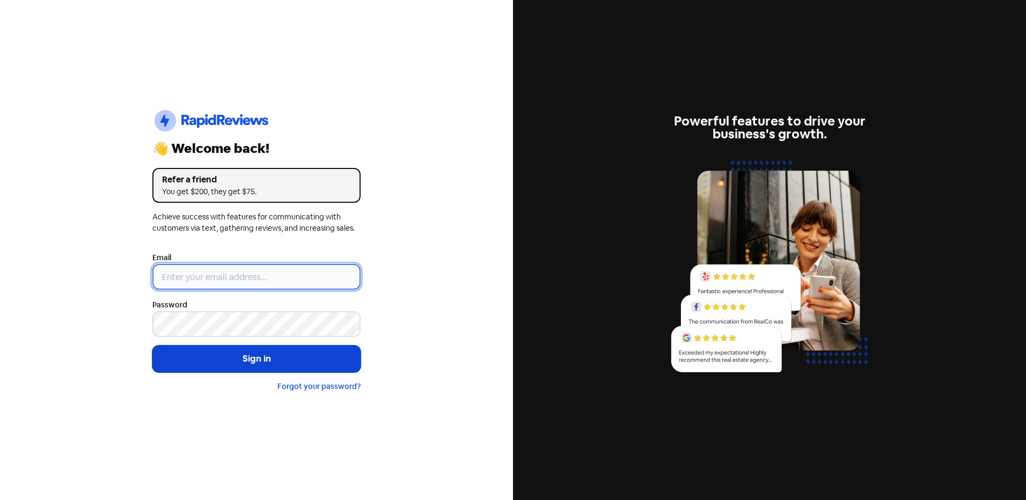
type input "[EMAIL_ADDRESS][DOMAIN_NAME]"
click at [202, 363] on button "Sign in" at bounding box center [256, 359] width 208 height 27
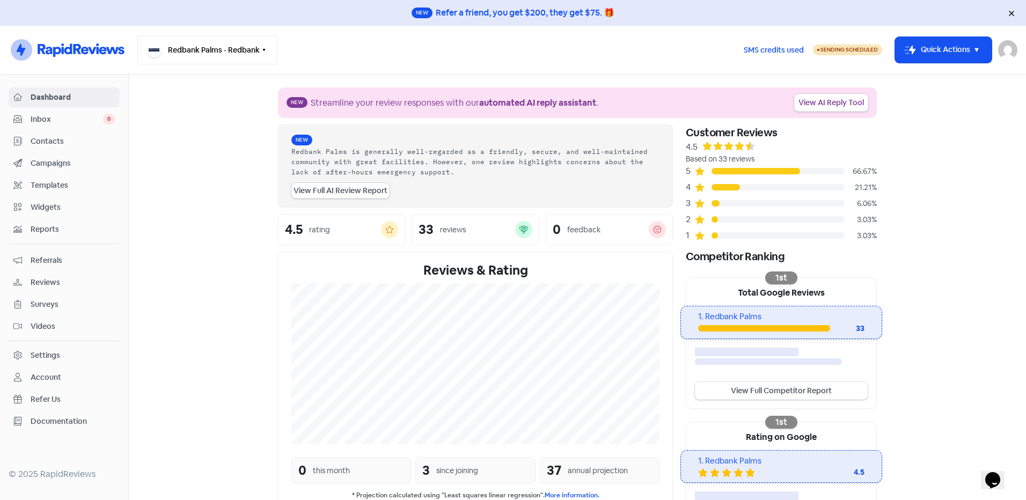
click at [258, 48] on button "Redbank Palms - Redbank" at bounding box center [207, 49] width 140 height 29
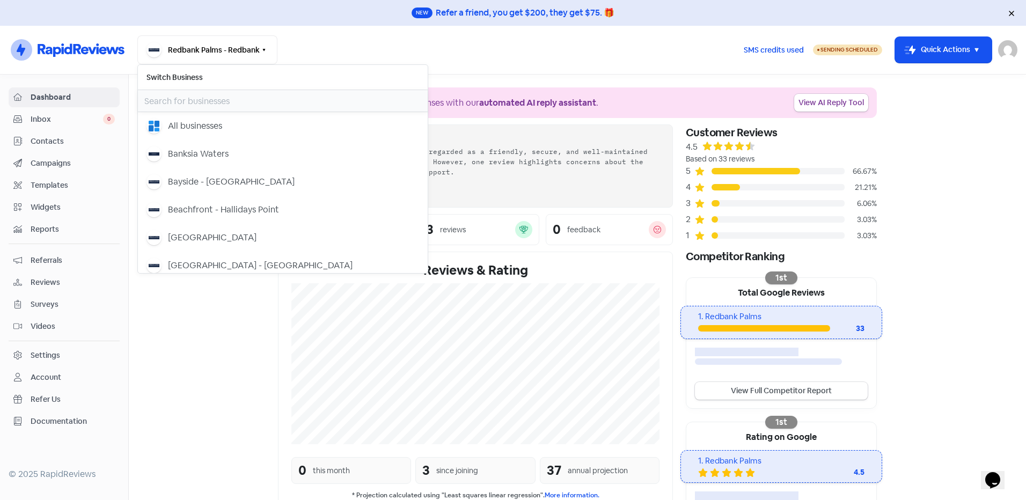
click at [188, 104] on input "text" at bounding box center [283, 100] width 290 height 21
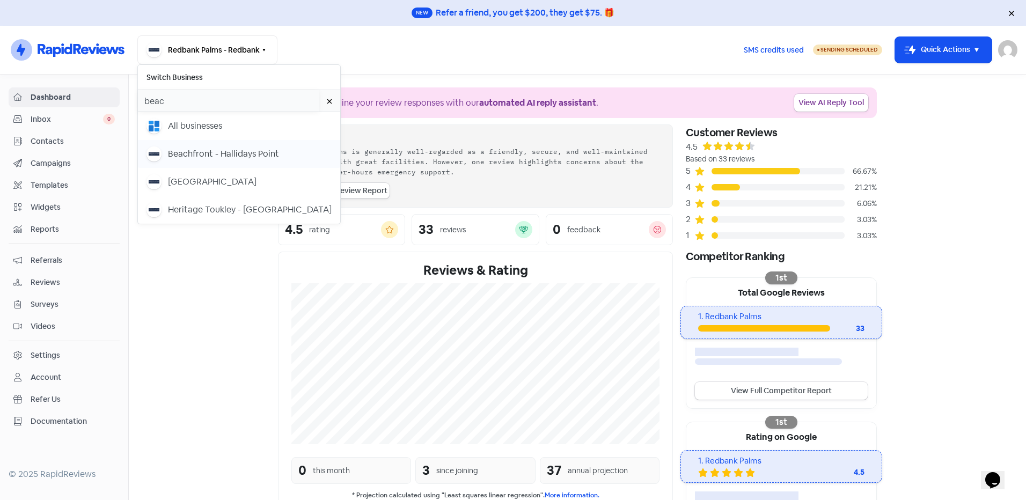
type input "beac"
click at [205, 151] on div "Beachfront - Hallidays Point" at bounding box center [223, 154] width 111 height 13
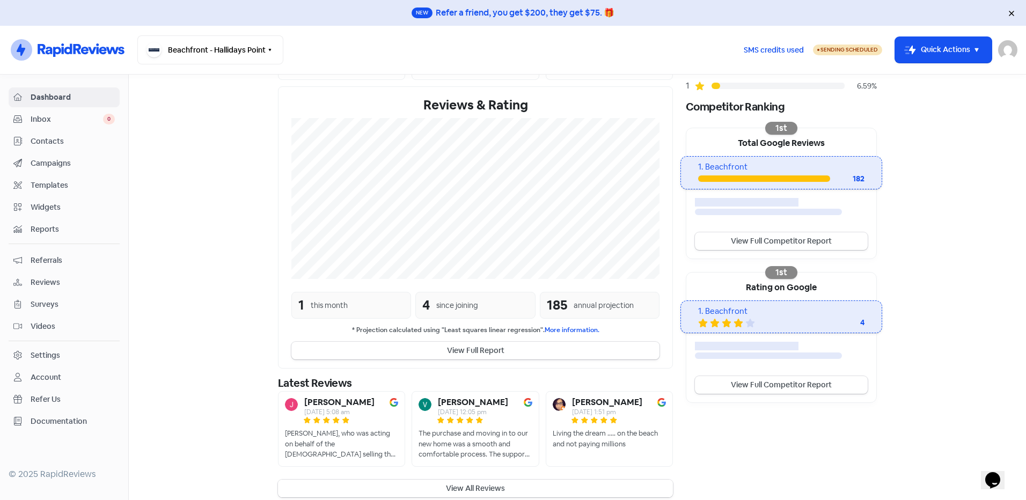
scroll to position [159, 0]
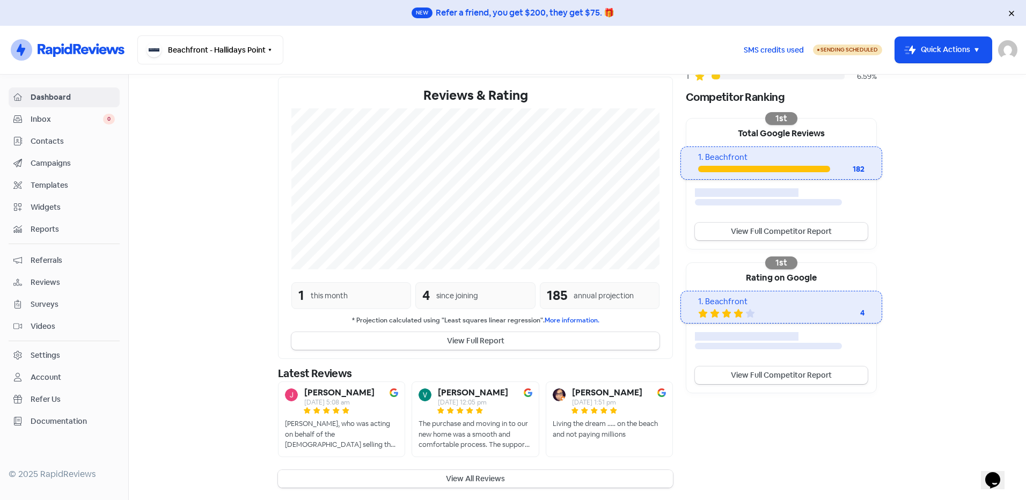
click at [480, 478] on button "View All Reviews" at bounding box center [475, 479] width 395 height 18
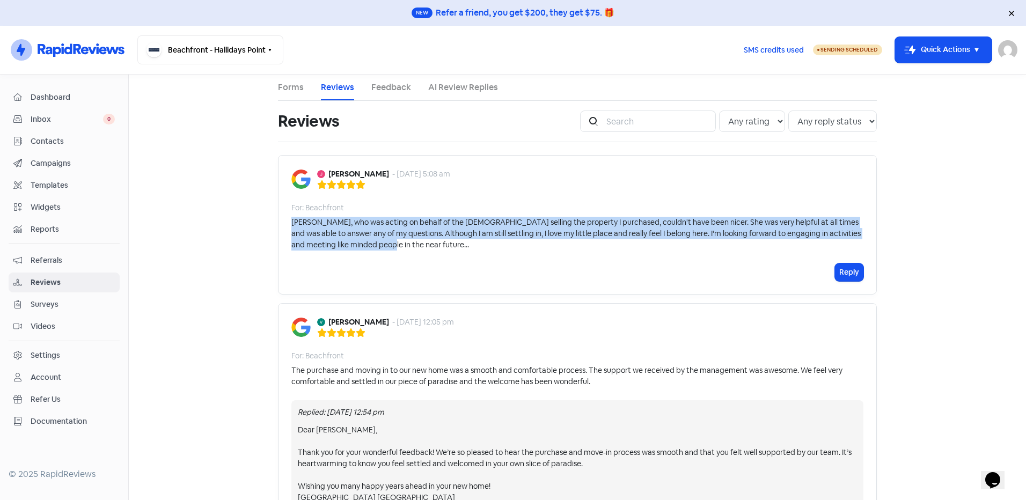
drag, startPoint x: 354, startPoint y: 250, endPoint x: 284, endPoint y: 223, distance: 74.1
click at [284, 223] on div "John Gilbody - 10 Aug 2025, 5:08 am For: Beachfront Mel, who was acting on beha…" at bounding box center [577, 225] width 599 height 140
copy div "Mel, who was acting on behalf of the lady selling the property I purchased, cou…"
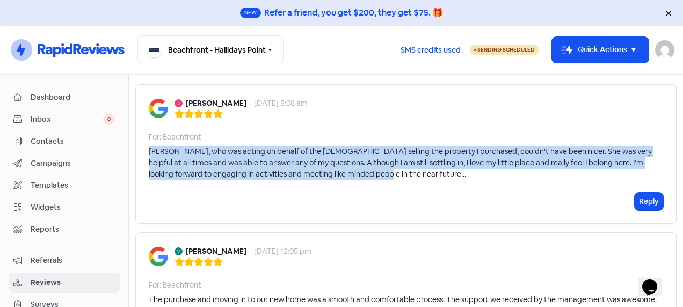
scroll to position [107, 0]
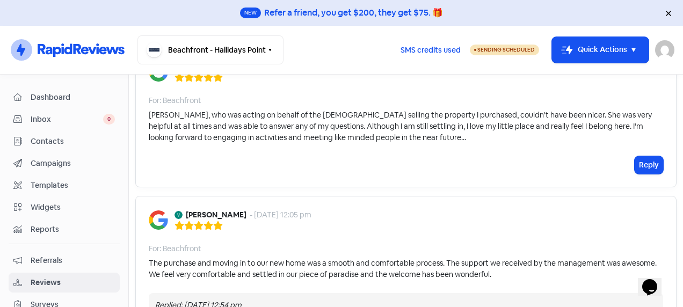
click at [381, 160] on div "Reply" at bounding box center [406, 165] width 514 height 18
click at [625, 163] on div "Reply" at bounding box center [406, 165] width 514 height 18
click at [634, 166] on button "Reply" at bounding box center [648, 165] width 28 height 18
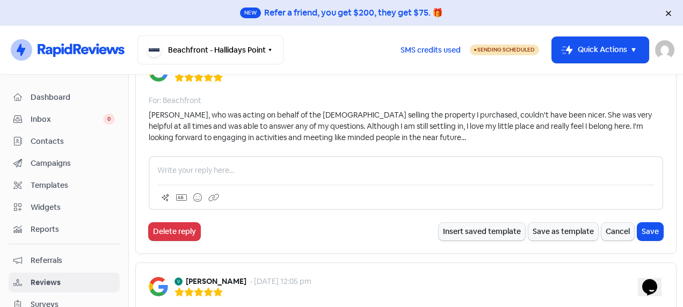
click at [194, 165] on p at bounding box center [405, 170] width 497 height 11
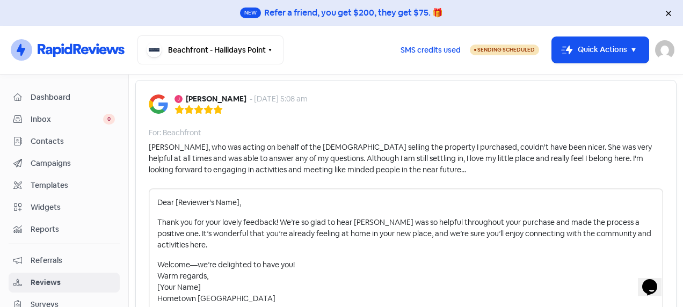
scroll to position [54, 0]
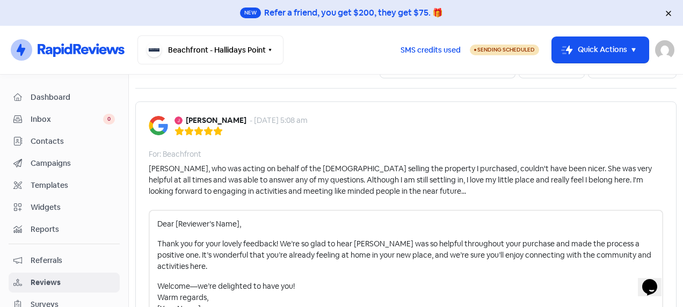
click at [239, 225] on p "Dear [Reviewer’s Name]," at bounding box center [405, 223] width 497 height 11
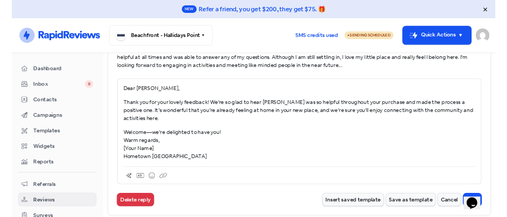
scroll to position [161, 0]
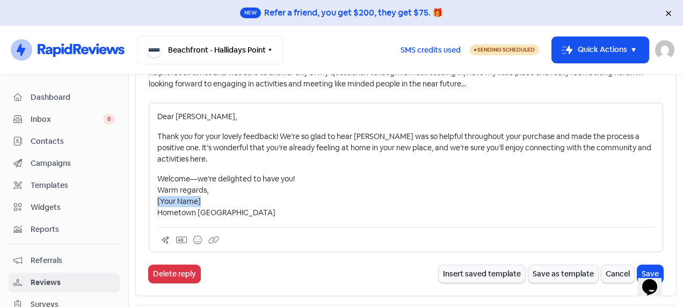
drag, startPoint x: 209, startPoint y: 202, endPoint x: 118, endPoint y: 201, distance: 91.8
click at [118, 201] on div "Dashboard Inbox 0 Contacts Campaigns Templates Widgets Reports Referrals Review…" at bounding box center [341, 191] width 683 height 232
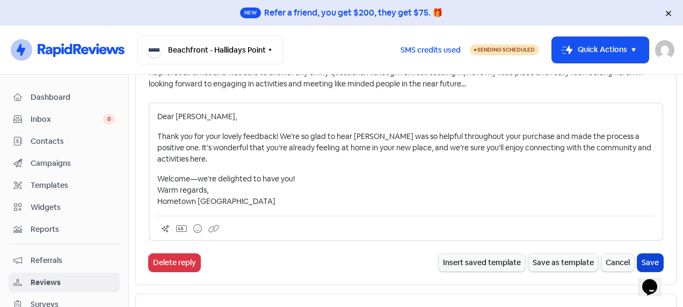
click at [643, 259] on button "Save" at bounding box center [650, 263] width 26 height 18
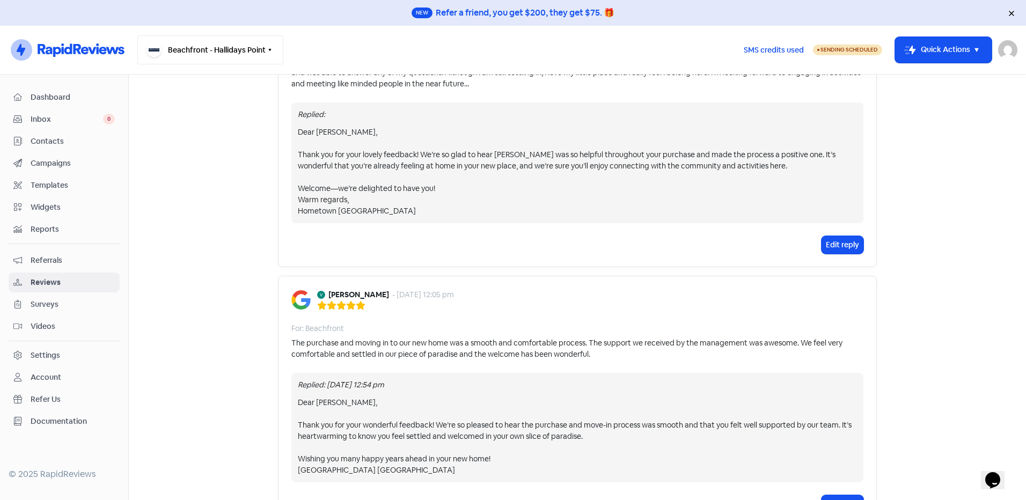
click at [196, 43] on button "Beachfront - Hallidays Point" at bounding box center [210, 49] width 146 height 29
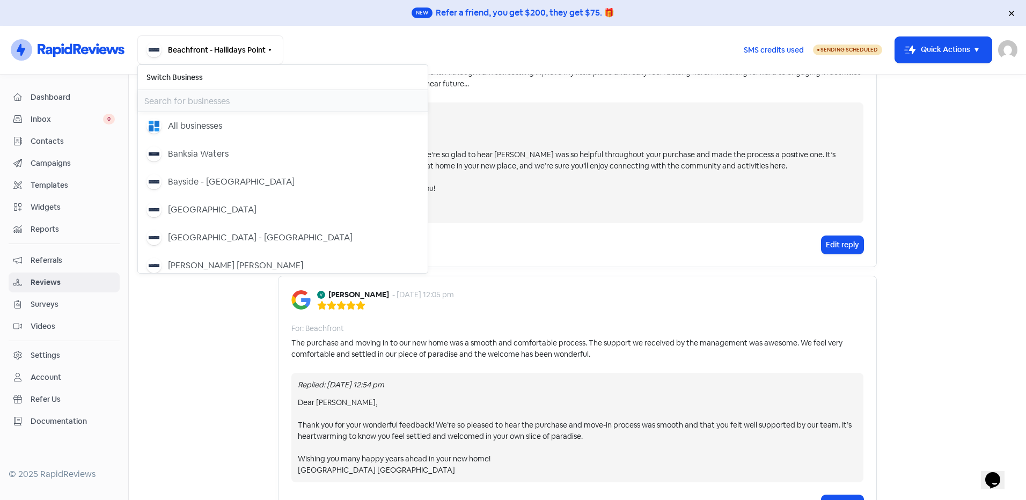
click at [223, 100] on input "text" at bounding box center [283, 100] width 290 height 21
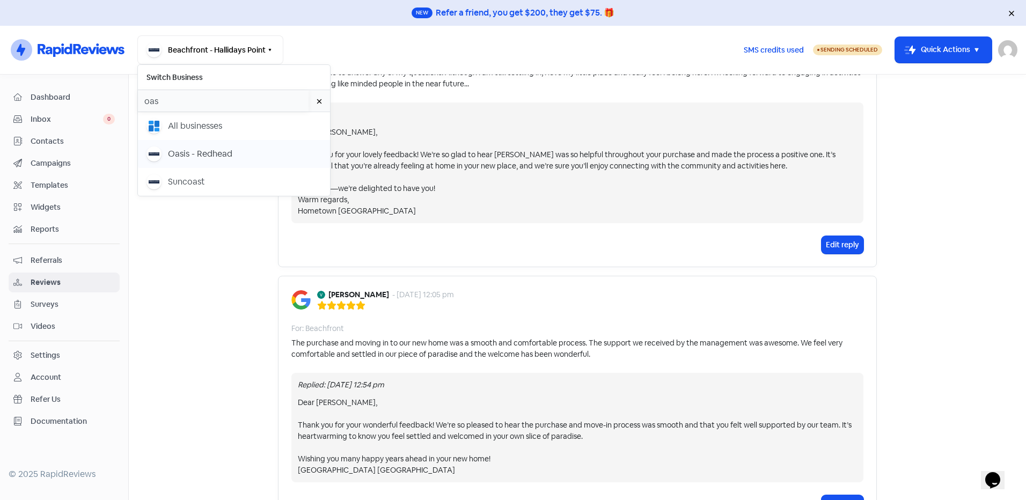
type input "oas"
click at [201, 152] on div "Oasis - Redhead" at bounding box center [200, 154] width 64 height 13
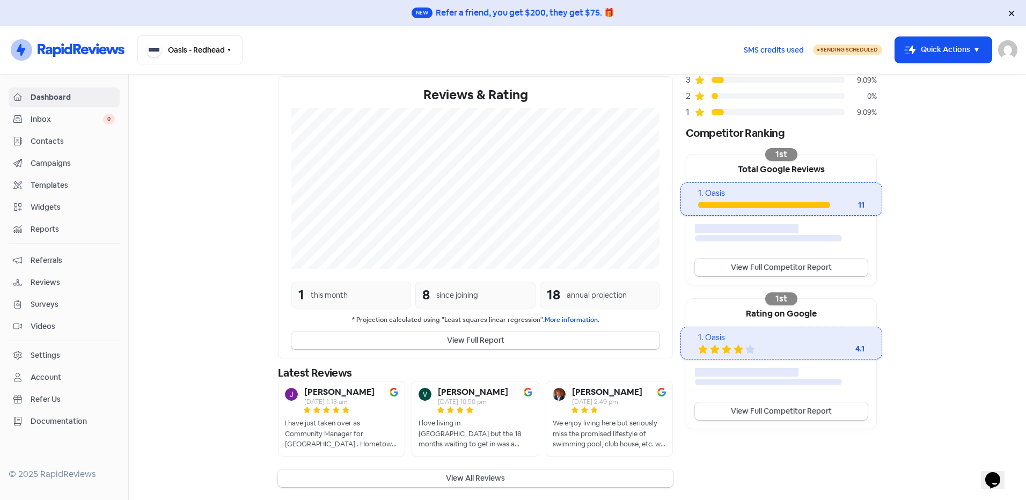
scroll to position [140, 0]
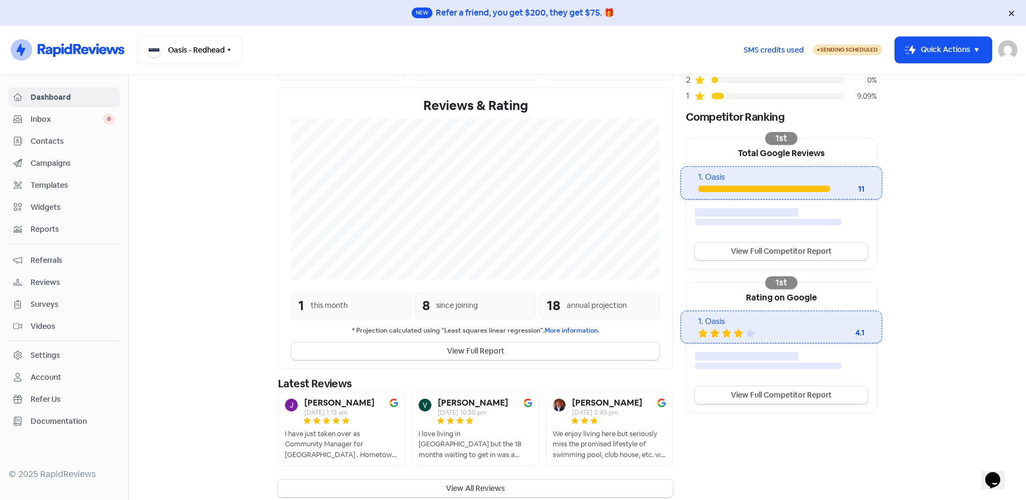
click at [460, 480] on button "View All Reviews" at bounding box center [475, 489] width 395 height 18
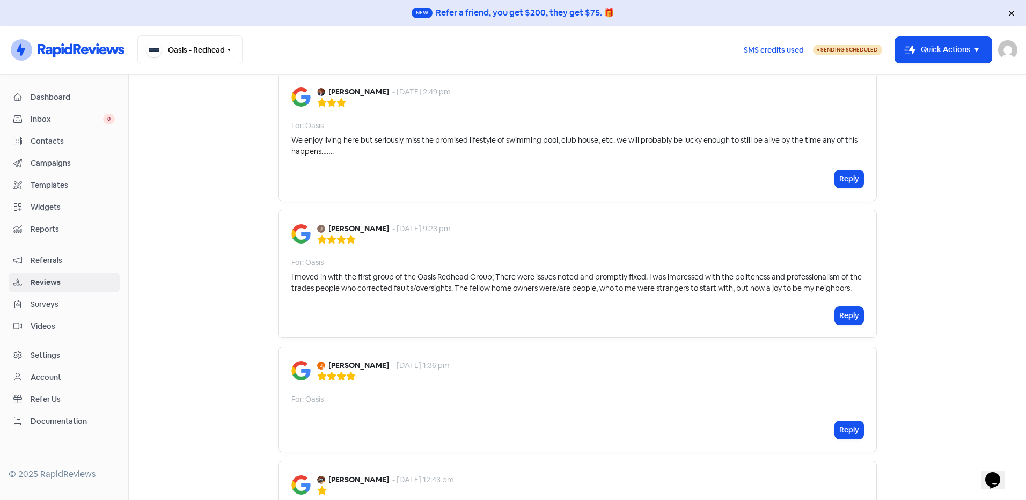
scroll to position [429, 0]
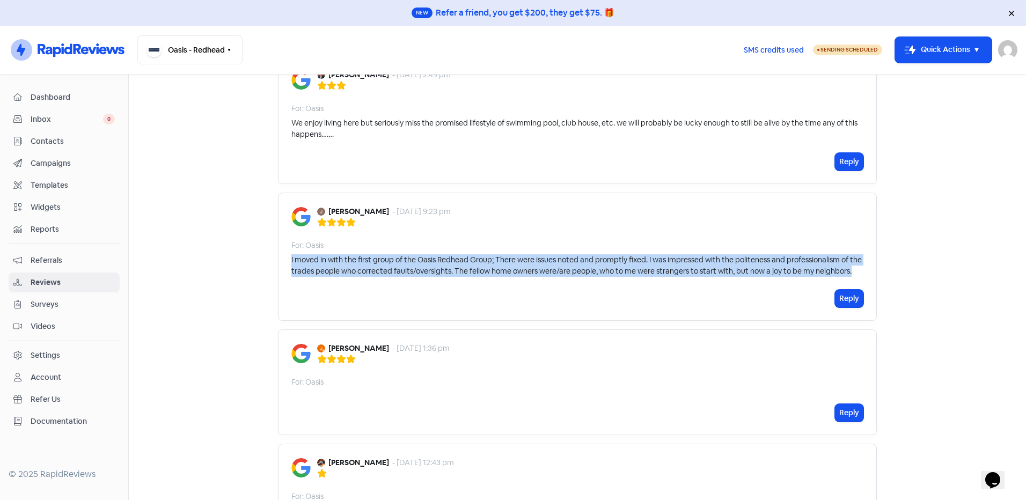
drag, startPoint x: 348, startPoint y: 270, endPoint x: 283, endPoint y: 253, distance: 67.0
click at [283, 253] on div "Jeanette Ehrlich - 29 Jul 2025, 9:23 pm For: Oasis I moved in with the first gr…" at bounding box center [577, 257] width 599 height 128
copy div "I moved in with the first group of the Oasis Redhead Group; There were issues n…"
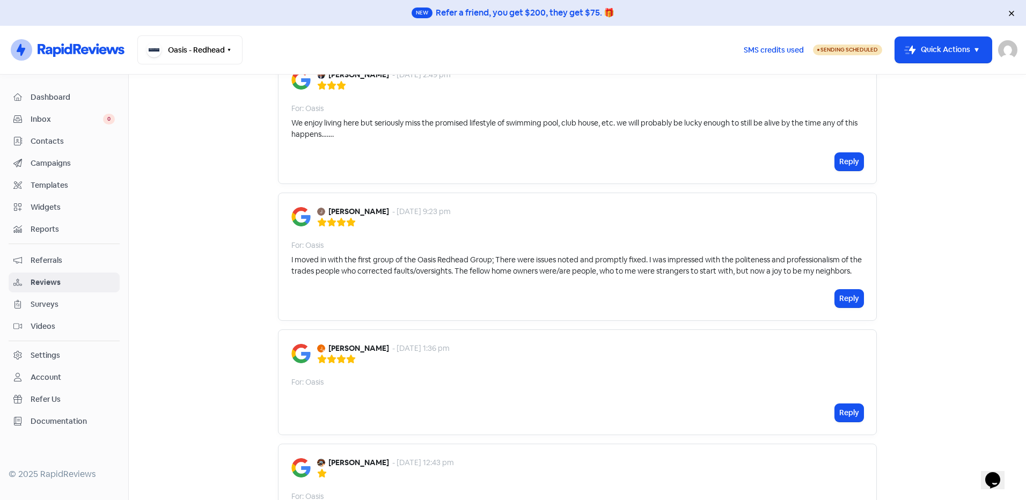
click at [448, 286] on div "Jeanette Ehrlich - 29 Jul 2025, 9:23 pm For: Oasis I moved in with the first gr…" at bounding box center [577, 257] width 599 height 128
click at [842, 292] on button "Reply" at bounding box center [849, 299] width 28 height 18
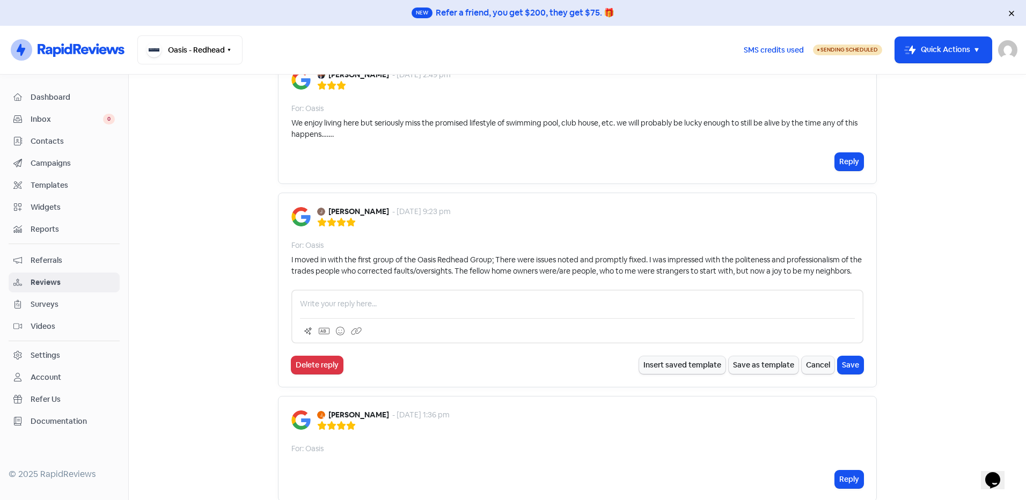
click at [384, 297] on div at bounding box center [577, 317] width 572 height 54
click at [379, 310] on div at bounding box center [577, 317] width 572 height 54
click at [383, 304] on p at bounding box center [577, 303] width 555 height 11
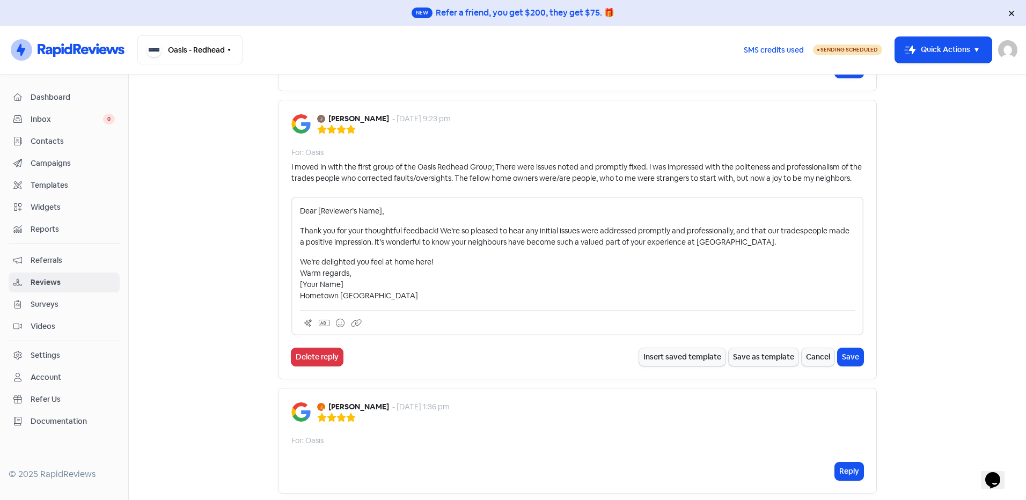
scroll to position [483, 0]
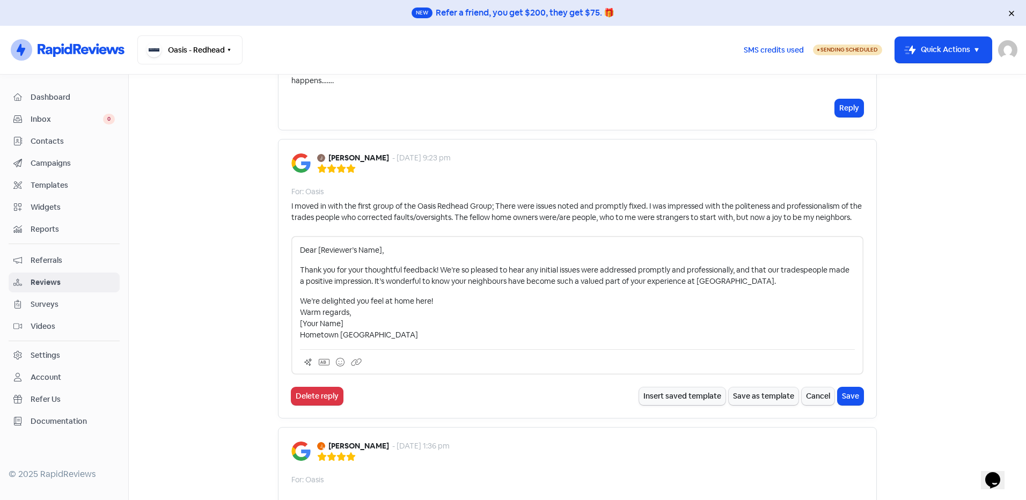
click at [378, 248] on p "Dear [Reviewer’s Name]," at bounding box center [577, 250] width 555 height 11
click at [493, 323] on p "We’re delighted you feel at home here! Warm regards, [Your Name] Hometown Austr…" at bounding box center [577, 318] width 555 height 45
drag, startPoint x: 355, startPoint y: 321, endPoint x: 290, endPoint y: 327, distance: 65.2
click at [291, 327] on div "Dear Jeanette, Thank you for your thoughtful feedback! We’re so pleased to hear…" at bounding box center [577, 305] width 572 height 138
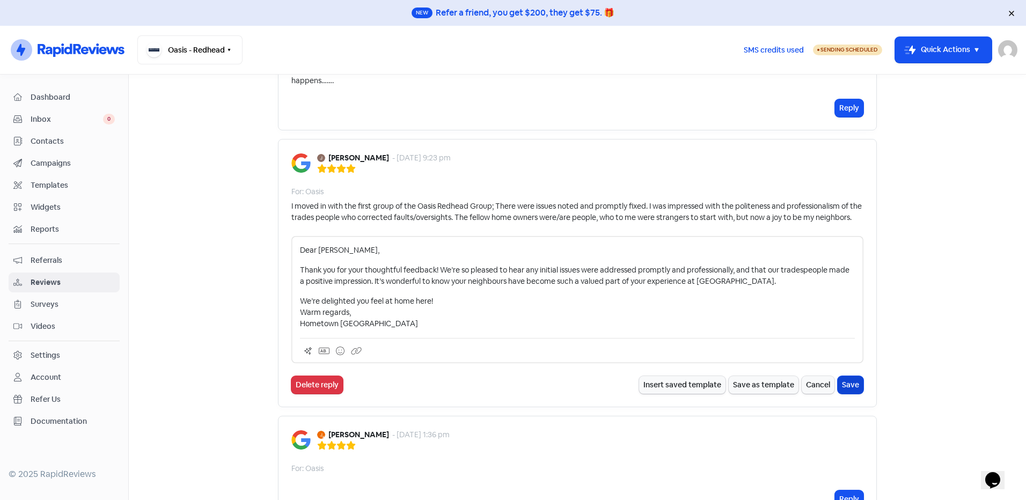
click at [855, 382] on button "Save" at bounding box center [851, 385] width 26 height 18
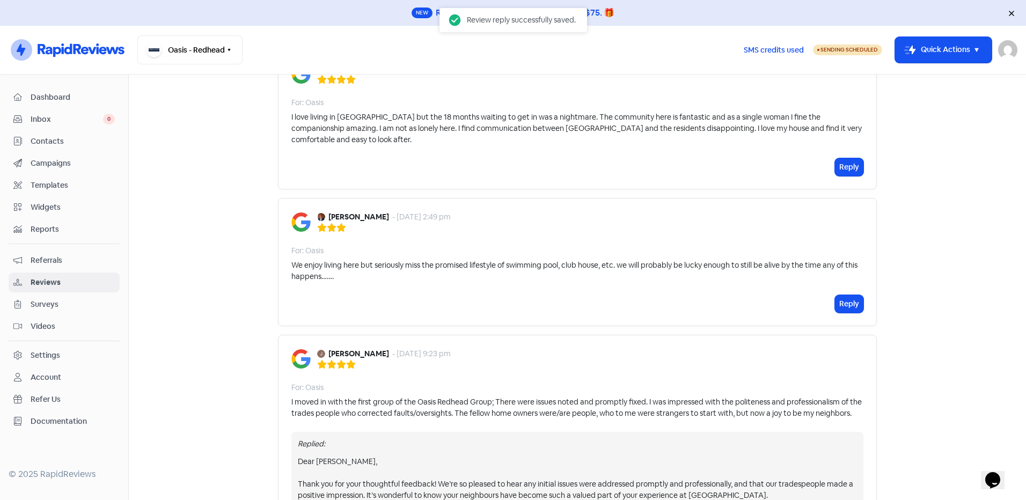
scroll to position [268, 0]
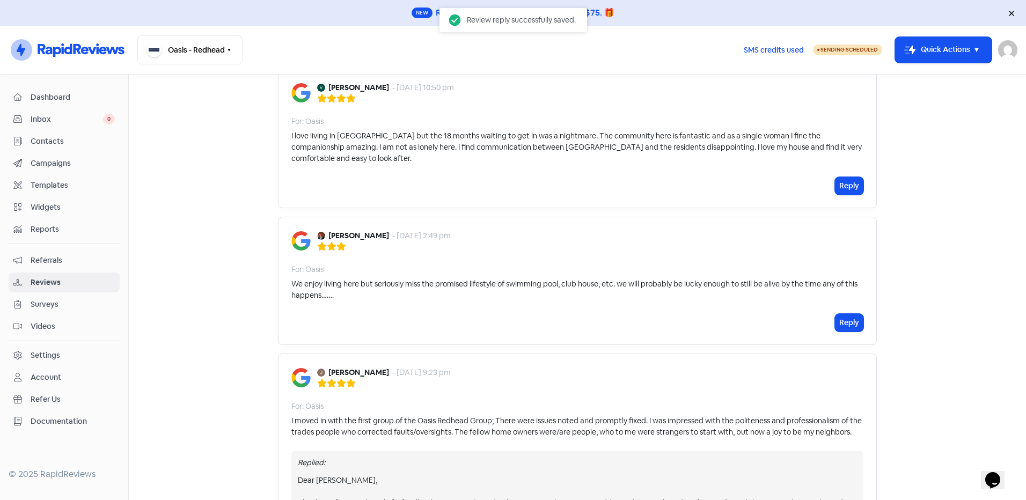
click at [334, 279] on div "We enjoy living here but seriously miss the promised lifestyle of swimming pool…" at bounding box center [577, 290] width 572 height 23
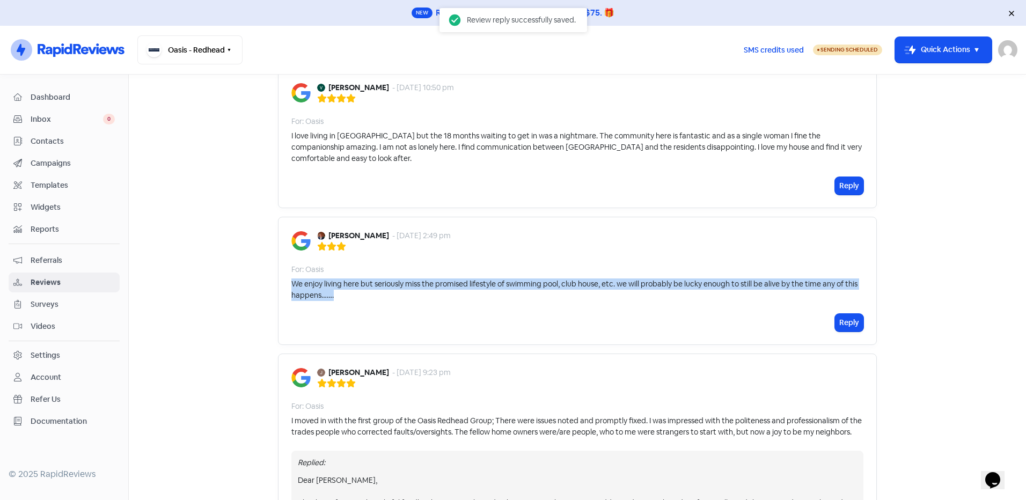
drag, startPoint x: 338, startPoint y: 286, endPoint x: 281, endPoint y: 272, distance: 59.1
click at [281, 272] on div "Chriss Gallagher - 30 Jul 2025, 2:49 pm For: Oasis We enjoy living here but ser…" at bounding box center [577, 281] width 599 height 128
copy div "We enjoy living here but seriously miss the promised lifestyle of swimming pool…"
click at [493, 294] on div "Chriss Gallagher - 30 Jul 2025, 2:49 pm For: Oasis We enjoy living here but ser…" at bounding box center [577, 281] width 599 height 128
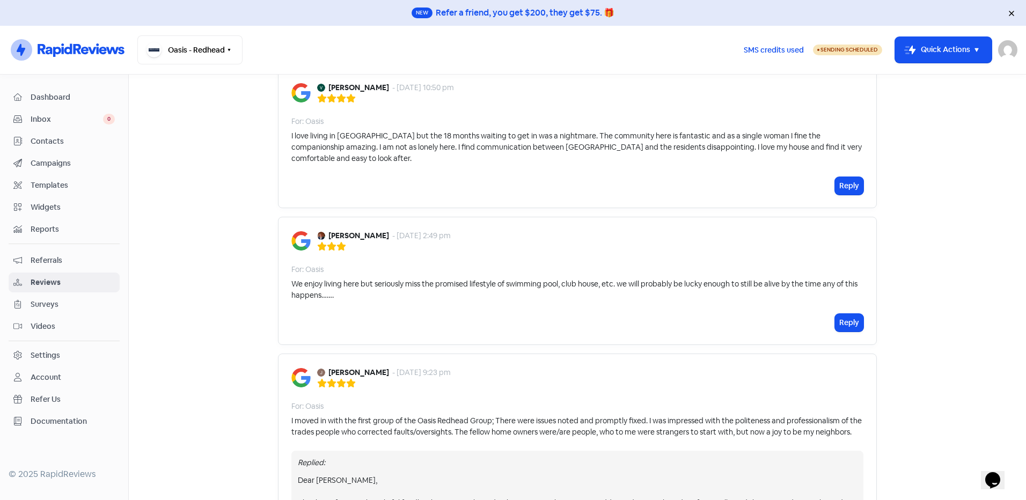
click at [850, 314] on button "Reply" at bounding box center [849, 323] width 28 height 18
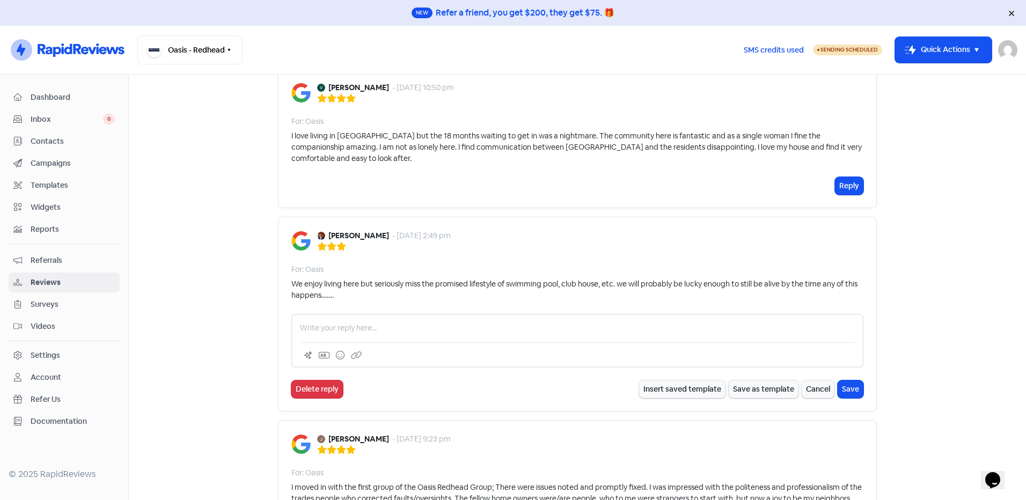
click at [389, 323] on p at bounding box center [577, 328] width 555 height 11
paste div
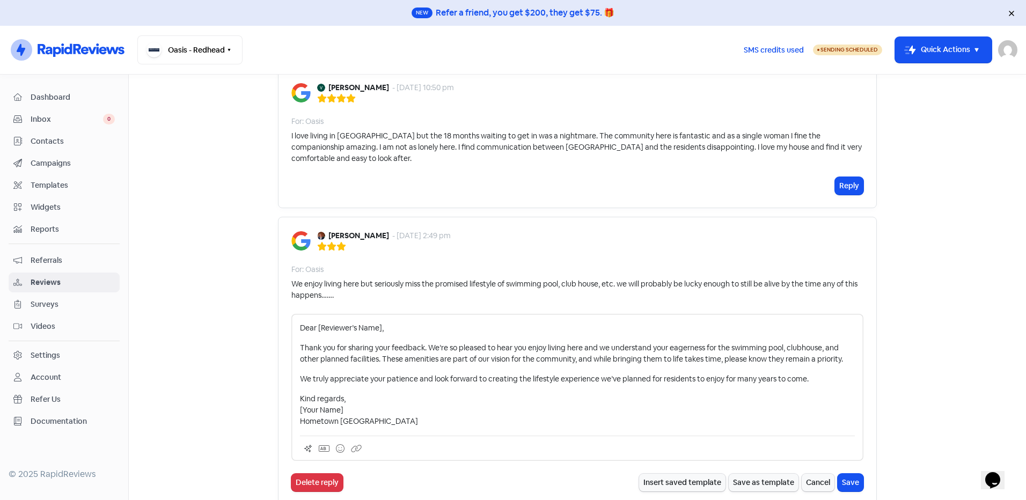
click at [377, 323] on p "Dear [Reviewer’s Name]," at bounding box center [577, 328] width 555 height 11
click at [608, 348] on p "Thank you for sharing your feedback. We’re so pleased to hear you enjoy living …" at bounding box center [577, 353] width 555 height 23
drag, startPoint x: 821, startPoint y: 347, endPoint x: 698, endPoint y: 350, distance: 122.4
click at [698, 350] on p "Thank you for sharing your feedback. We’re so pleased to hear you enjoy living …" at bounding box center [577, 353] width 555 height 23
click at [488, 406] on p "Kind regards, [Your Name] Hometown Australia" at bounding box center [577, 410] width 555 height 34
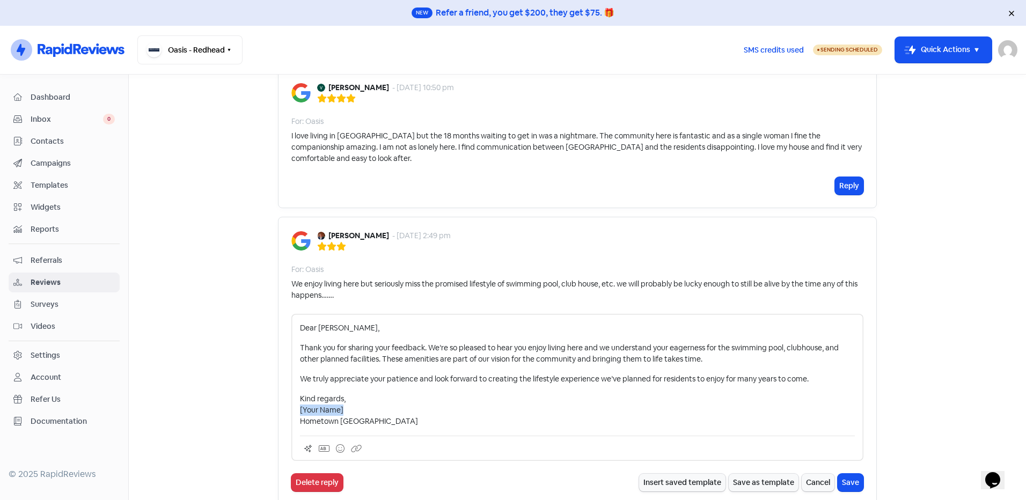
drag, startPoint x: 342, startPoint y: 400, endPoint x: 292, endPoint y: 398, distance: 50.0
click at [292, 398] on div "Dear Chriss, Thank you for sharing your feedback. We’re so pleased to hear you …" at bounding box center [577, 387] width 572 height 147
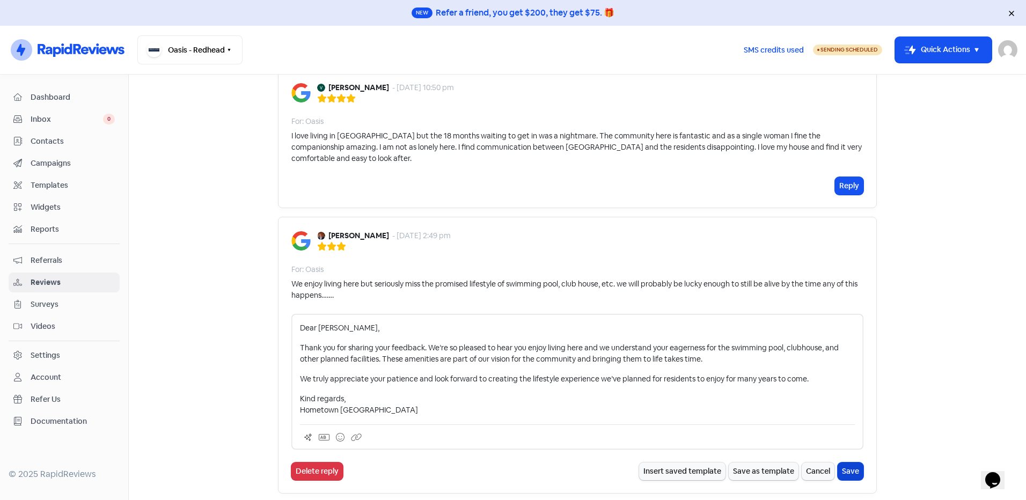
click at [845, 463] on button "Save" at bounding box center [851, 472] width 26 height 18
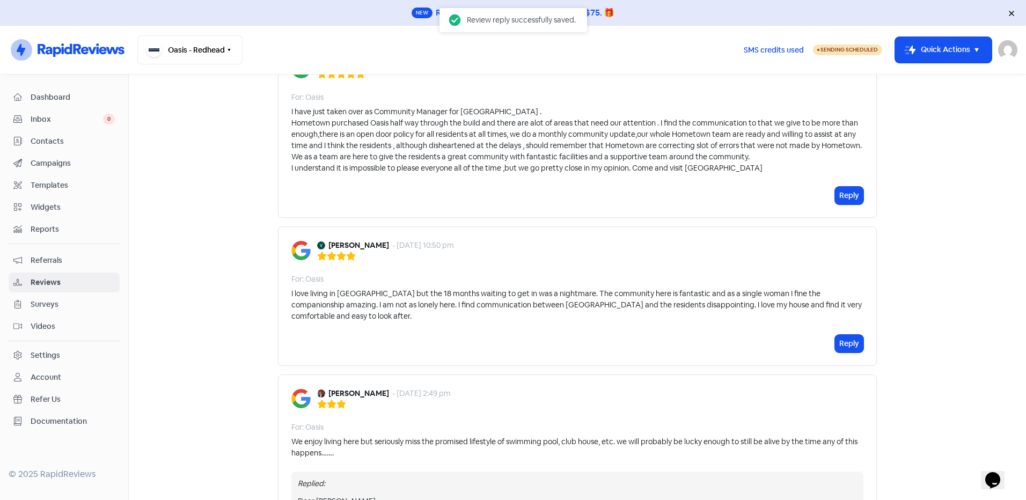
scroll to position [107, 0]
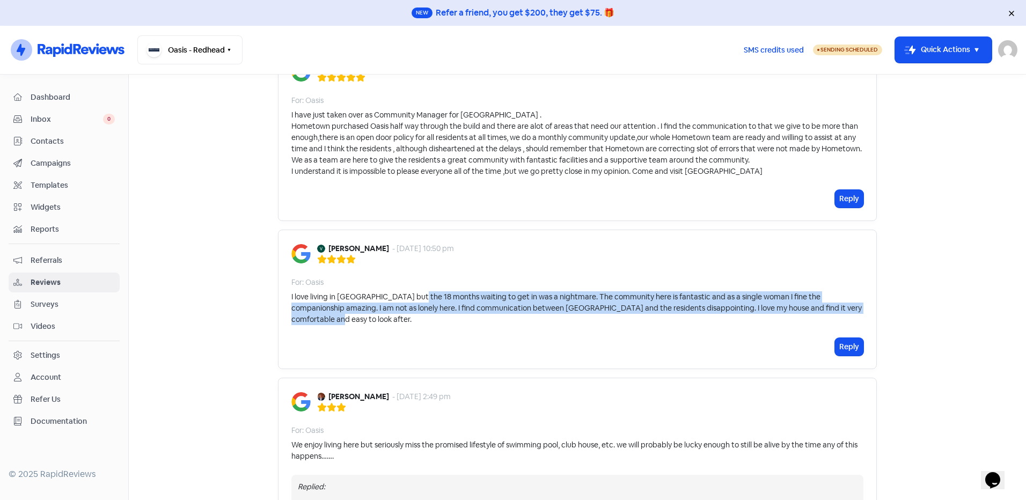
drag, startPoint x: 850, startPoint y: 309, endPoint x: 409, endPoint y: 294, distance: 440.3
click at [409, 294] on div "I love living in Oasis but the 18 months waiting to get in was a nightmare. The…" at bounding box center [577, 308] width 572 height 34
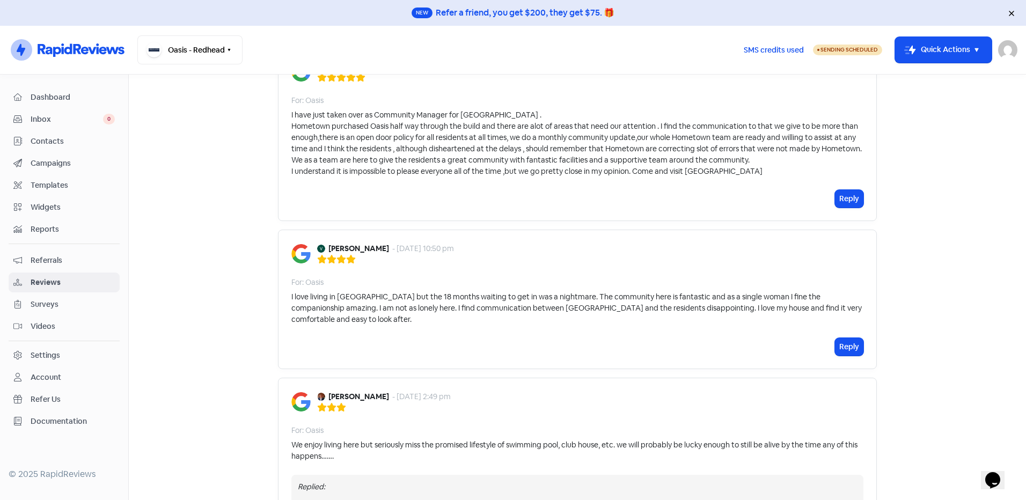
drag, startPoint x: 409, startPoint y: 294, endPoint x: 579, endPoint y: 330, distance: 173.4
click at [502, 338] on div "Reply" at bounding box center [577, 347] width 572 height 18
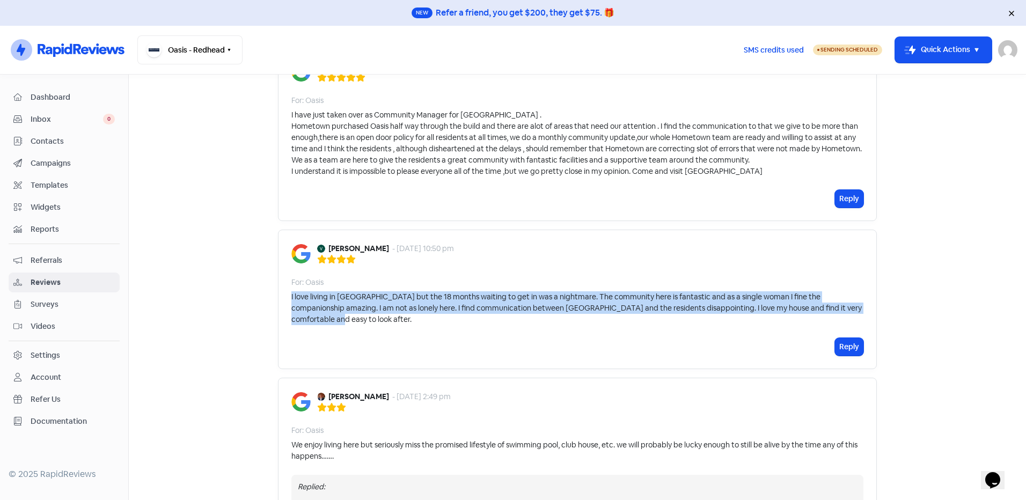
drag, startPoint x: 839, startPoint y: 308, endPoint x: 281, endPoint y: 302, distance: 558.2
click at [281, 302] on div "Vicki Murphy - 31 Jul 2025, 10:50 pm For: Oasis I love living in Oasis but the …" at bounding box center [577, 300] width 599 height 140
copy div "I love living in Oasis but the 18 months waiting to get in was a nightmare. The…"
click at [395, 316] on div "Vicki Murphy - 31 Jul 2025, 10:50 pm For: Oasis I love living in Oasis but the …" at bounding box center [577, 300] width 599 height 140
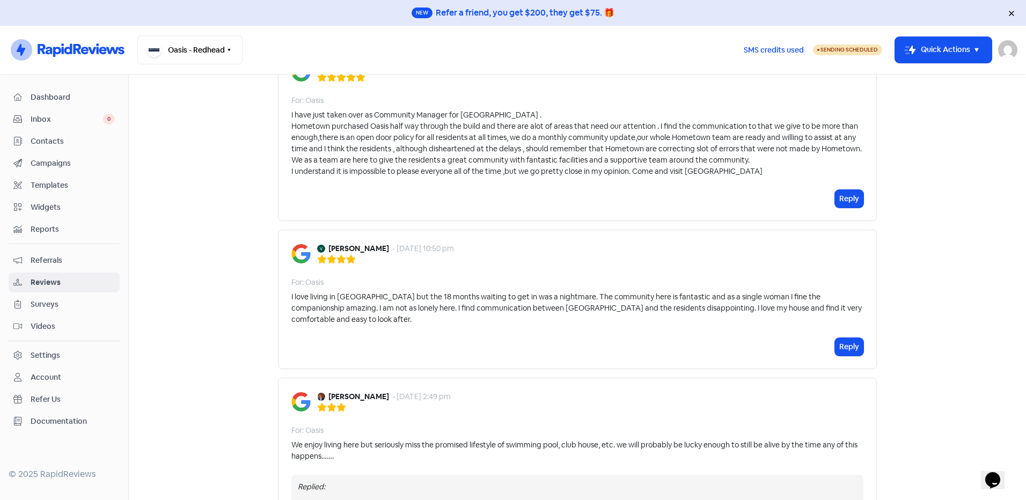
drag, startPoint x: 852, startPoint y: 334, endPoint x: 711, endPoint y: 311, distance: 142.4
click at [852, 338] on button "Reply" at bounding box center [849, 347] width 28 height 18
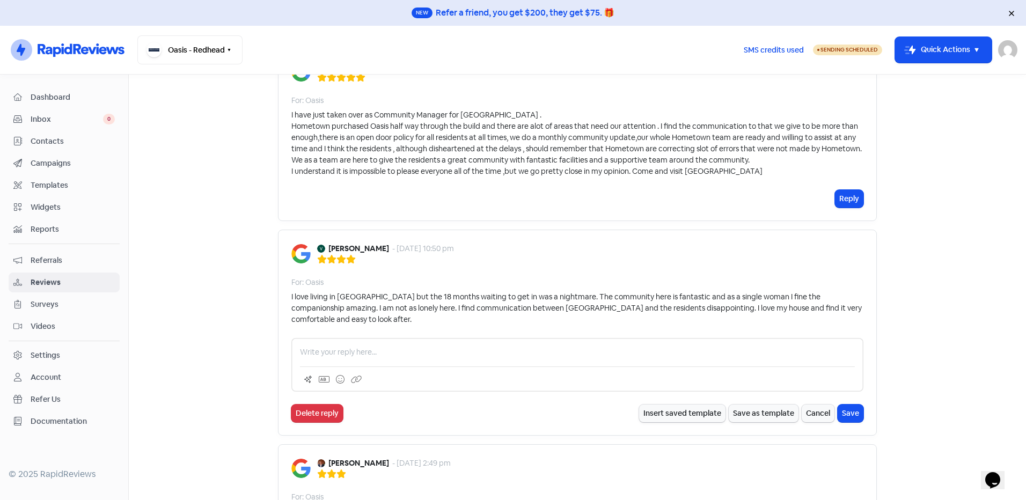
click at [416, 347] on p at bounding box center [577, 352] width 555 height 11
paste div
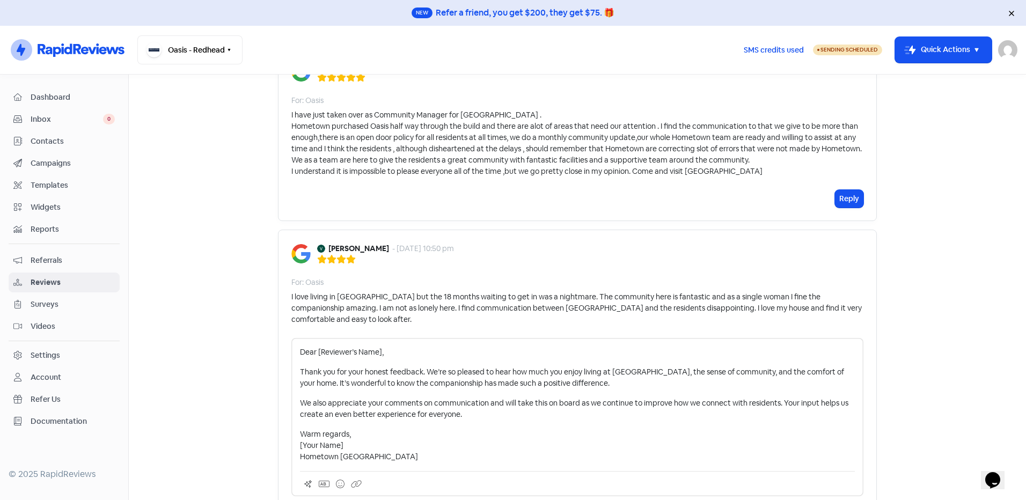
click at [379, 347] on p "Dear [Reviewer’s Name]," at bounding box center [577, 352] width 555 height 11
drag, startPoint x: 335, startPoint y: 435, endPoint x: 287, endPoint y: 435, distance: 48.3
click at [287, 435] on div "Vicki Murphy - 31 Jul 2025, 10:50 pm For: Oasis I love living in Oasis but the …" at bounding box center [577, 385] width 599 height 311
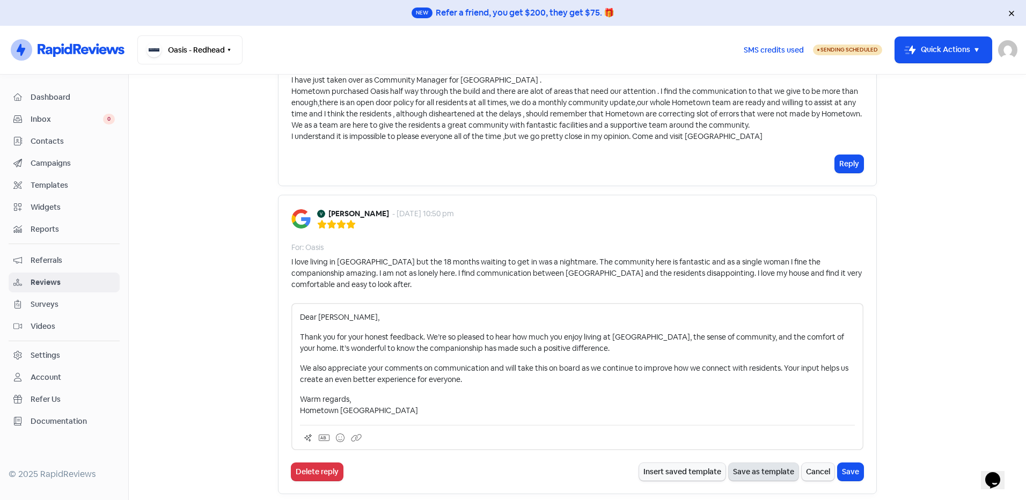
scroll to position [161, 0]
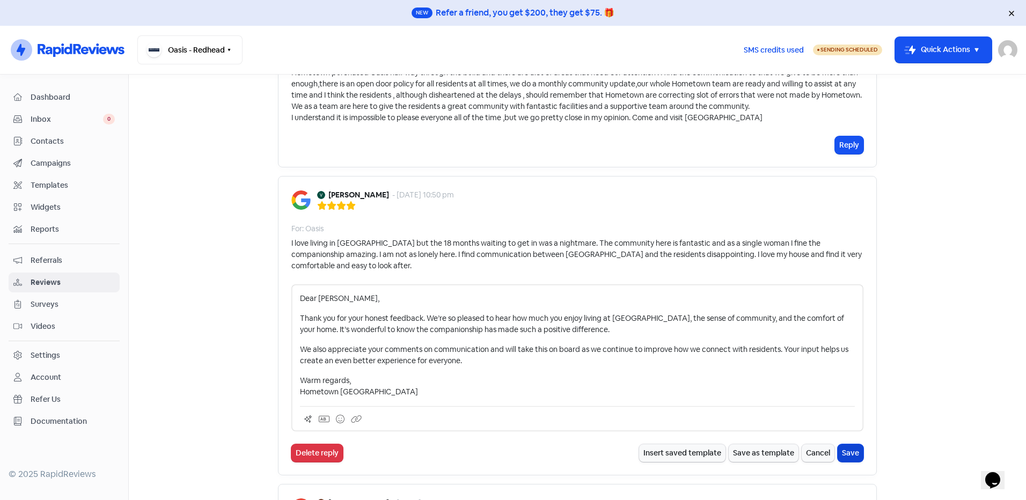
click at [840, 444] on button "Save" at bounding box center [851, 453] width 26 height 18
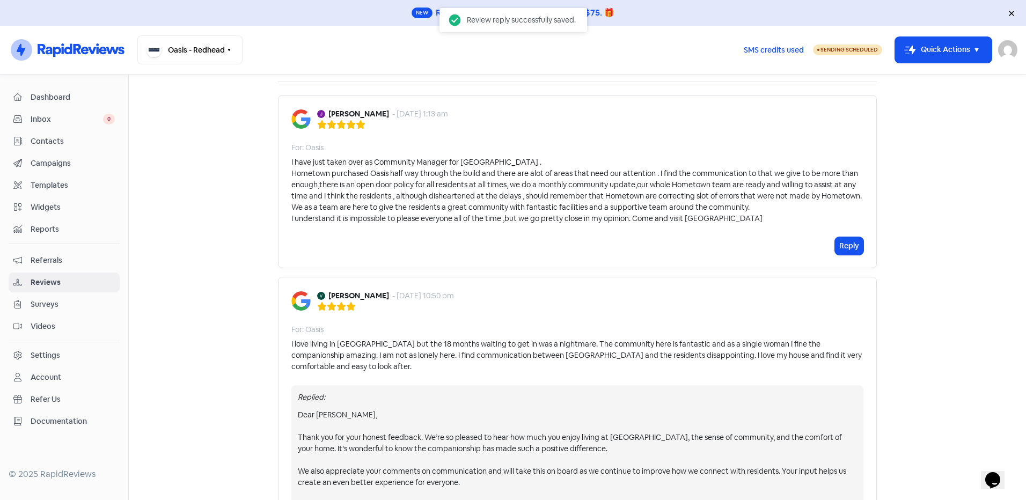
scroll to position [0, 0]
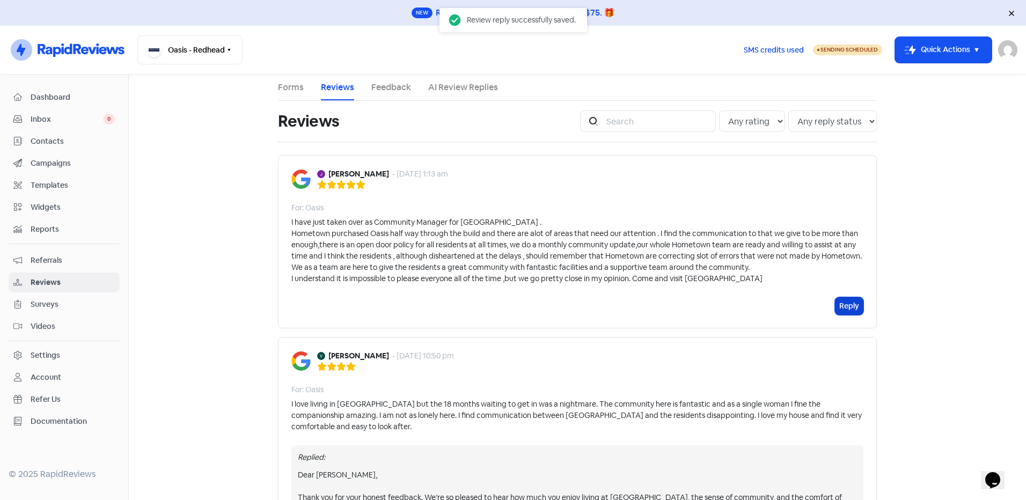
click at [836, 298] on button "Reply" at bounding box center [849, 306] width 28 height 18
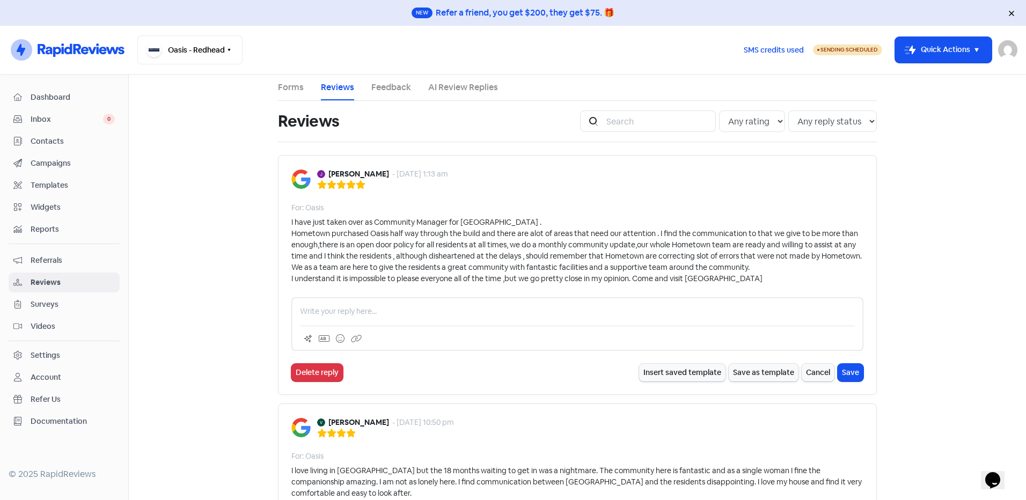
click at [366, 314] on p at bounding box center [577, 311] width 555 height 11
click at [352, 314] on p "Thank you, Jodo for your amazing and hard work" at bounding box center [577, 311] width 555 height 11
click at [462, 310] on p "Thank you, Jodi for your amazing and hard work" at bounding box center [577, 311] width 555 height 11
click at [333, 317] on p "Thank you, Jodi for your amazing and hard work." at bounding box center [577, 311] width 555 height 11
click at [476, 314] on p "Thank you Jodi for your amazing and hard work." at bounding box center [577, 311] width 555 height 11
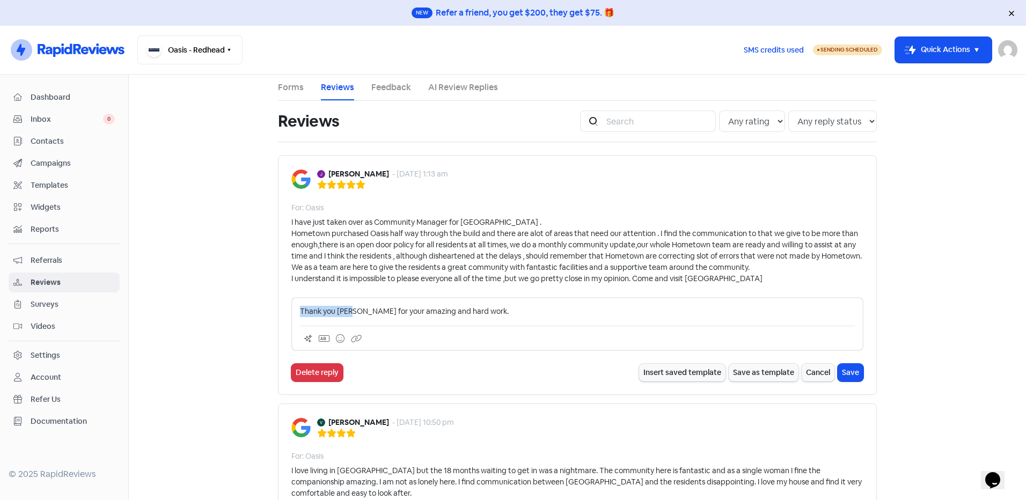
drag, startPoint x: 348, startPoint y: 311, endPoint x: 296, endPoint y: 309, distance: 52.1
click at [300, 309] on p "Thank you Jodi for your amazing and hard work." at bounding box center [577, 311] width 555 height 11
click at [546, 309] on p "Jodi, thank you for your amazing and hard work." at bounding box center [577, 311] width 555 height 11
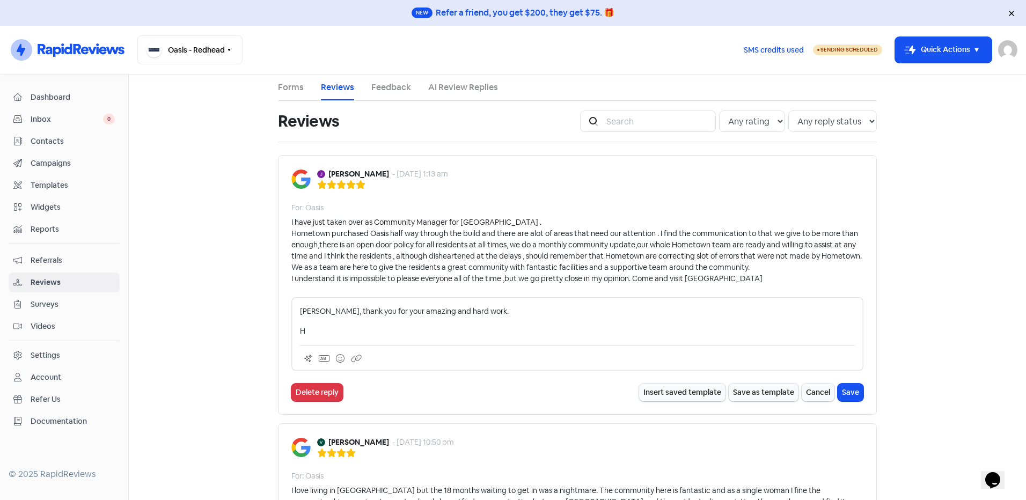
click at [331, 332] on p "H" at bounding box center [577, 331] width 555 height 11
click at [849, 396] on button "Save" at bounding box center [851, 393] width 26 height 18
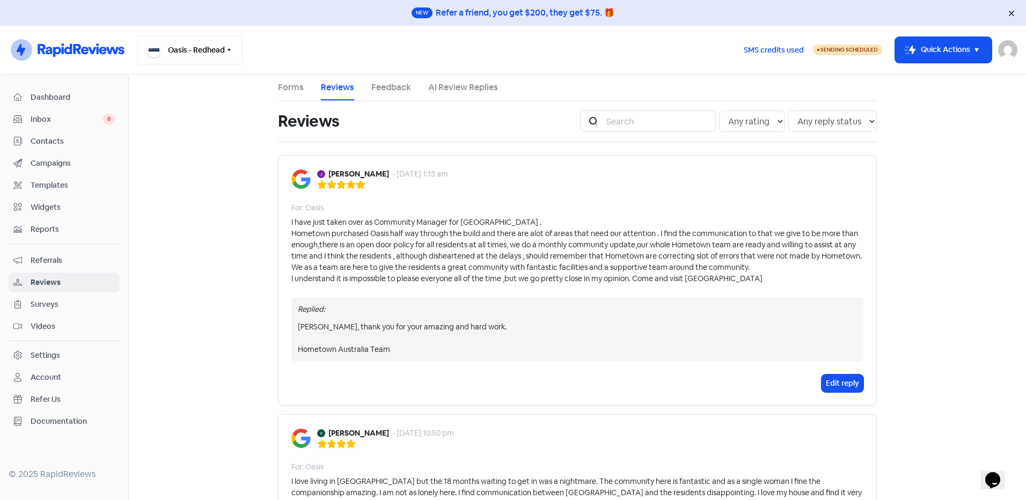
click at [211, 51] on button "Oasis - Redhead" at bounding box center [189, 49] width 105 height 29
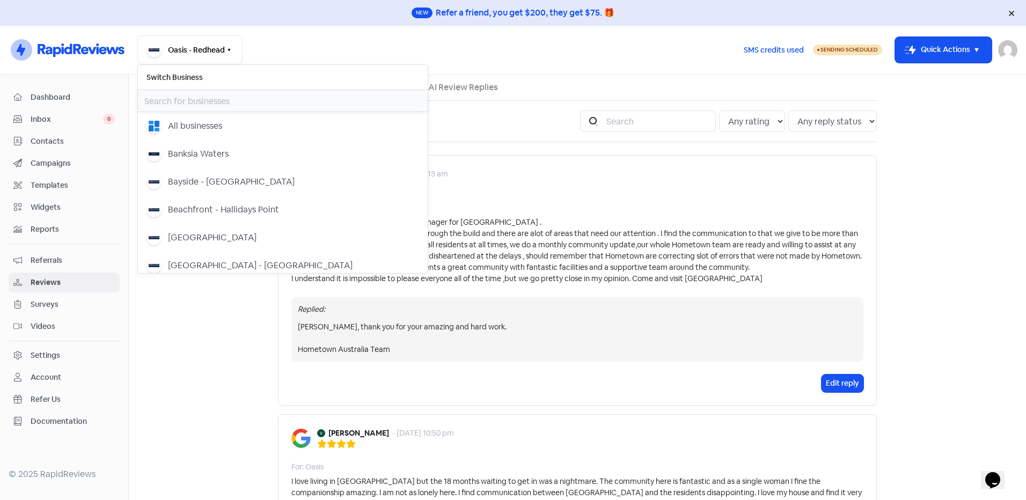
click at [229, 98] on input "text" at bounding box center [283, 100] width 290 height 21
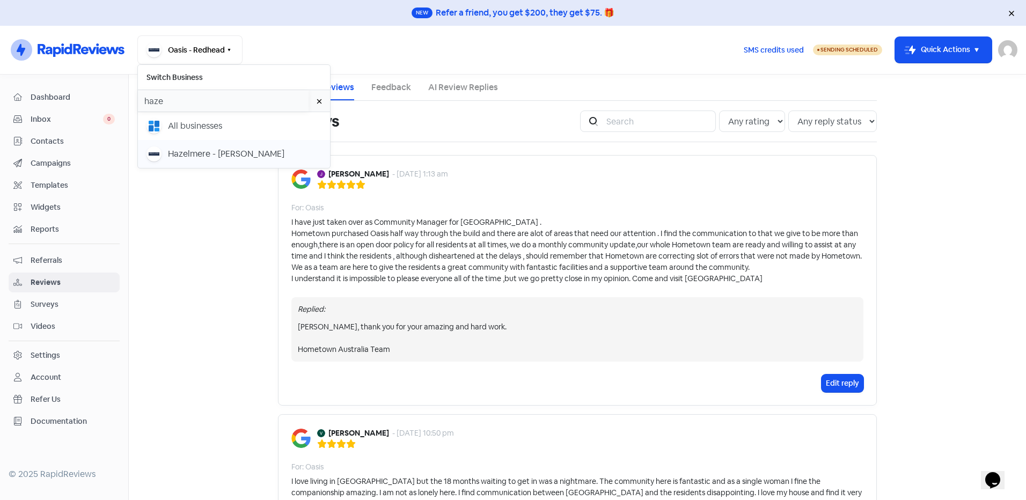
type input "haze"
click at [192, 151] on div "Hazelmere - [PERSON_NAME]" at bounding box center [226, 154] width 116 height 13
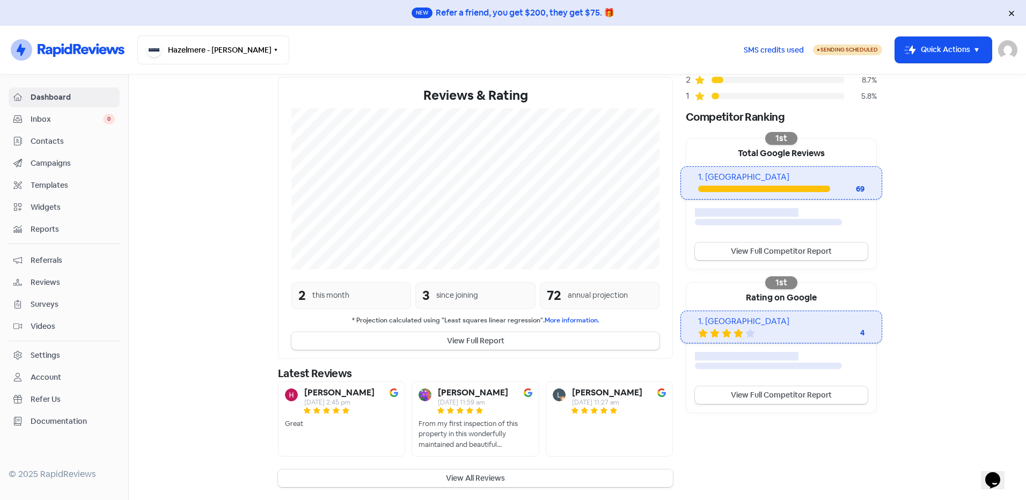
click at [504, 479] on button "View All Reviews" at bounding box center [475, 479] width 395 height 18
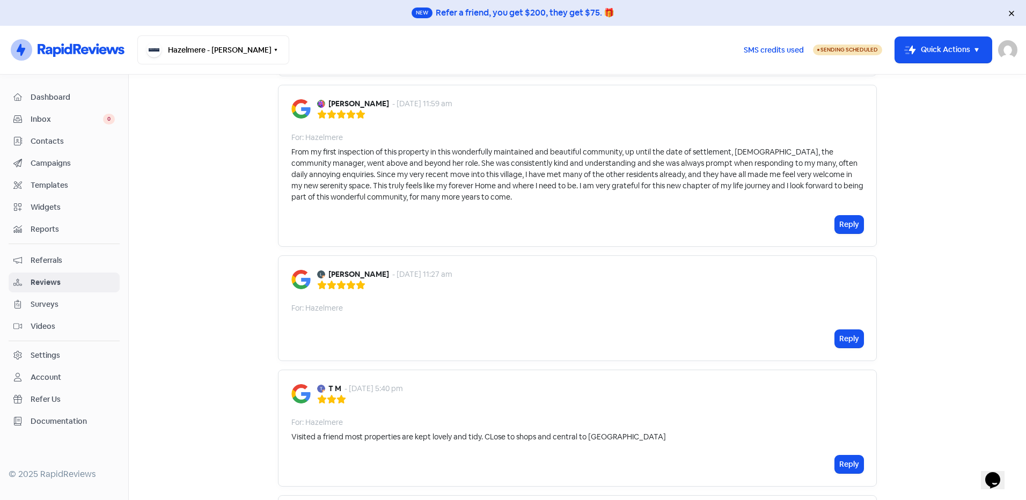
scroll to position [161, 0]
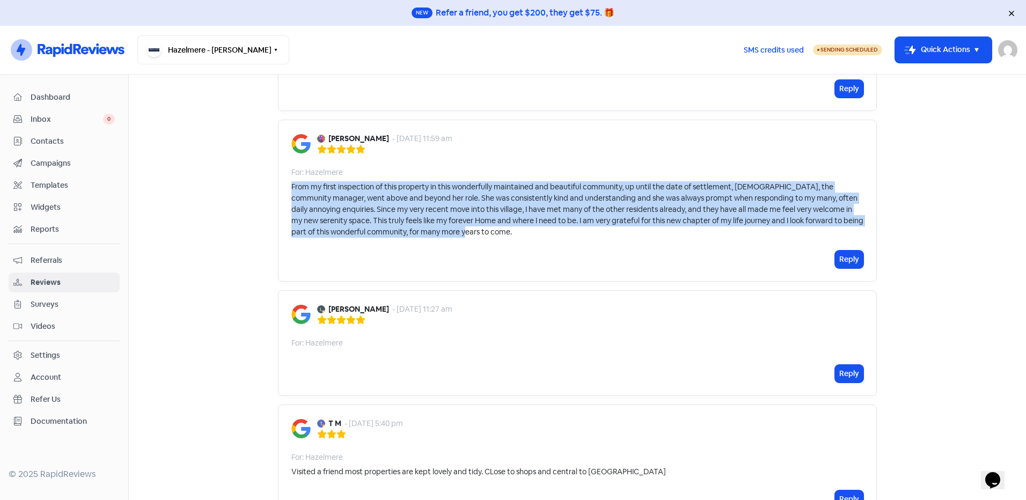
drag, startPoint x: 435, startPoint y: 231, endPoint x: 276, endPoint y: 186, distance: 165.8
click at [278, 186] on div "Judy Coates - 6 Aug 2025, 11:59 am For: Hazelmere From my first inspection of t…" at bounding box center [577, 201] width 599 height 162
copy div "From my first inspection of this property in this wonderfully maintained and be…"
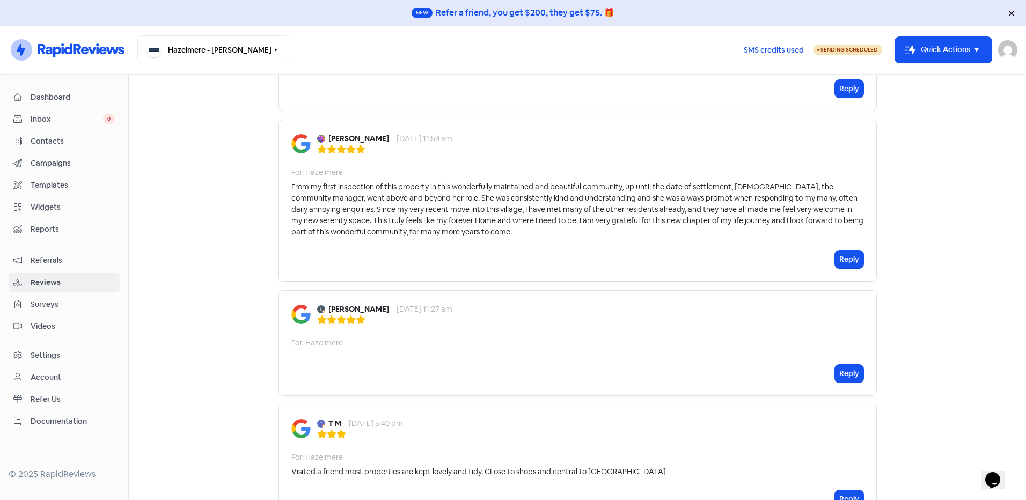
click at [657, 262] on div "Reply" at bounding box center [577, 260] width 572 height 18
click at [837, 257] on button "Reply" at bounding box center [849, 260] width 28 height 18
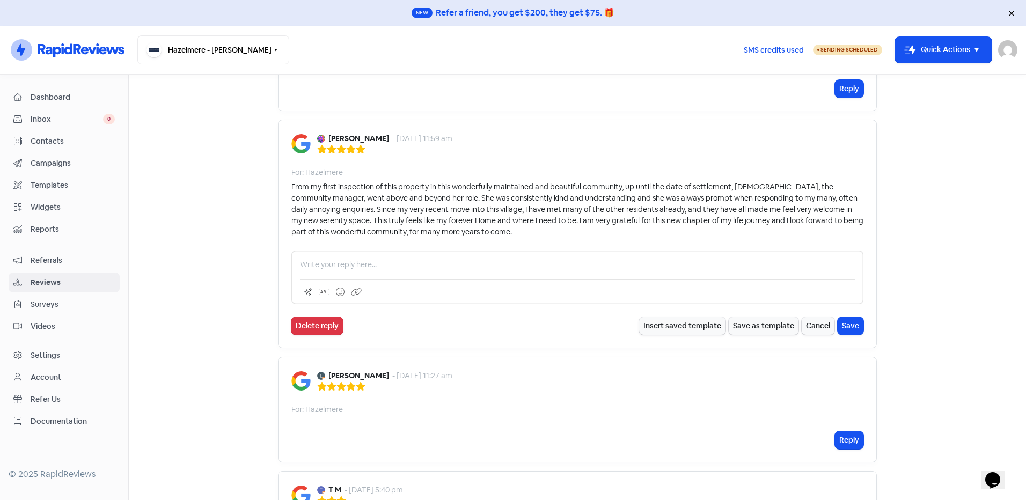
click at [339, 270] on p at bounding box center [577, 264] width 555 height 11
paste div
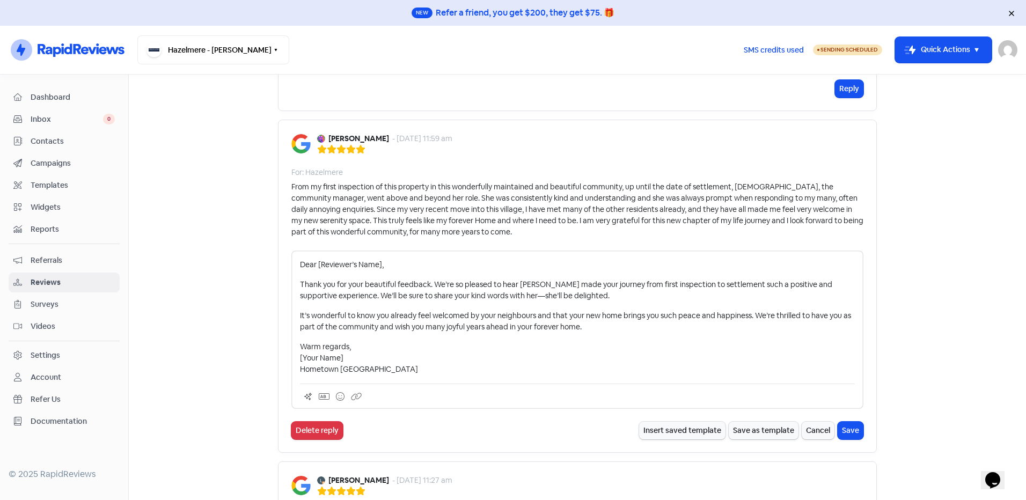
drag, startPoint x: 377, startPoint y: 266, endPoint x: 399, endPoint y: 322, distance: 59.8
click at [377, 267] on p "Dear [Reviewer’s Name]," at bounding box center [577, 264] width 555 height 11
drag, startPoint x: 515, startPoint y: 316, endPoint x: 709, endPoint y: 332, distance: 195.5
click at [709, 331] on p "It’s wonderful to know you already feel welcomed by your neighbours and that yo…" at bounding box center [577, 321] width 555 height 23
drag, startPoint x: 343, startPoint y: 360, endPoint x: 290, endPoint y: 355, distance: 52.8
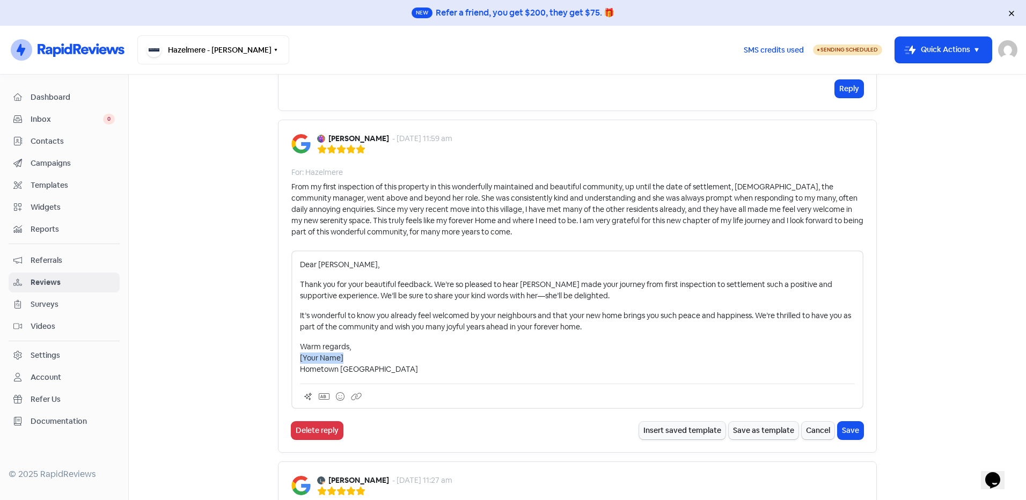
click at [291, 355] on div "Dear Judy, Thank you for your beautiful feedback. We’re so pleased to hear Alan…" at bounding box center [577, 330] width 572 height 158
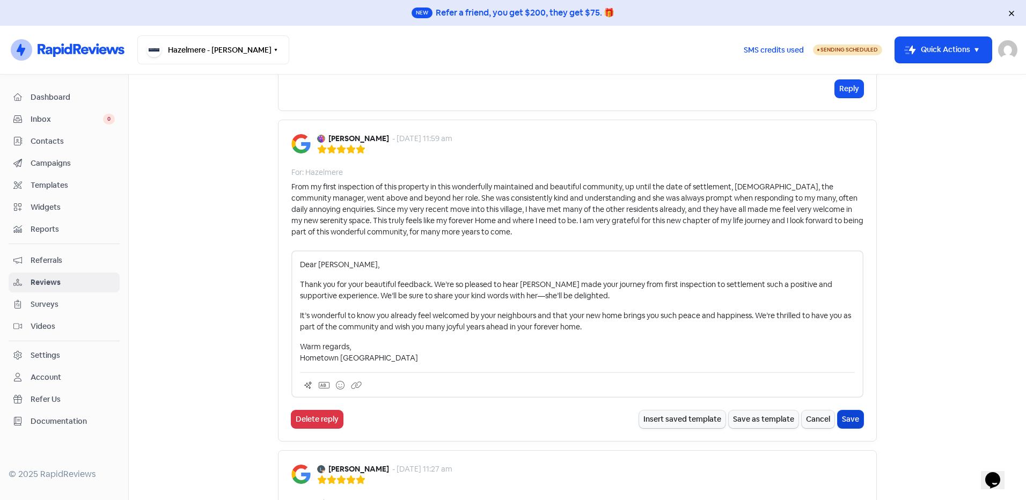
click at [848, 414] on button "Save" at bounding box center [851, 420] width 26 height 18
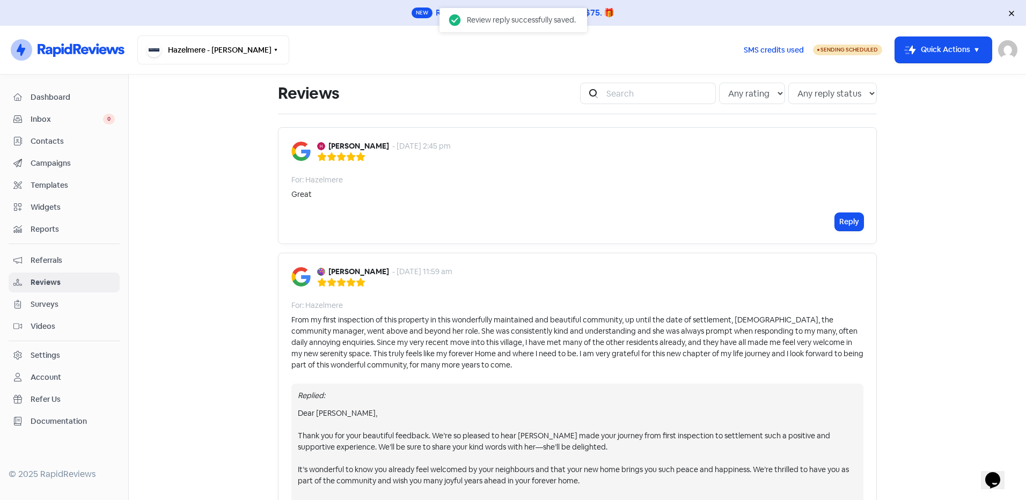
scroll to position [0, 0]
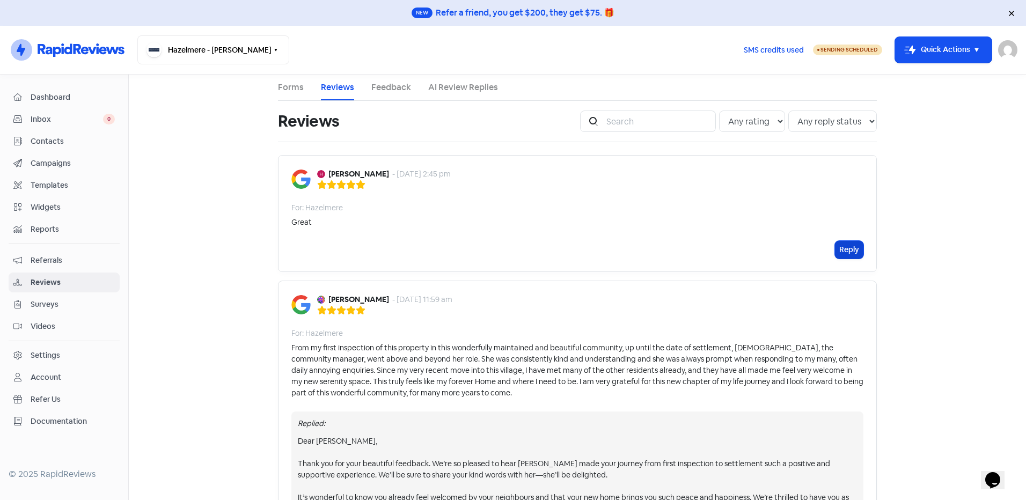
click at [840, 251] on button "Reply" at bounding box center [849, 250] width 28 height 18
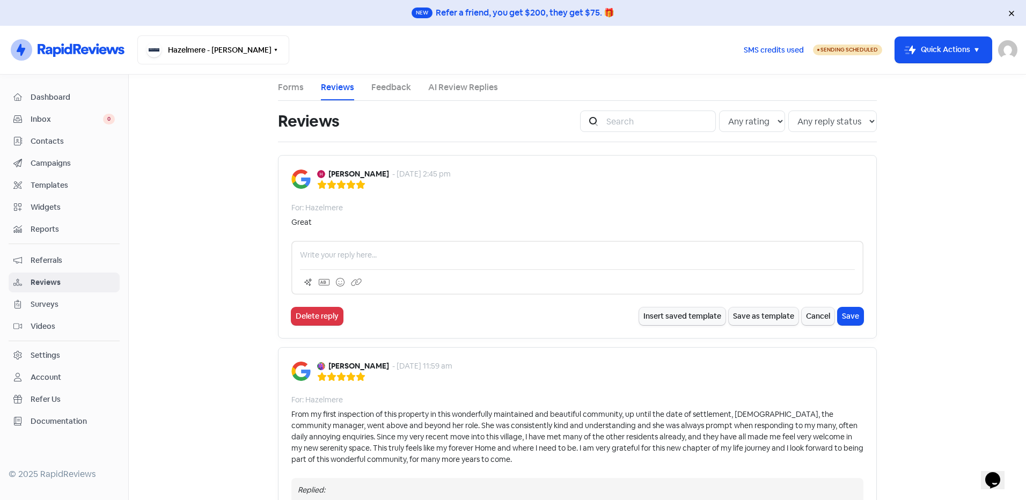
click at [439, 259] on p at bounding box center [577, 255] width 555 height 11
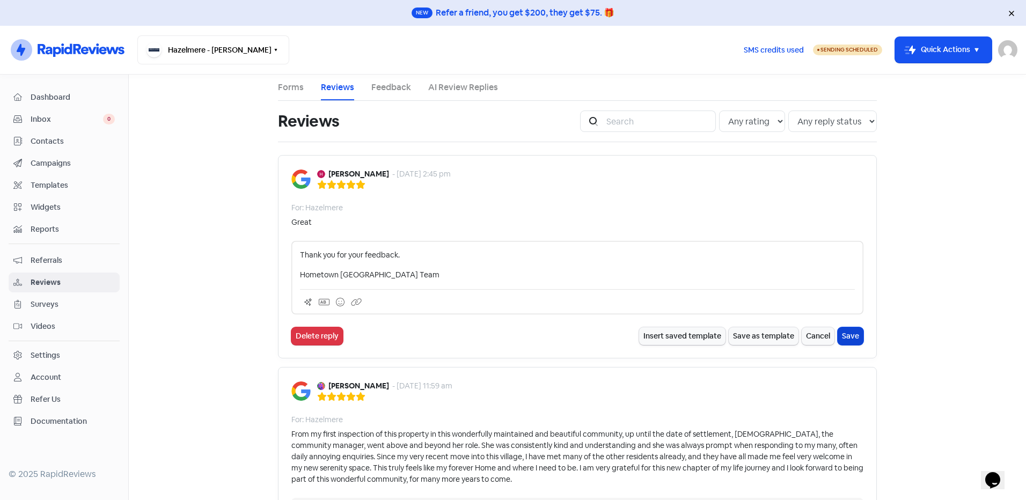
click at [852, 339] on button "Save" at bounding box center [851, 336] width 26 height 18
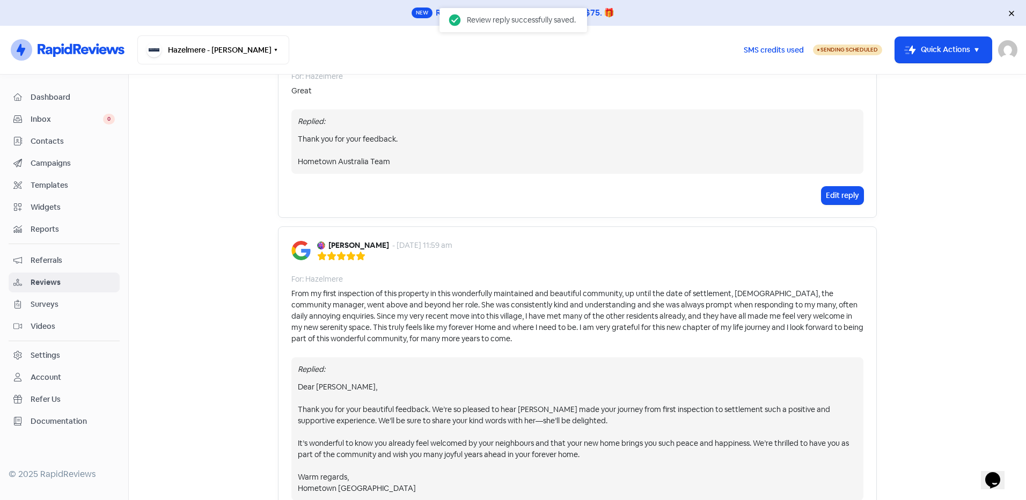
scroll to position [161, 0]
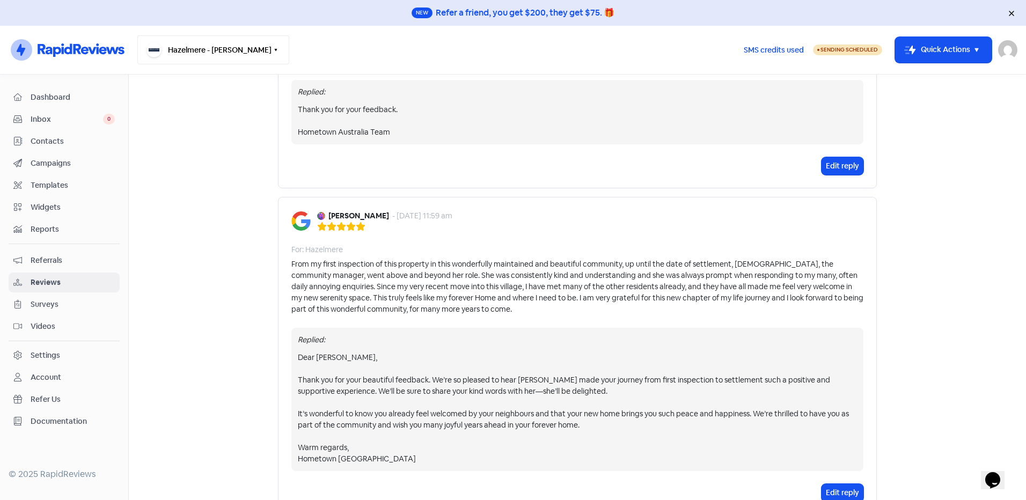
click at [247, 55] on button "Hazelmere - [PERSON_NAME]" at bounding box center [213, 49] width 152 height 29
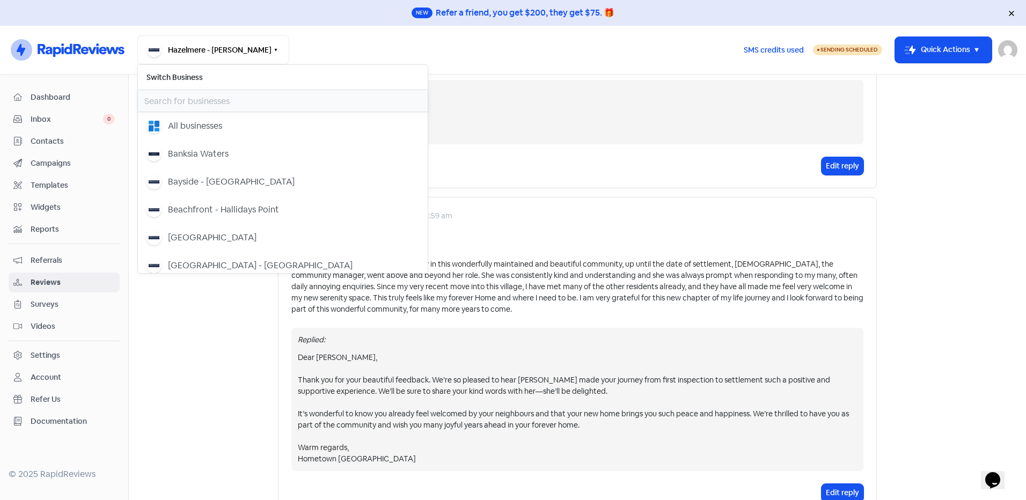
click at [199, 104] on input "text" at bounding box center [283, 100] width 290 height 21
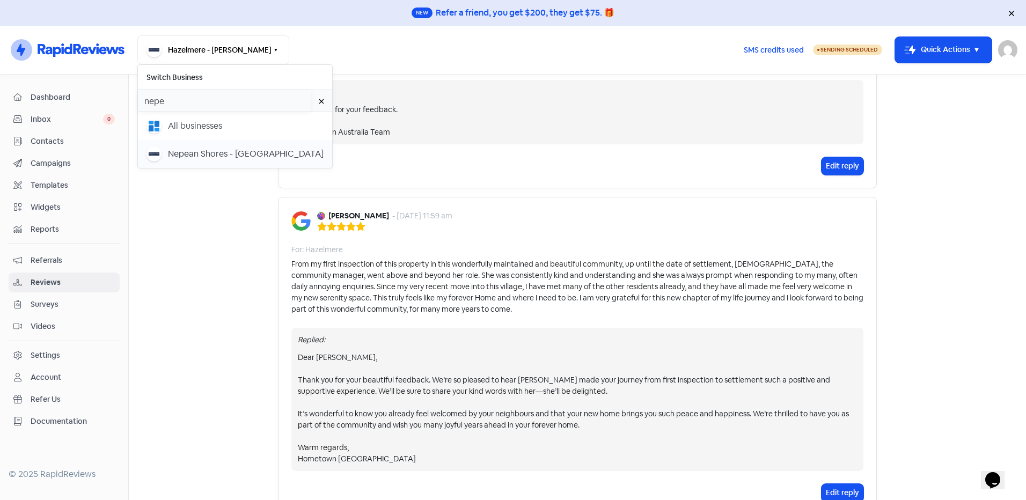
type input "nepe"
click at [264, 150] on div "Nepean Shores - [GEOGRAPHIC_DATA]" at bounding box center [235, 154] width 177 height 15
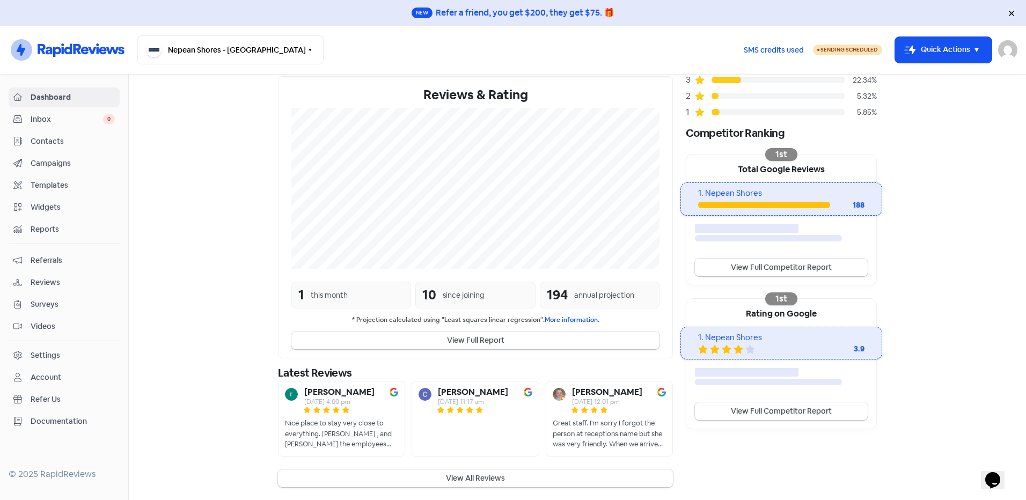
scroll to position [140, 0]
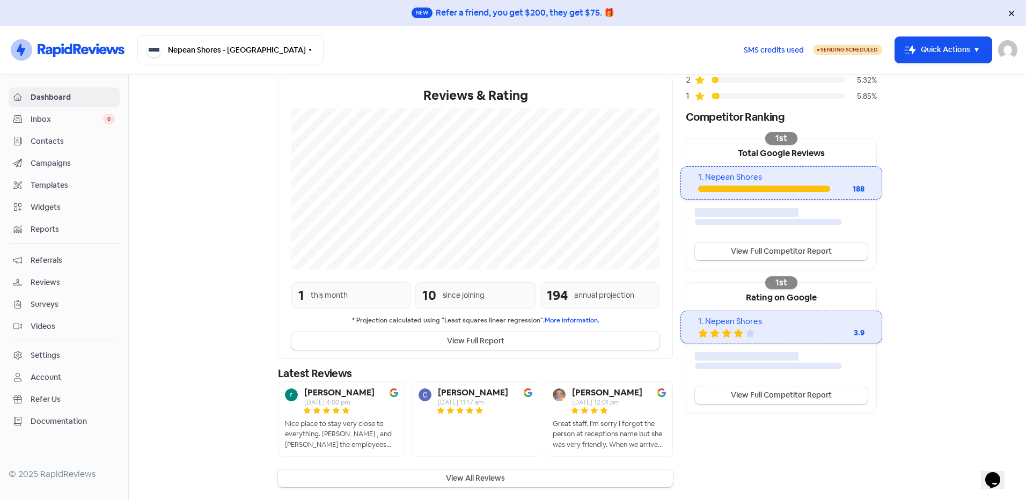
click at [486, 479] on button "View All Reviews" at bounding box center [475, 479] width 395 height 18
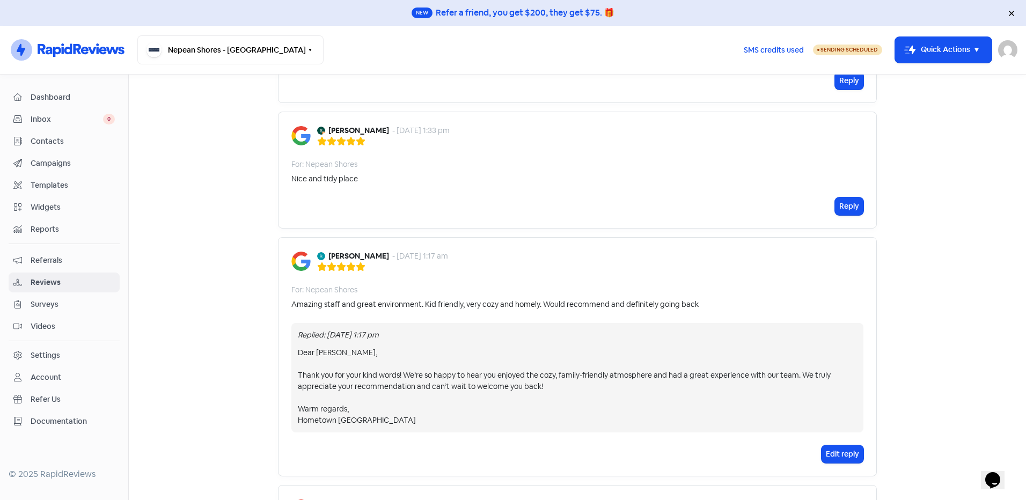
scroll to position [429, 0]
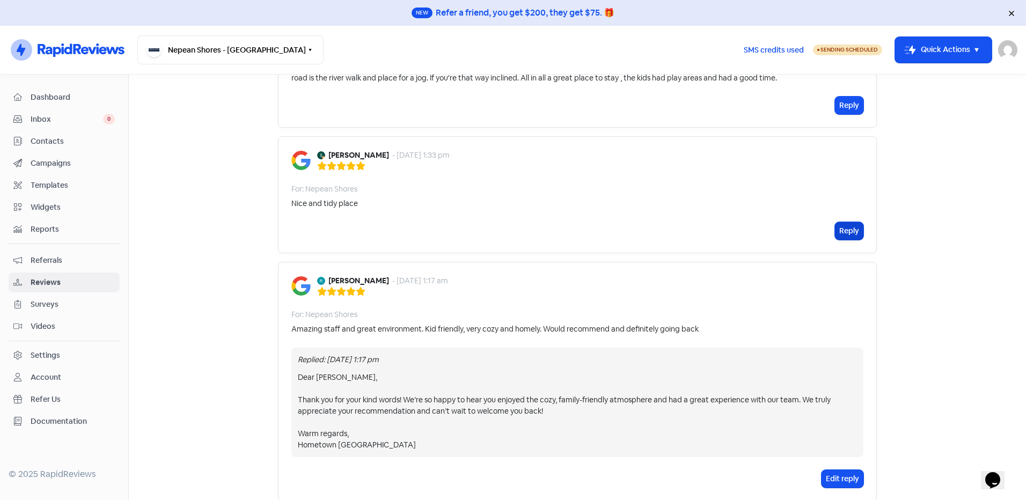
click at [847, 232] on button "Reply" at bounding box center [849, 231] width 28 height 18
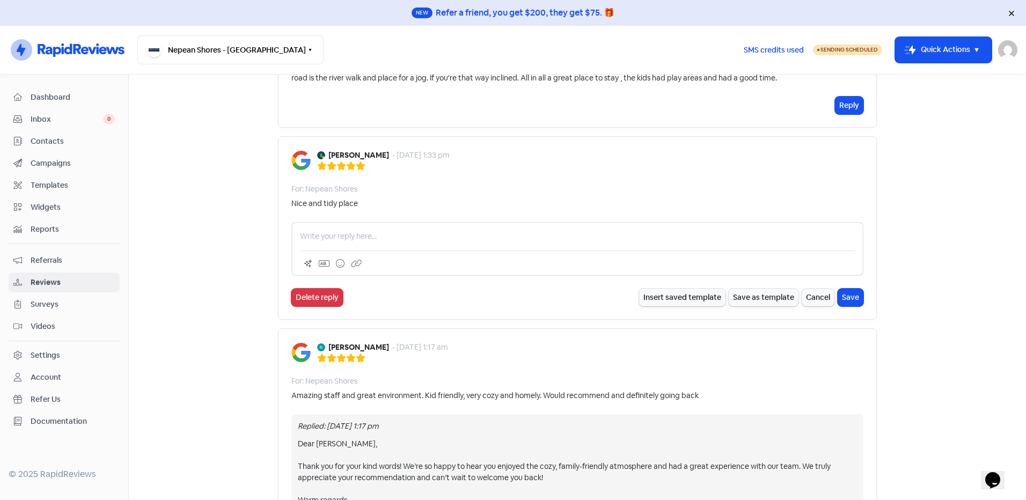
click at [386, 238] on p at bounding box center [577, 236] width 555 height 11
click at [404, 242] on div "Thank you for your feedc" at bounding box center [577, 249] width 572 height 54
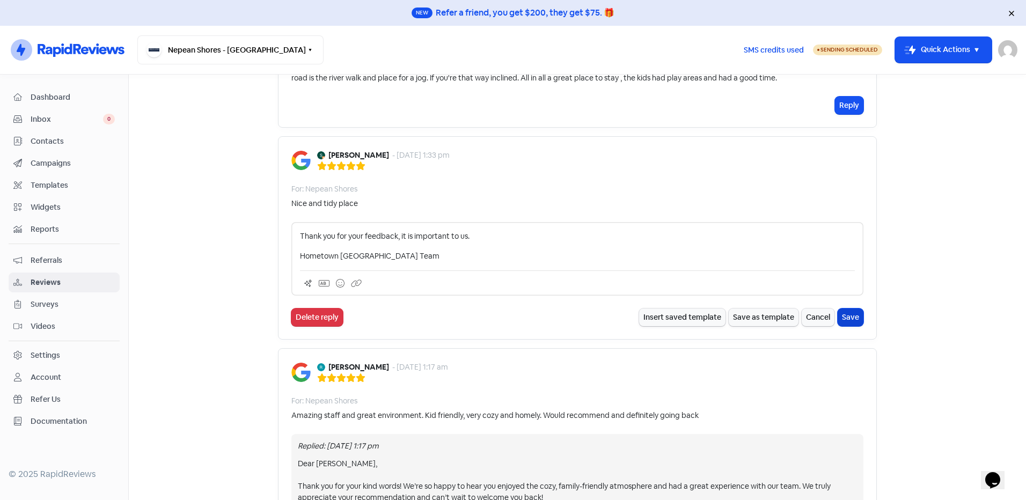
click at [854, 318] on button "Save" at bounding box center [851, 318] width 26 height 18
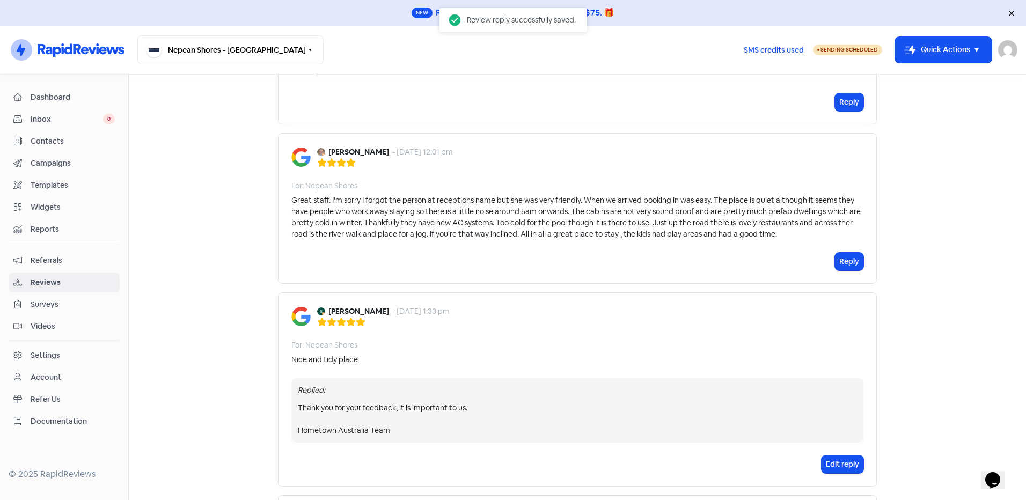
scroll to position [215, 0]
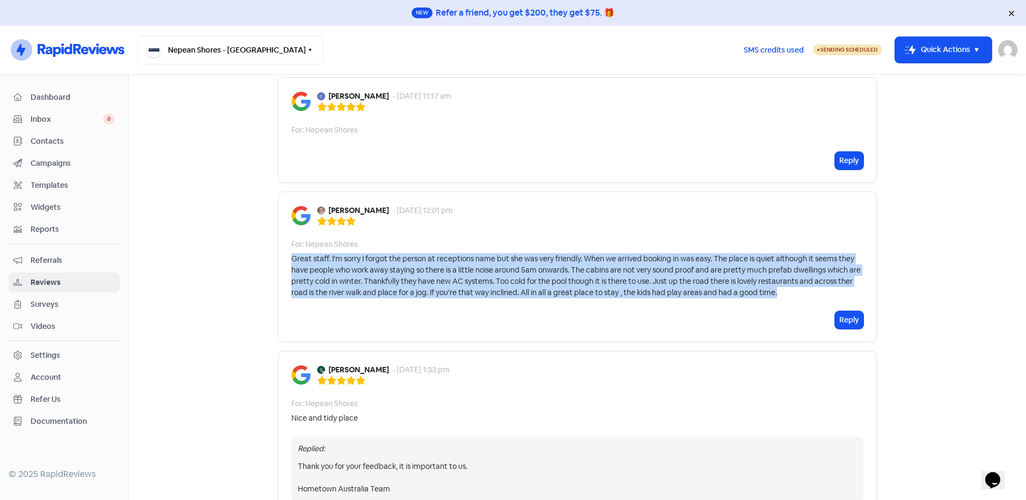
drag, startPoint x: 774, startPoint y: 294, endPoint x: 280, endPoint y: 263, distance: 495.8
click at [280, 263] on div "Shane Hathaway - 27 Jul 2025, 12:01 pm For: Nepean Shores Great staff. I'm sorr…" at bounding box center [577, 267] width 599 height 151
copy div "Great staff. I'm sorry I forgot the person at receptions name but she was very …"
click at [836, 321] on button "Reply" at bounding box center [849, 320] width 28 height 18
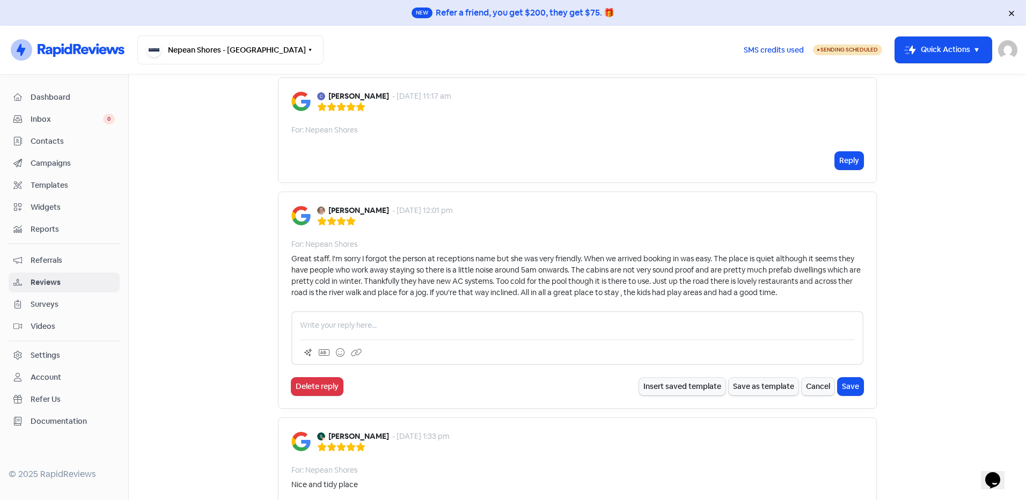
click at [386, 328] on p at bounding box center [577, 325] width 555 height 11
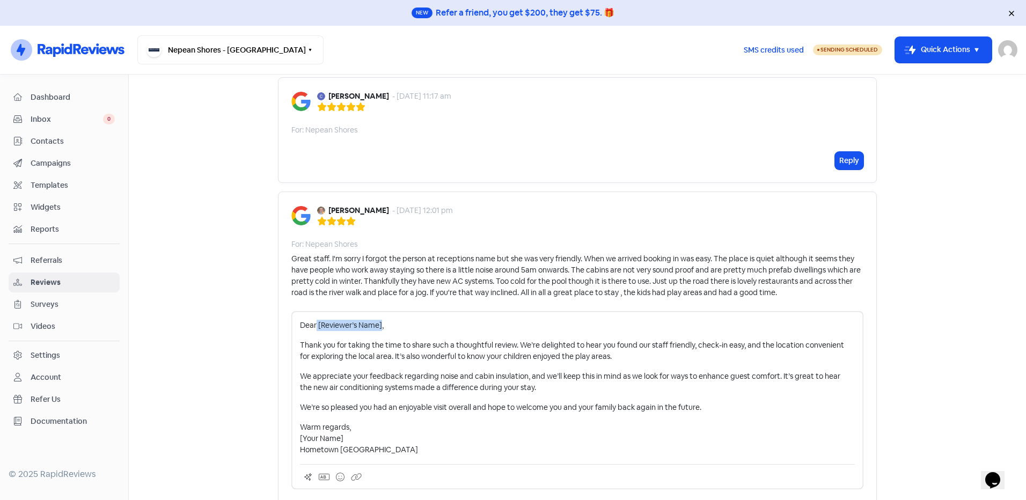
drag, startPoint x: 378, startPoint y: 324, endPoint x: 313, endPoint y: 328, distance: 64.5
click at [313, 328] on p "Dear [Reviewer’s Name]," at bounding box center [577, 325] width 555 height 11
click at [551, 405] on p "We’re so pleased you had an enjoyable visit overall and hope to welcome you and…" at bounding box center [577, 407] width 555 height 11
drag, startPoint x: 620, startPoint y: 359, endPoint x: 392, endPoint y: 357, distance: 228.1
click at [392, 357] on p "Thank you for taking the time to share such a thoughtful review. We’re delighte…" at bounding box center [577, 351] width 555 height 23
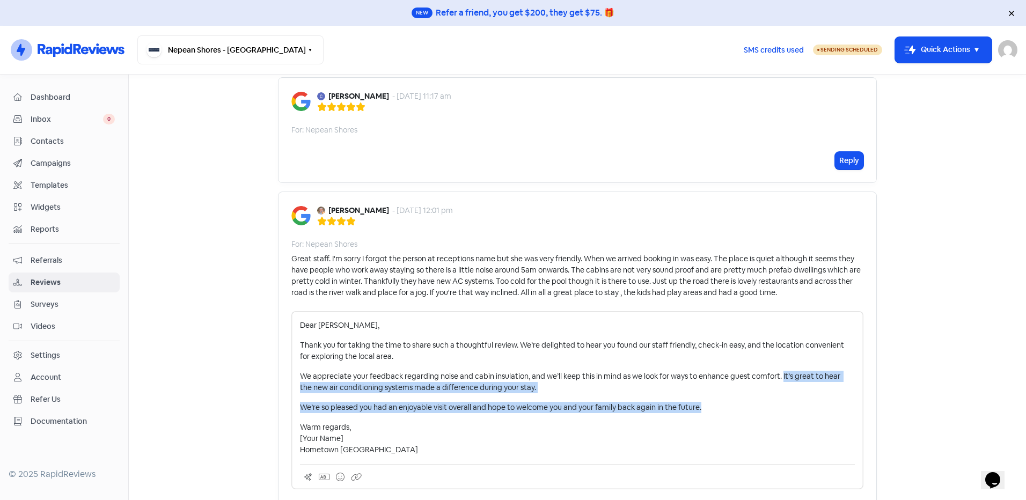
drag, startPoint x: 779, startPoint y: 376, endPoint x: 788, endPoint y: 408, distance: 34.0
click at [788, 408] on div "Dear Shane, Thank you for taking the time to share such a thoughtful review. We…" at bounding box center [577, 388] width 555 height 136
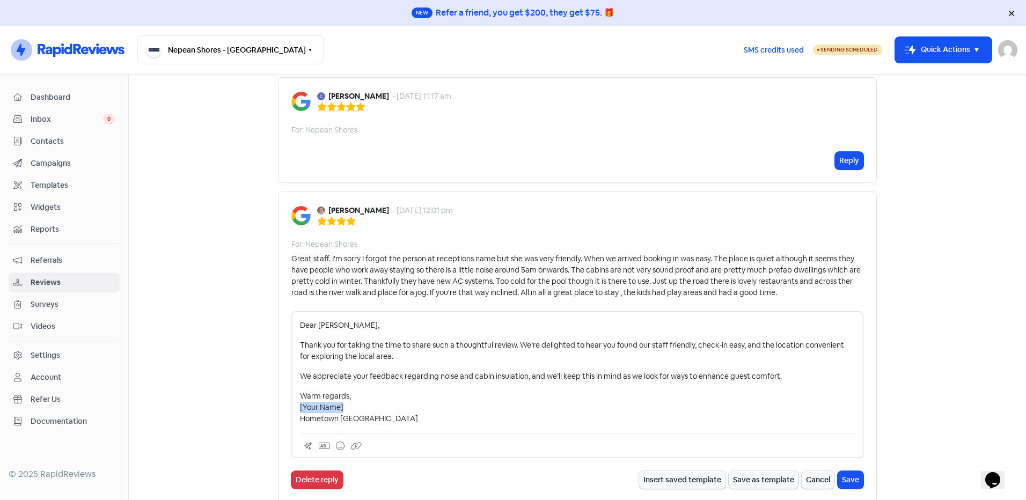
drag, startPoint x: 347, startPoint y: 408, endPoint x: 275, endPoint y: 407, distance: 71.4
click at [278, 407] on div "Shane Hathaway - 27 Jul 2025, 12:01 pm For: Nepean Shores Great staff. I'm sorr…" at bounding box center [577, 347] width 599 height 311
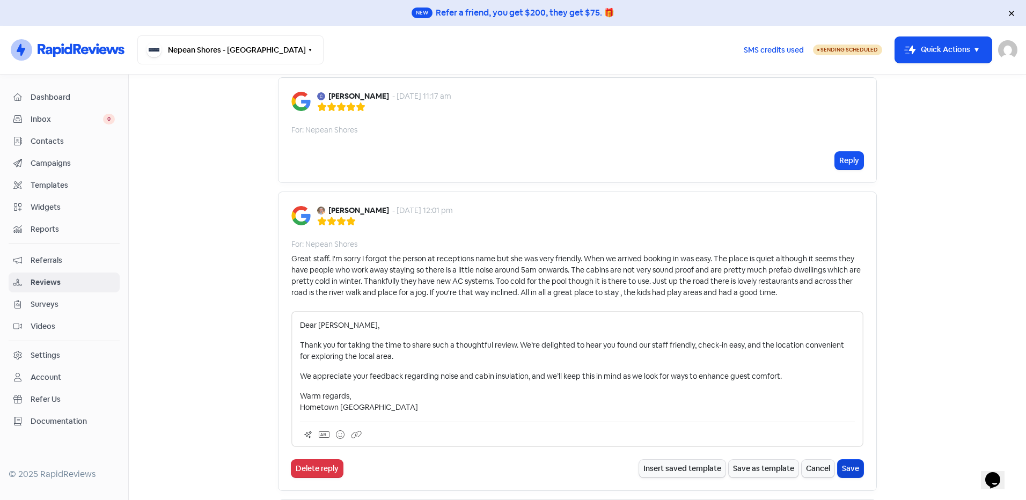
click at [847, 463] on button "Save" at bounding box center [851, 469] width 26 height 18
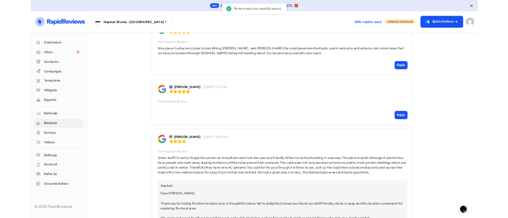
scroll to position [0, 0]
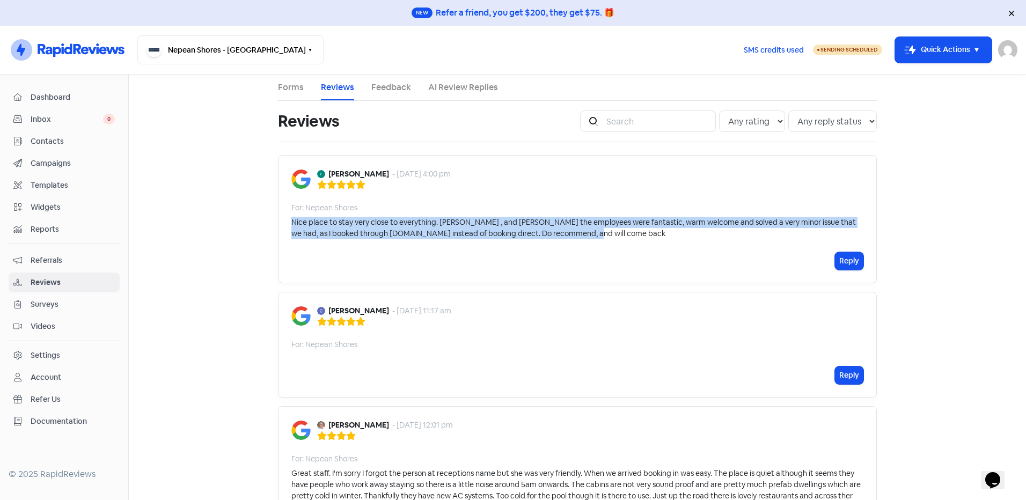
drag, startPoint x: 605, startPoint y: 236, endPoint x: 288, endPoint y: 223, distance: 317.4
click at [291, 223] on div "Nice place to stay very close to everything. Tina , and Jackie the employees we…" at bounding box center [577, 228] width 572 height 23
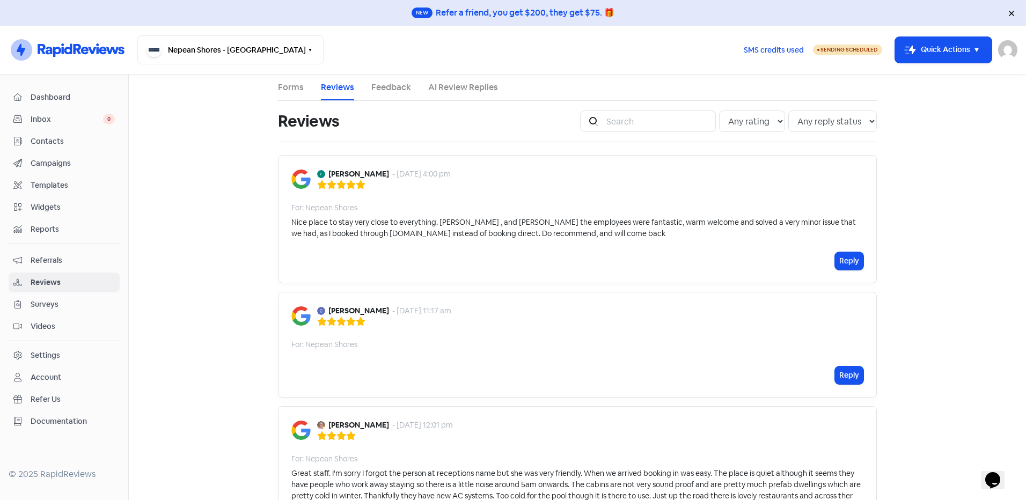
drag, startPoint x: 288, startPoint y: 223, endPoint x: 314, endPoint y: 274, distance: 57.4
click at [314, 274] on div "russell budin - 5 Aug 2025, 4:00 pm For: Nepean Shores Nice place to stay very …" at bounding box center [577, 219] width 599 height 128
drag, startPoint x: 314, startPoint y: 274, endPoint x: 355, endPoint y: 191, distance: 92.6
click at [336, 232] on div "russell budin - 5 Aug 2025, 4:00 pm For: Nepean Shores Nice place to stay very …" at bounding box center [577, 219] width 599 height 128
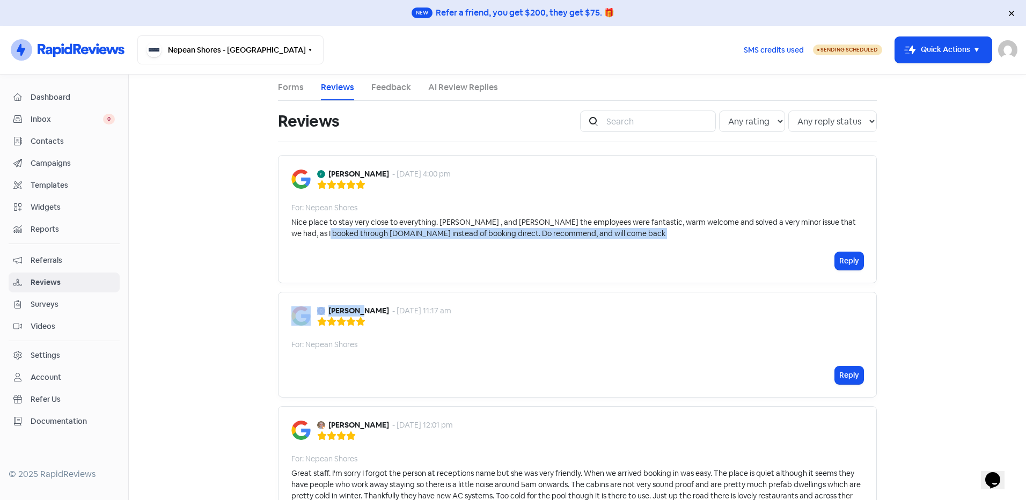
click at [345, 251] on div "russell budin - 5 Aug 2025, 4:00 pm For: Nepean Shores Nice place to stay very …" at bounding box center [577, 219] width 599 height 128
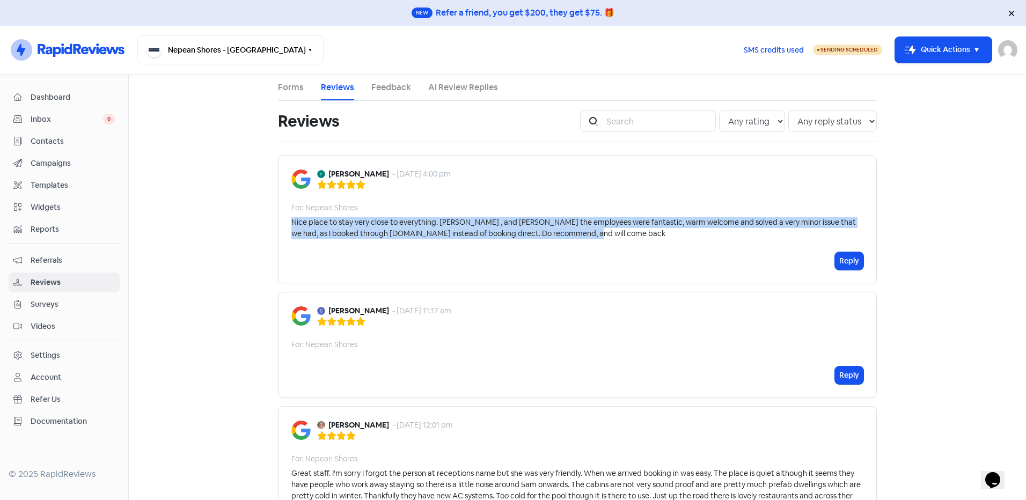
drag, startPoint x: 585, startPoint y: 233, endPoint x: 285, endPoint y: 226, distance: 300.1
click at [285, 226] on div "russell budin - 5 Aug 2025, 4:00 pm For: Nepean Shores Nice place to stay very …" at bounding box center [577, 219] width 599 height 128
click at [285, 227] on div "russell budin - 5 Aug 2025, 4:00 pm For: Nepean Shores Nice place to stay very …" at bounding box center [577, 219] width 599 height 128
copy div "Nice place to stay very close to everything. Tina , and Jackie the employees we…"
click at [835, 261] on button "Reply" at bounding box center [849, 261] width 28 height 18
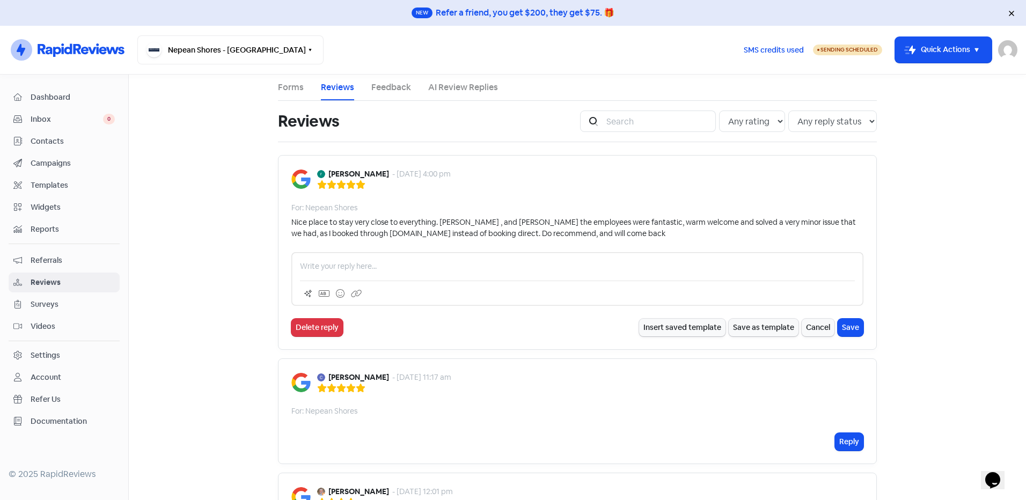
click at [385, 264] on p at bounding box center [577, 266] width 555 height 11
paste div
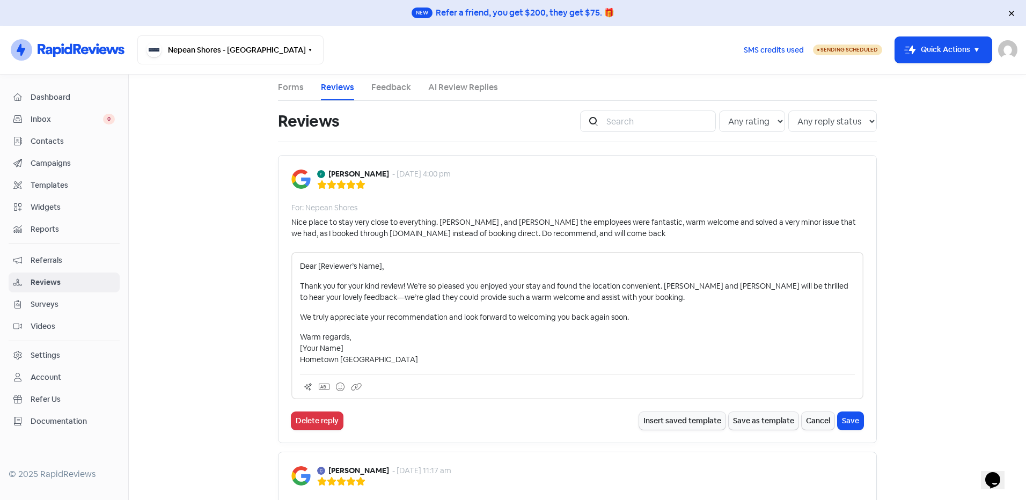
drag, startPoint x: 394, startPoint y: 267, endPoint x: 383, endPoint y: 268, distance: 11.3
click at [385, 266] on p "Dear [Reviewer’s Name]," at bounding box center [577, 266] width 555 height 11
click at [379, 266] on p "Dear [Reviewer’s Name]," at bounding box center [577, 266] width 555 height 11
drag, startPoint x: 341, startPoint y: 349, endPoint x: 277, endPoint y: 348, distance: 63.3
click at [278, 348] on div "russell budin - 5 Aug 2025, 4:00 pm For: Nepean Shores Nice place to stay very …" at bounding box center [577, 299] width 599 height 288
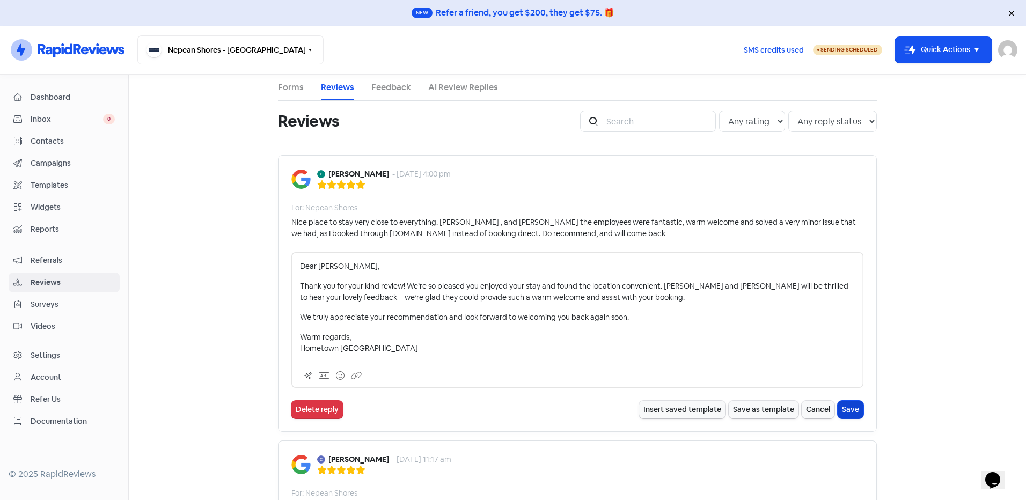
click at [842, 408] on button "Save" at bounding box center [851, 410] width 26 height 18
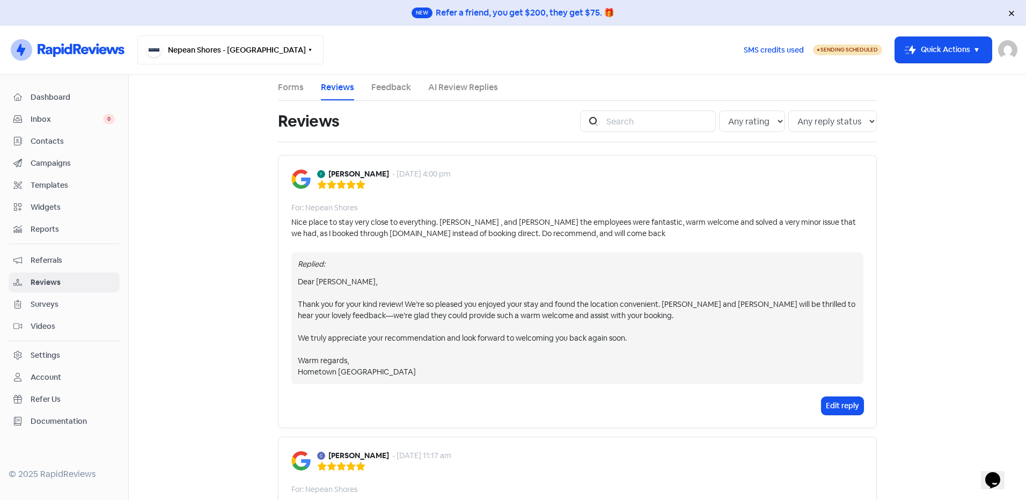
click at [210, 41] on button "Nepean Shores - [GEOGRAPHIC_DATA]" at bounding box center [230, 49] width 186 height 29
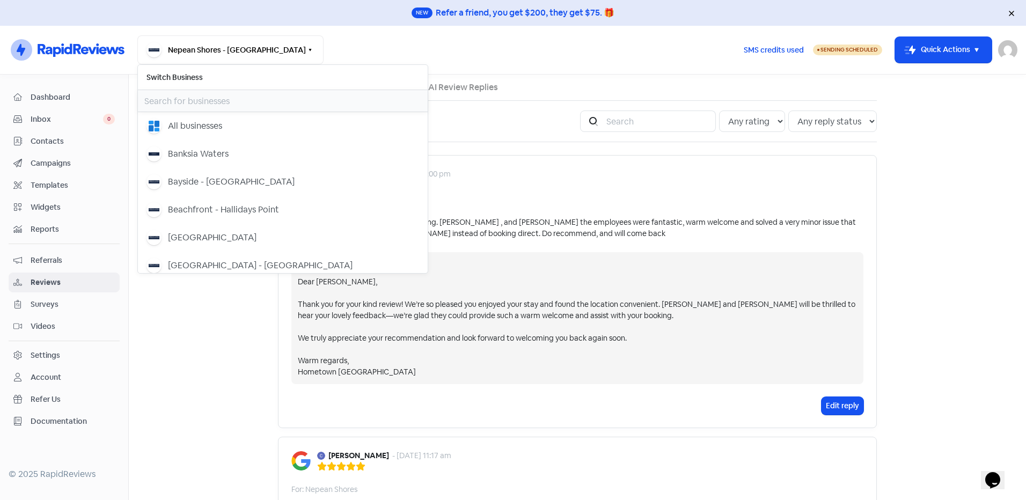
click at [196, 94] on input "text" at bounding box center [283, 100] width 290 height 21
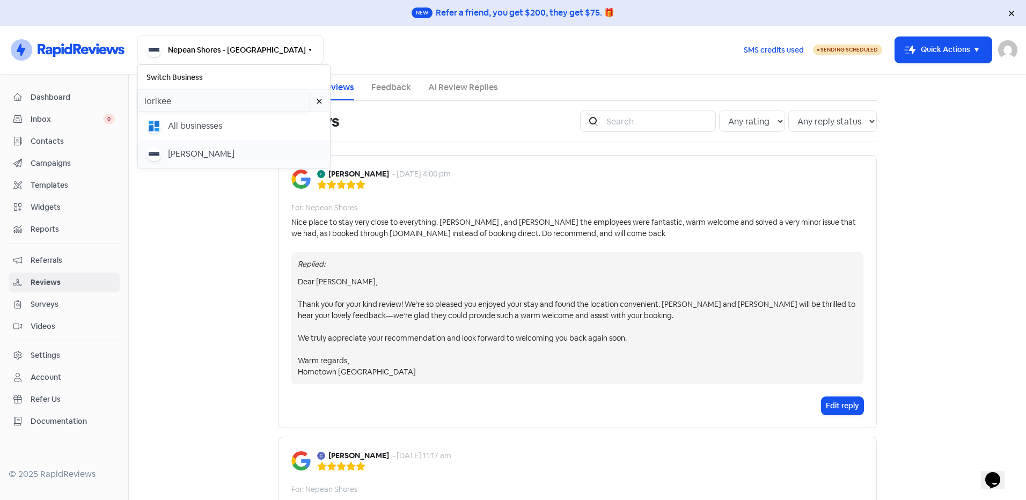
type input "lorikee"
click at [197, 155] on div "[PERSON_NAME]" at bounding box center [201, 154] width 67 height 13
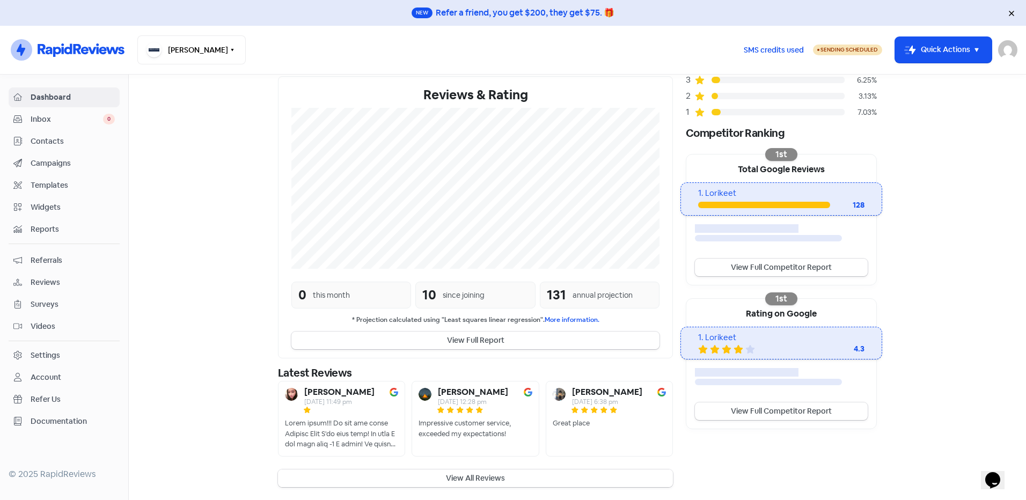
scroll to position [140, 0]
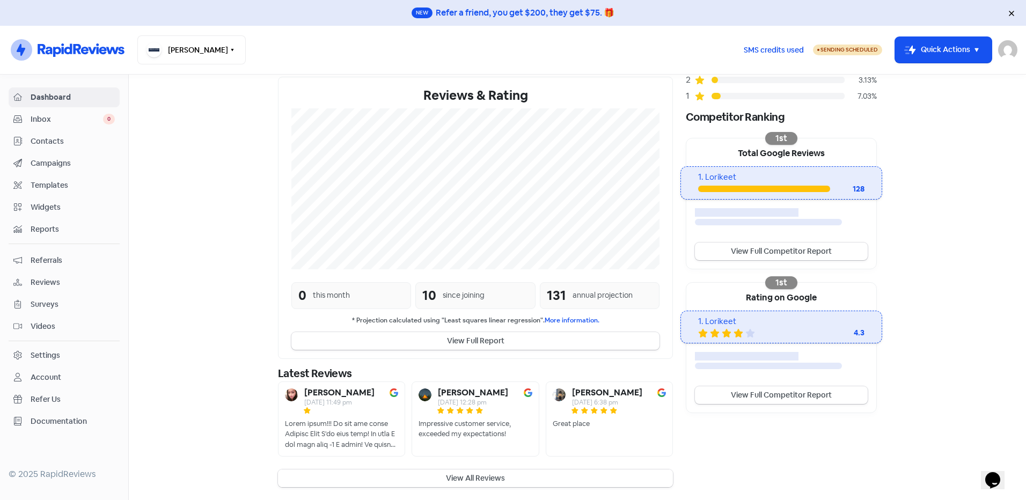
click at [497, 471] on button "View All Reviews" at bounding box center [475, 479] width 395 height 18
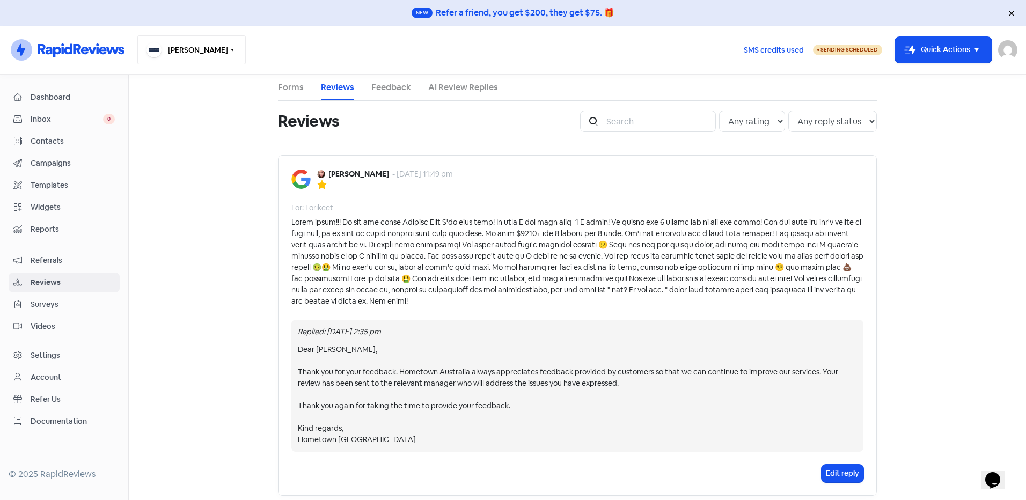
click at [220, 58] on button "[PERSON_NAME]" at bounding box center [191, 49] width 108 height 29
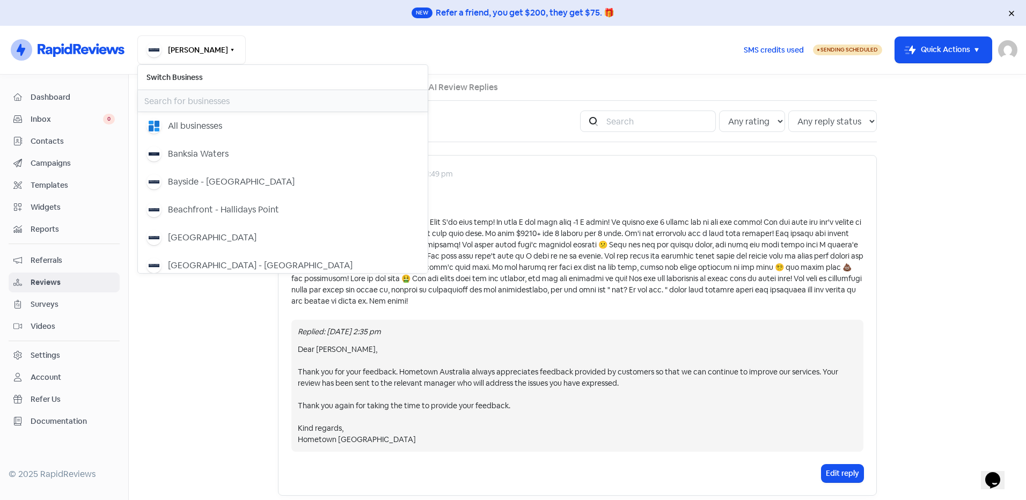
click at [196, 93] on input "text" at bounding box center [283, 100] width 290 height 21
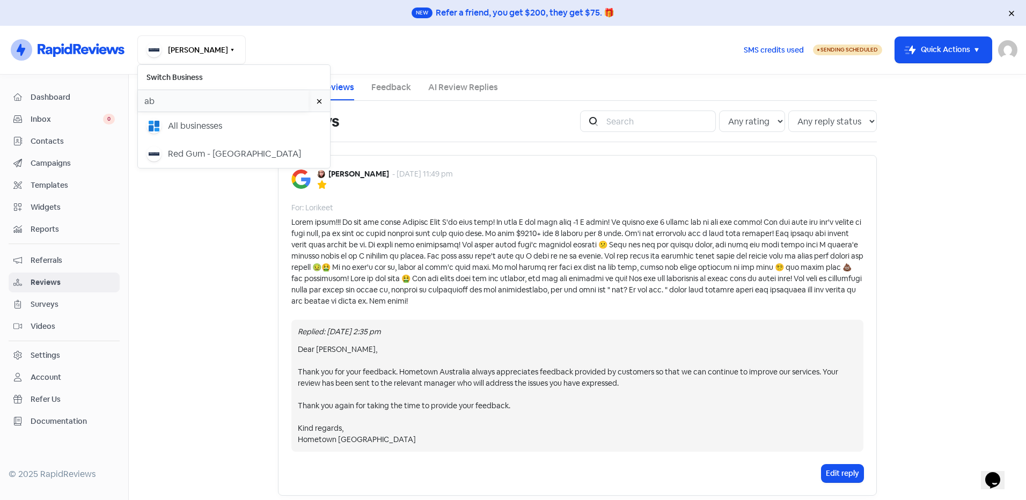
type input "a"
type input "bayside"
click at [259, 148] on div "Bayside - [GEOGRAPHIC_DATA]" at bounding box center [234, 154] width 175 height 15
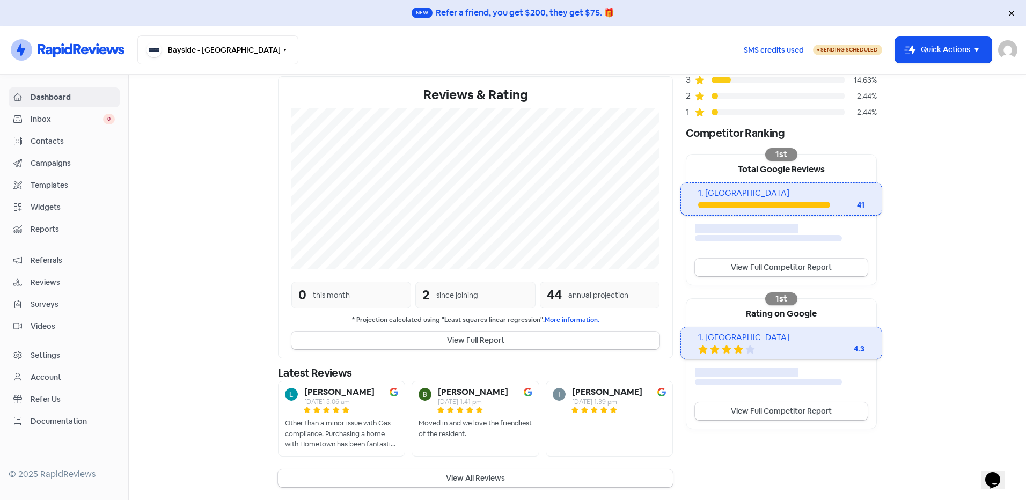
scroll to position [140, 0]
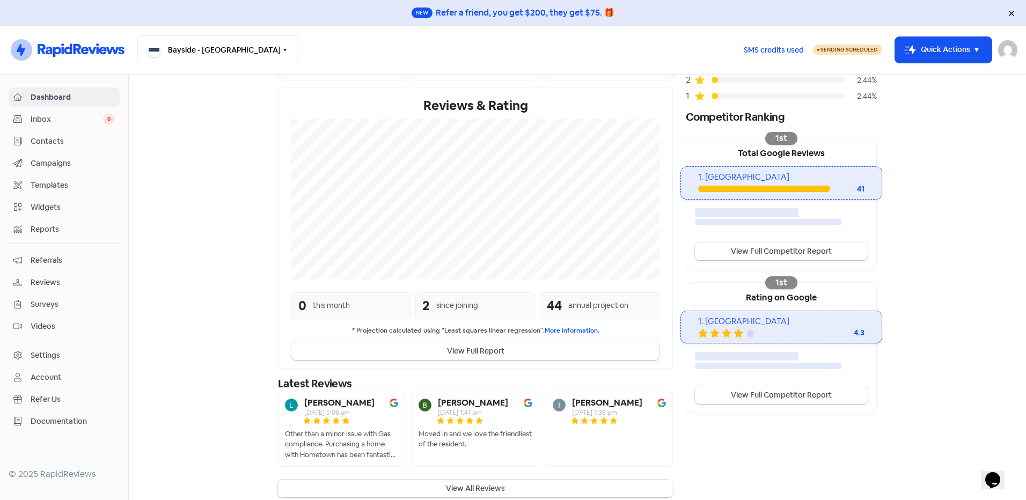
click at [445, 481] on button "View All Reviews" at bounding box center [475, 489] width 395 height 18
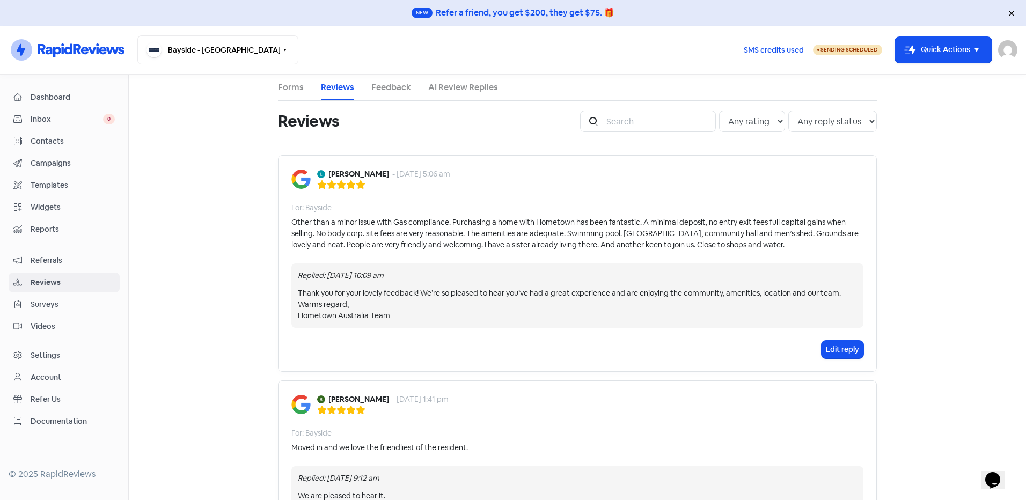
click at [386, 87] on link "Feedback" at bounding box center [391, 87] width 40 height 13
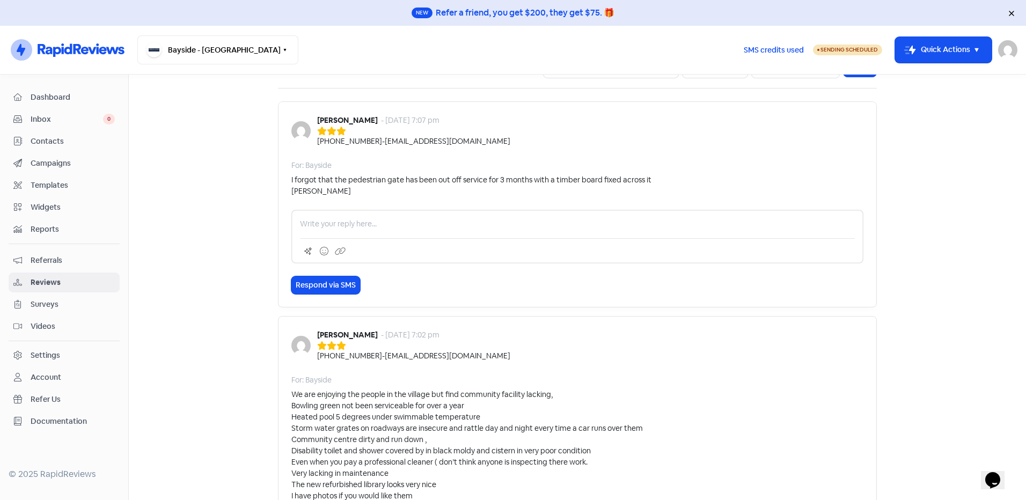
scroll to position [75, 0]
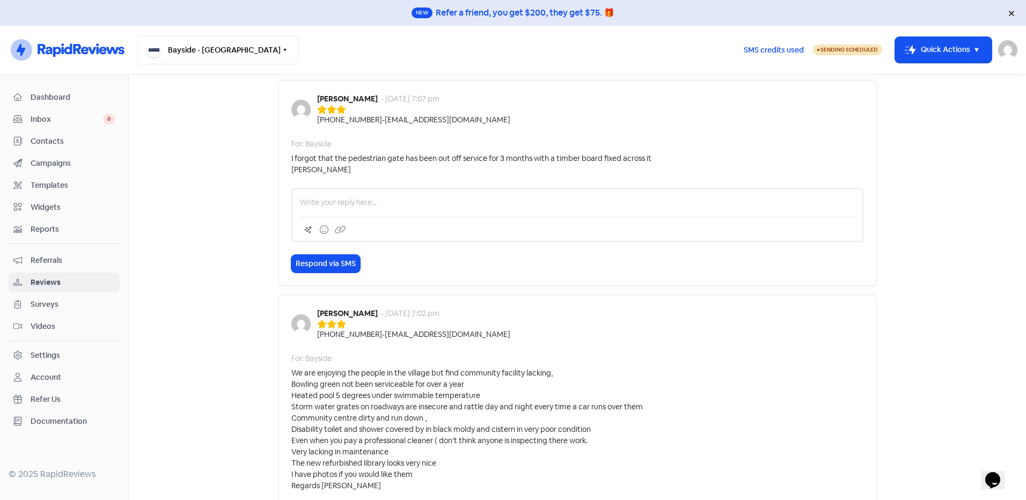
click at [281, 50] on icon "button" at bounding box center [285, 50] width 9 height 9
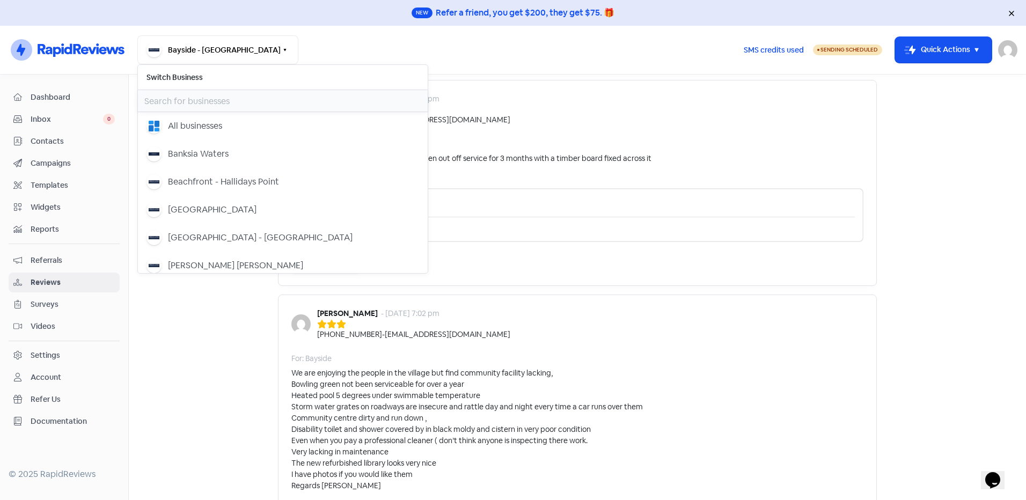
click at [202, 100] on input "text" at bounding box center [283, 100] width 290 height 21
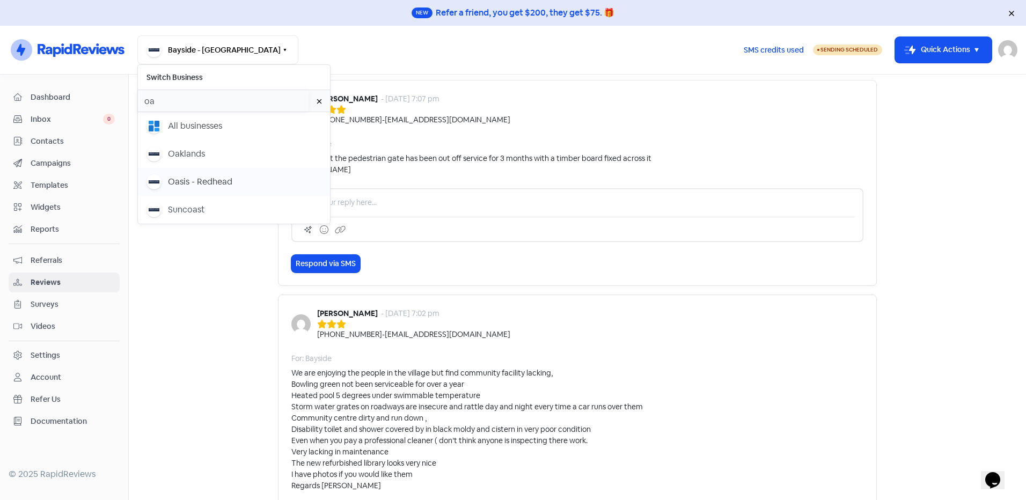
type input "oa"
click at [207, 180] on div "Oasis - Redhead" at bounding box center [200, 181] width 64 height 13
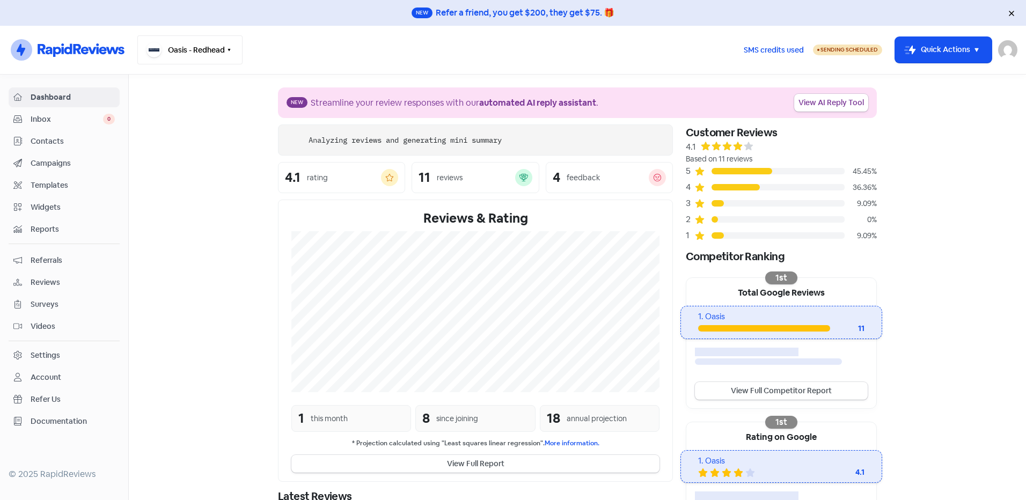
click at [200, 59] on button "Oasis - Redhead" at bounding box center [189, 49] width 105 height 29
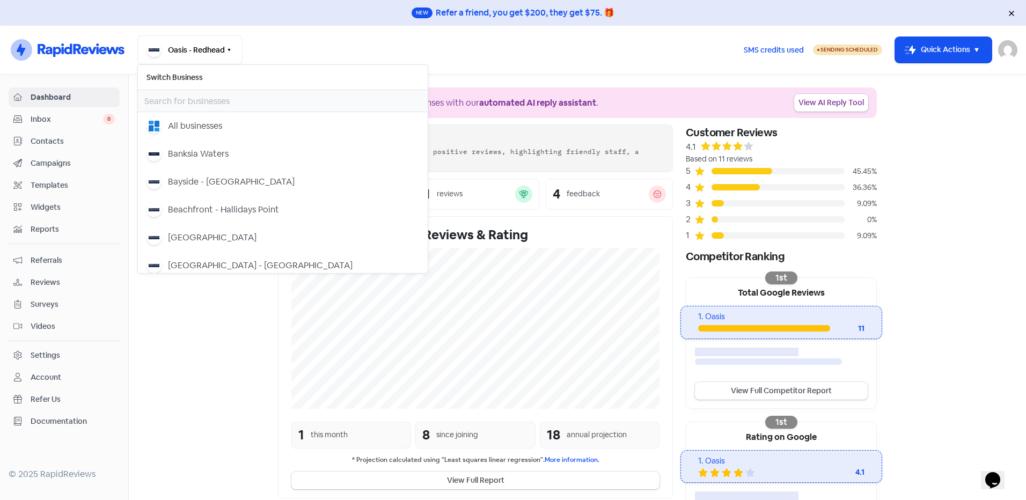
click at [155, 442] on section "New Streamline your review responses with our automated AI reply assistant . Vi…" at bounding box center [577, 357] width 897 height 565
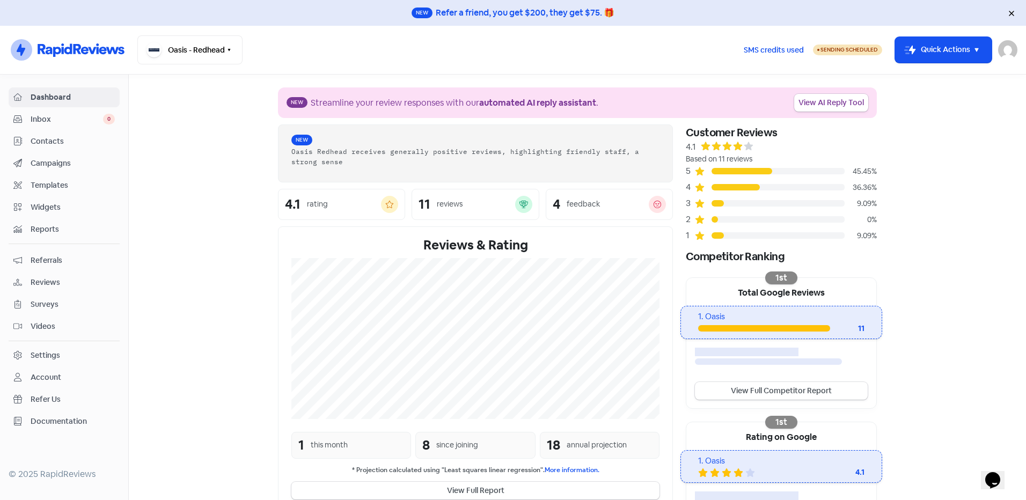
click at [205, 384] on section "New Streamline your review responses with our automated AI reply assistant . Vi…" at bounding box center [577, 362] width 897 height 575
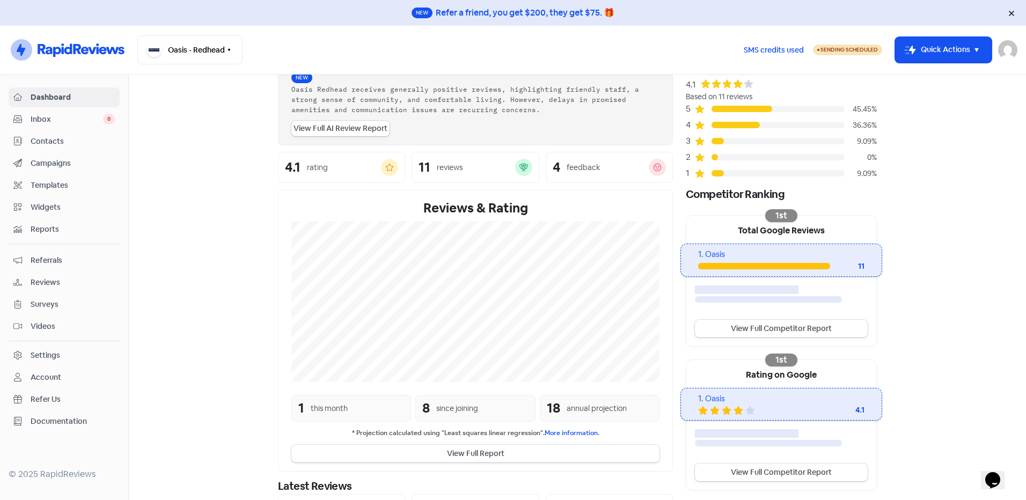
scroll to position [175, 0]
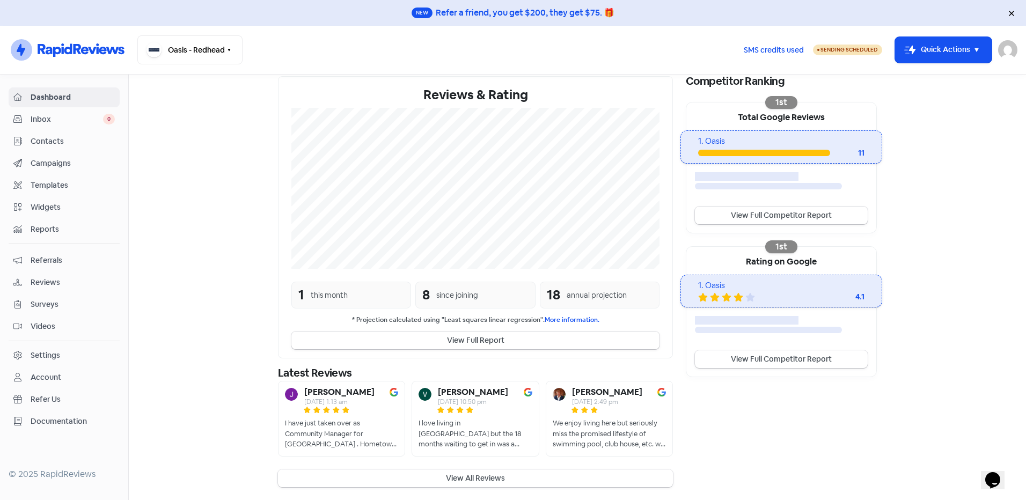
click at [478, 474] on button "View All Reviews" at bounding box center [475, 479] width 395 height 18
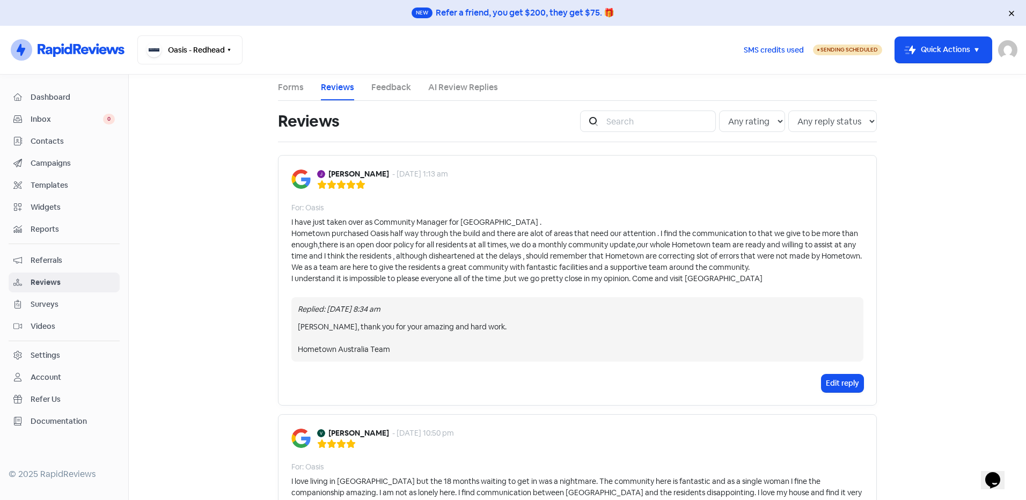
click at [393, 79] on li "Feedback" at bounding box center [391, 88] width 40 height 26
click at [395, 89] on link "Feedback" at bounding box center [391, 87] width 40 height 13
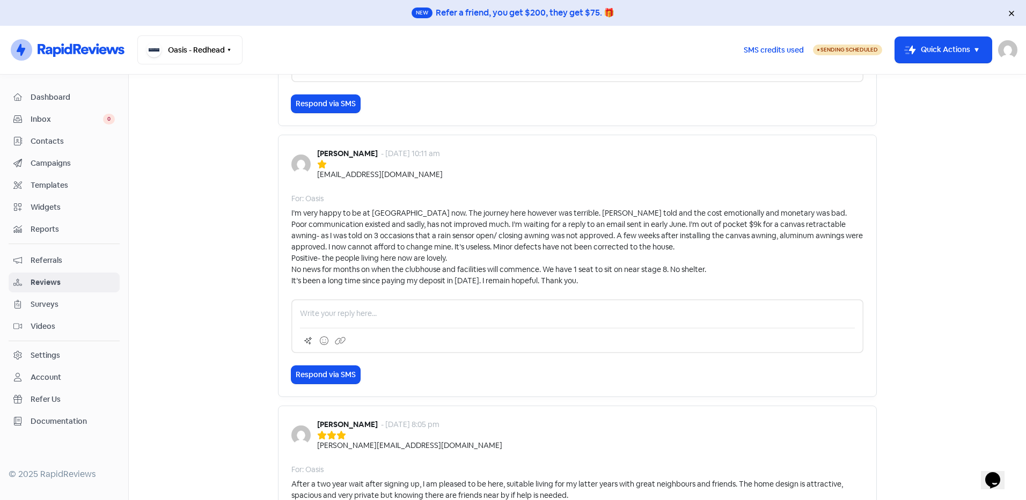
scroll to position [441, 0]
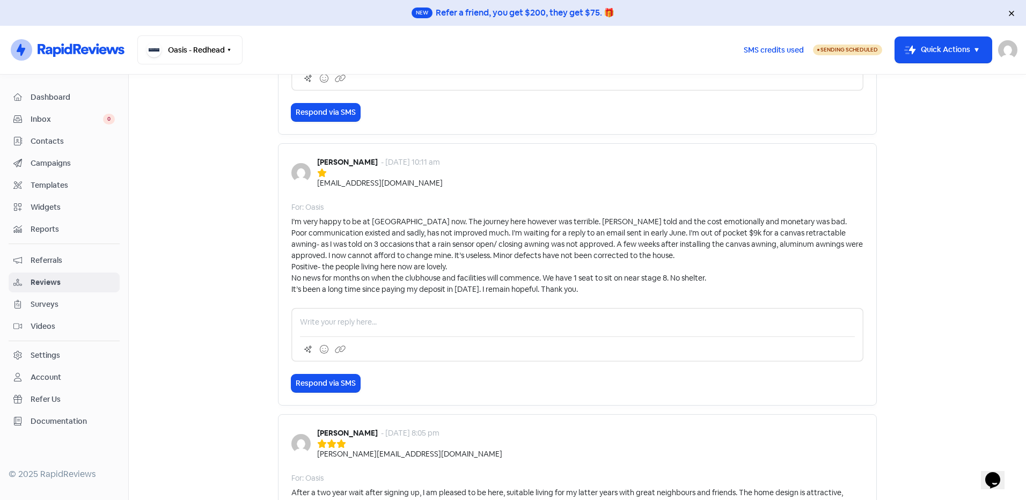
click at [350, 325] on p at bounding box center [577, 322] width 555 height 11
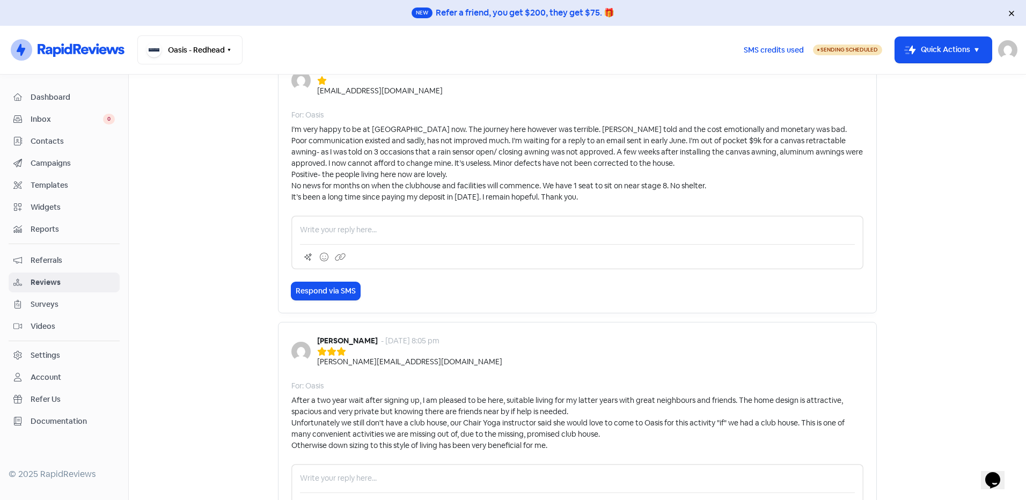
scroll to position [656, 0]
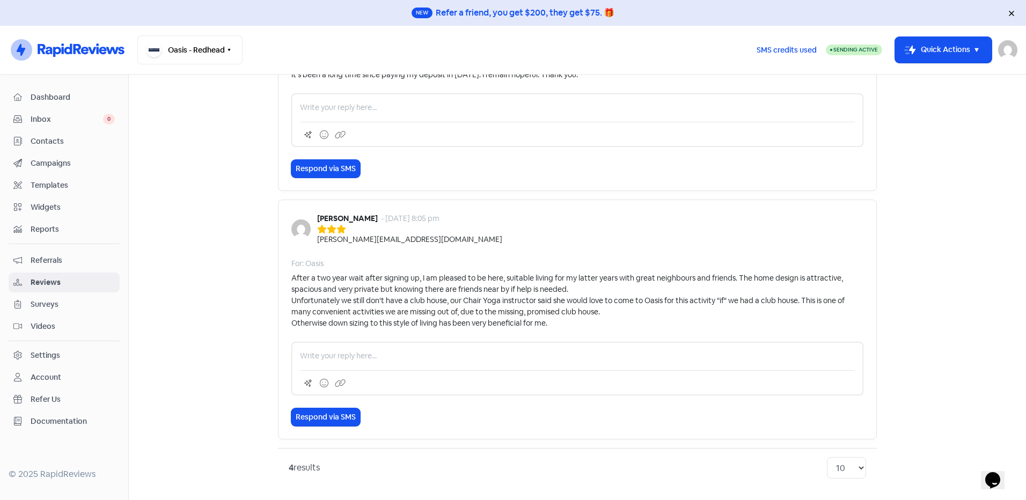
click at [382, 254] on div "Winifred Seymour - 29 Jul 2025, 8:05 pm fred@ekbej.com For: Oasis After a two y…" at bounding box center [577, 320] width 599 height 240
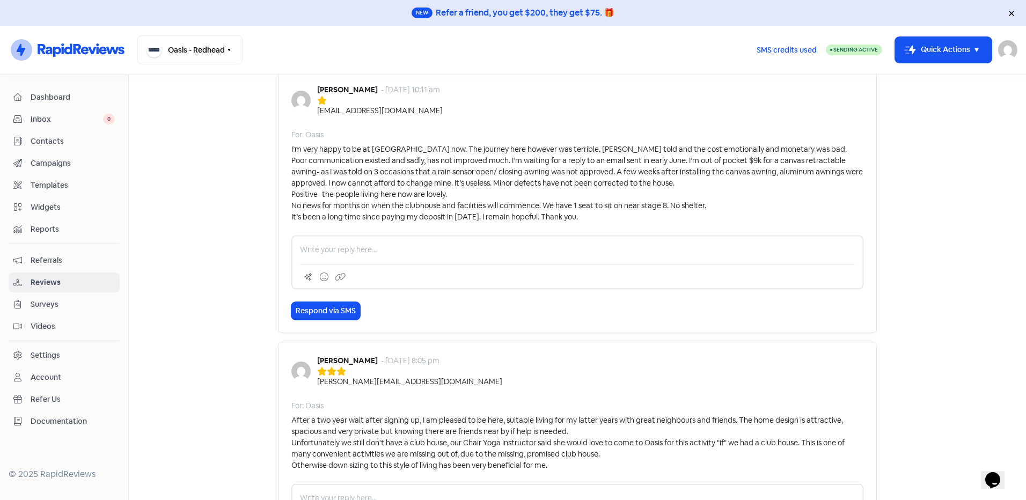
scroll to position [495, 0]
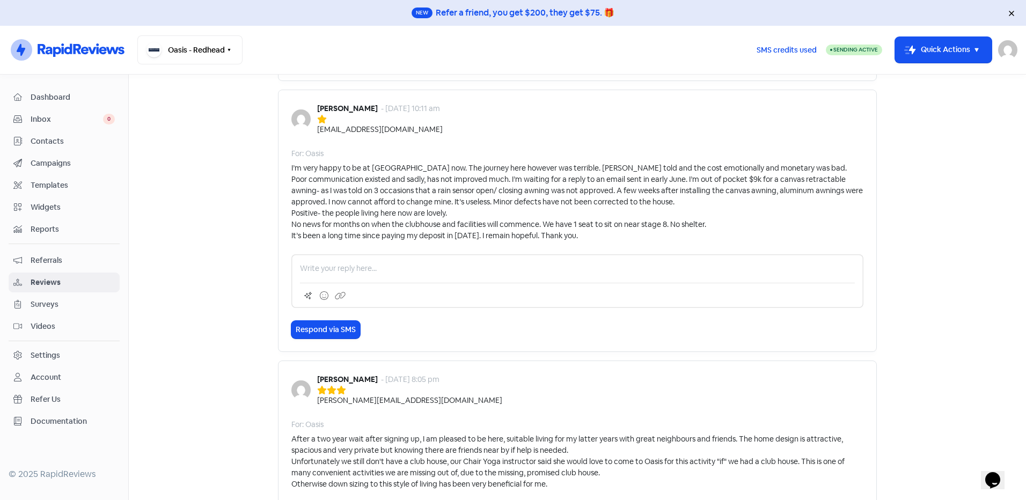
drag, startPoint x: 377, startPoint y: 379, endPoint x: 306, endPoint y: 381, distance: 70.9
click at [306, 381] on div "Winifred Seymour - 29 Jul 2025, 8:05 pm fred@ekbej.com" at bounding box center [577, 390] width 572 height 32
drag, startPoint x: 306, startPoint y: 381, endPoint x: 306, endPoint y: 356, distance: 24.7
click at [312, 360] on td "Joy Nash - 30 Jul 2025, 10:11 am joymareenash@gmail.com For: Oasis I’m very hap…" at bounding box center [577, 225] width 599 height 271
drag, startPoint x: 441, startPoint y: 381, endPoint x: 403, endPoint y: 383, distance: 38.2
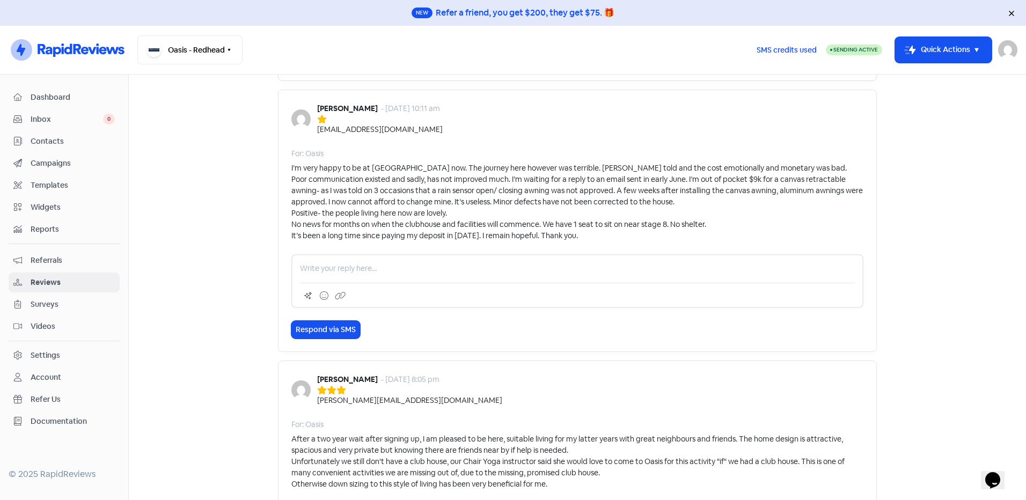
click at [440, 381] on div "- 29 Jul 2025, 8:05 pm" at bounding box center [410, 379] width 58 height 11
drag, startPoint x: 314, startPoint y: 380, endPoint x: 378, endPoint y: 383, distance: 64.5
click at [378, 383] on div "Winifred Seymour - 29 Jul 2025, 8:05 pm" at bounding box center [409, 379] width 185 height 11
copy b "Winifred Seymour"
click at [192, 51] on button "Oasis - Redhead" at bounding box center [189, 49] width 105 height 29
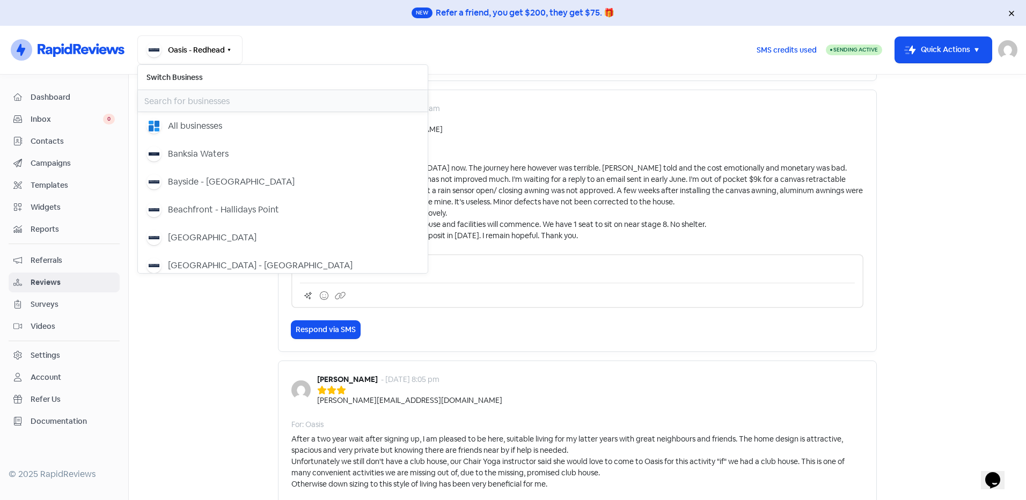
click at [189, 97] on input "text" at bounding box center [283, 100] width 290 height 21
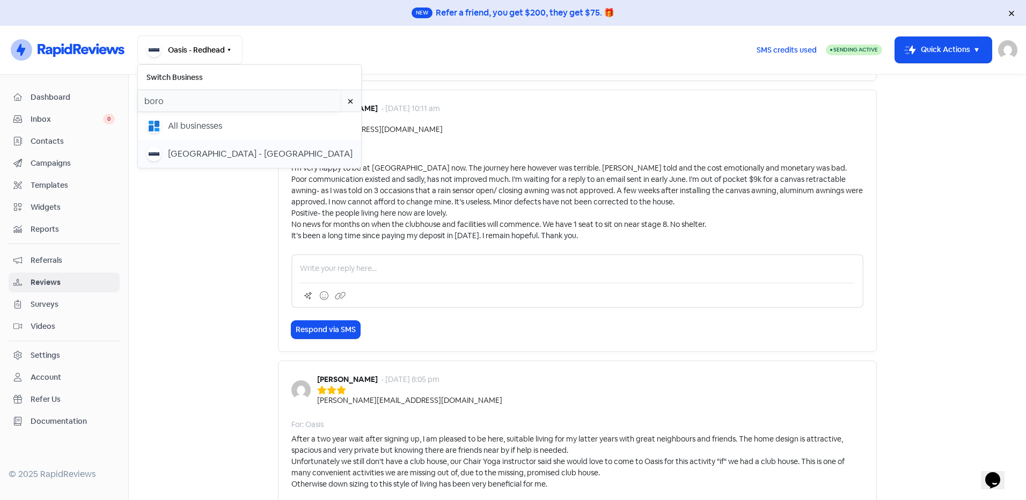
type input "boro"
click at [243, 160] on div "[GEOGRAPHIC_DATA] - [GEOGRAPHIC_DATA]" at bounding box center [250, 154] width 206 height 15
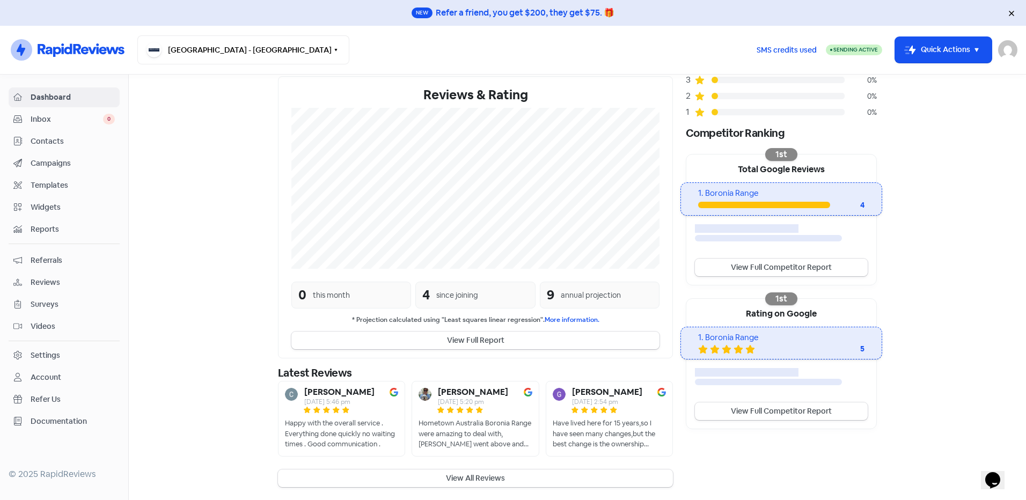
scroll to position [140, 0]
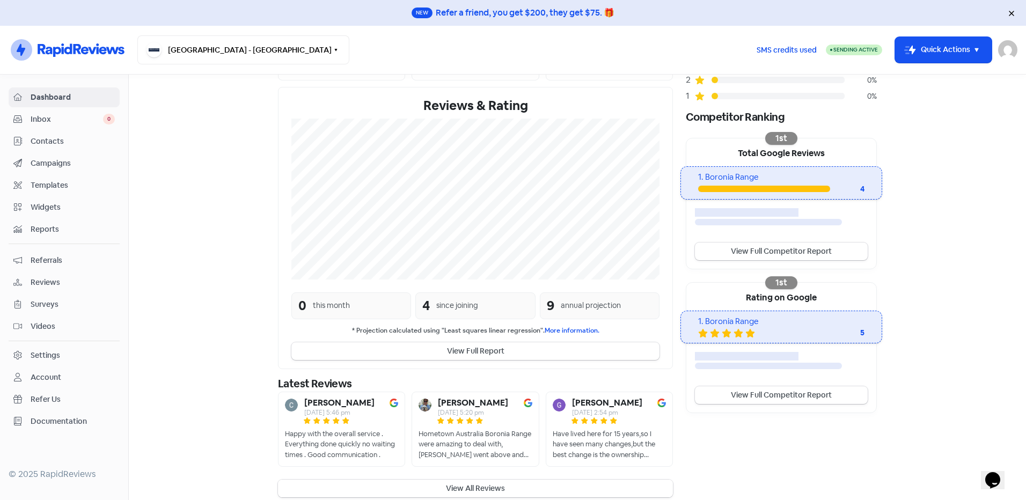
click at [470, 484] on button "View All Reviews" at bounding box center [475, 489] width 395 height 18
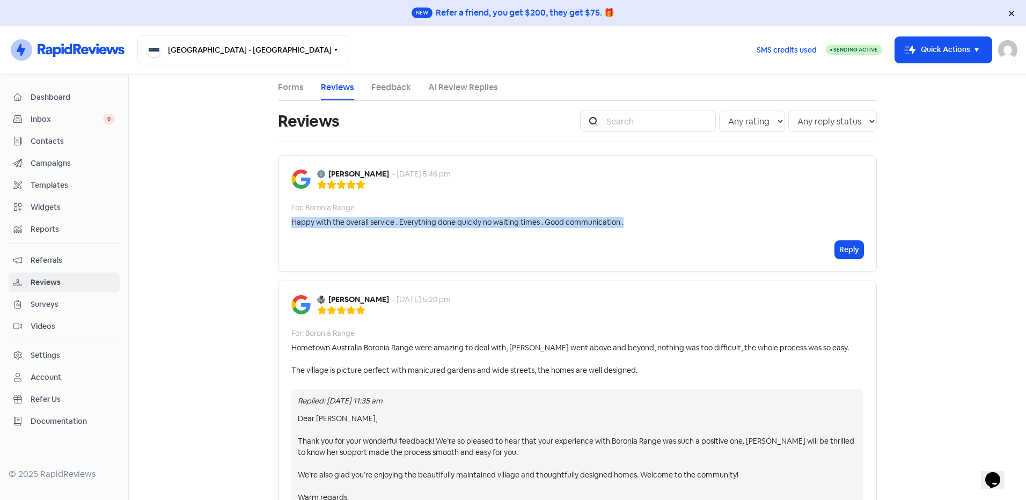
drag, startPoint x: 629, startPoint y: 224, endPoint x: 285, endPoint y: 216, distance: 344.1
click at [285, 216] on div "[PERSON_NAME] - [DATE] 5:46 pm For: Boronia Range Happy with the overall servic…" at bounding box center [577, 213] width 599 height 117
copy div "Happy with the overall service . Everything done quickly no waiting times . Goo…"
click at [843, 248] on button "Reply" at bounding box center [849, 250] width 28 height 18
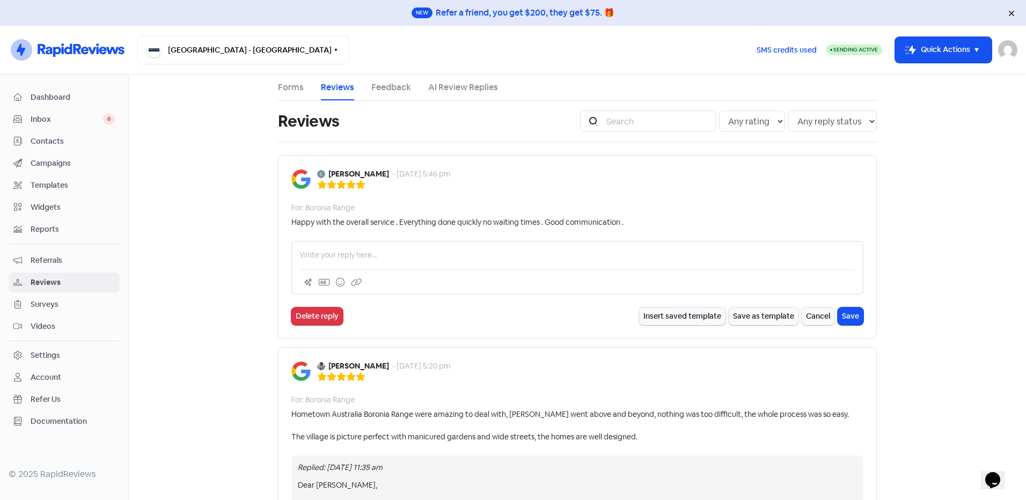
click at [440, 254] on p at bounding box center [577, 255] width 555 height 11
paste div
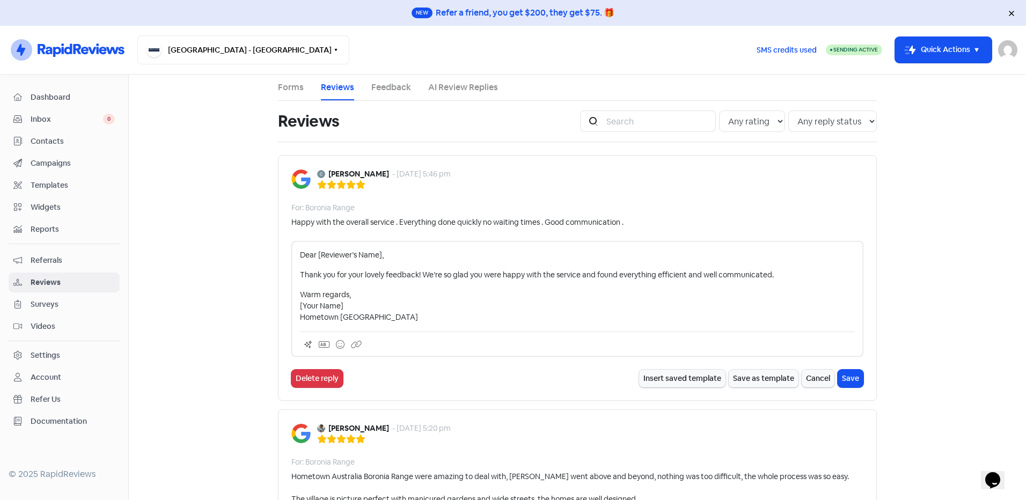
click at [376, 254] on p "Dear [Reviewer’s Name]," at bounding box center [577, 255] width 555 height 11
drag, startPoint x: 350, startPoint y: 304, endPoint x: 289, endPoint y: 303, distance: 61.7
click at [291, 303] on div "Dear [PERSON_NAME], Thank you for your lovely feedback! We’re so glad you were …" at bounding box center [577, 299] width 572 height 116
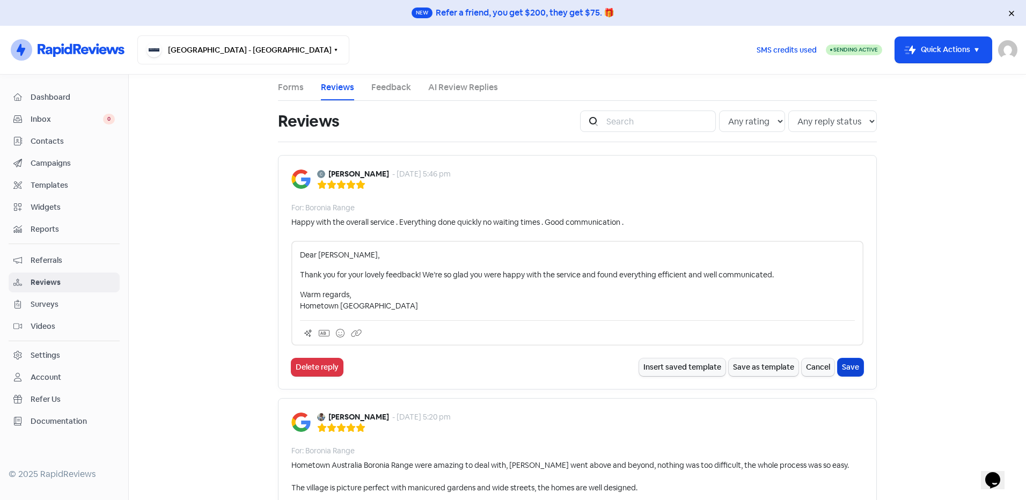
click at [855, 363] on button "Save" at bounding box center [851, 368] width 26 height 18
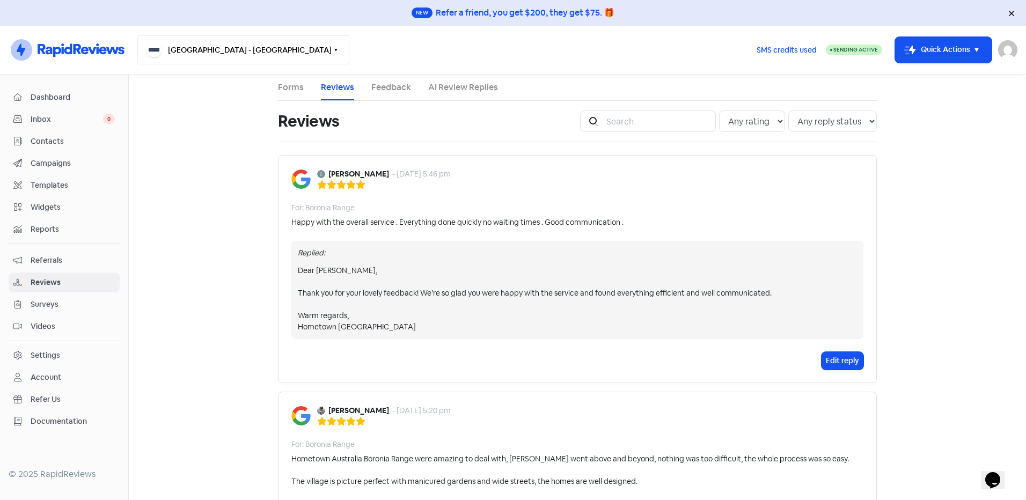
drag, startPoint x: 234, startPoint y: 54, endPoint x: 233, endPoint y: 62, distance: 8.7
click at [234, 54] on button "[GEOGRAPHIC_DATA] - [GEOGRAPHIC_DATA]" at bounding box center [243, 49] width 212 height 29
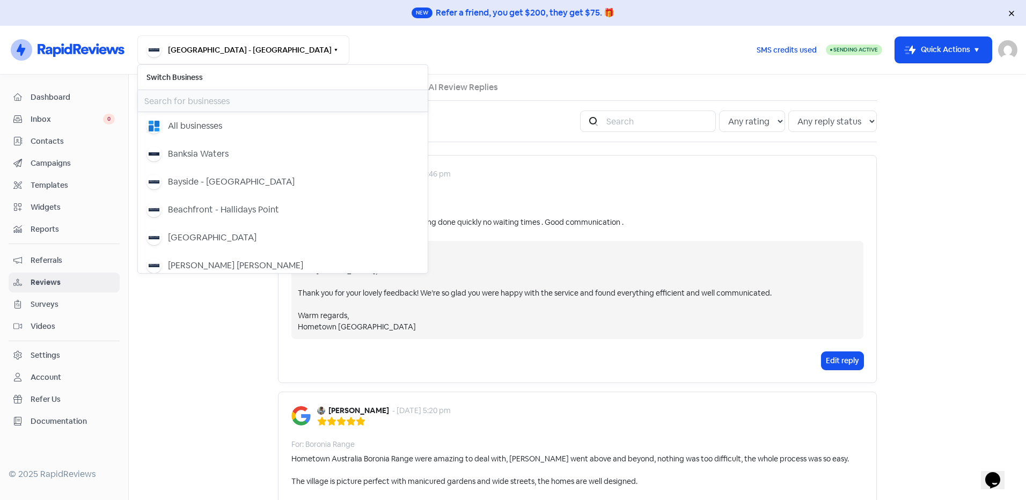
click at [199, 99] on input "text" at bounding box center [283, 100] width 290 height 21
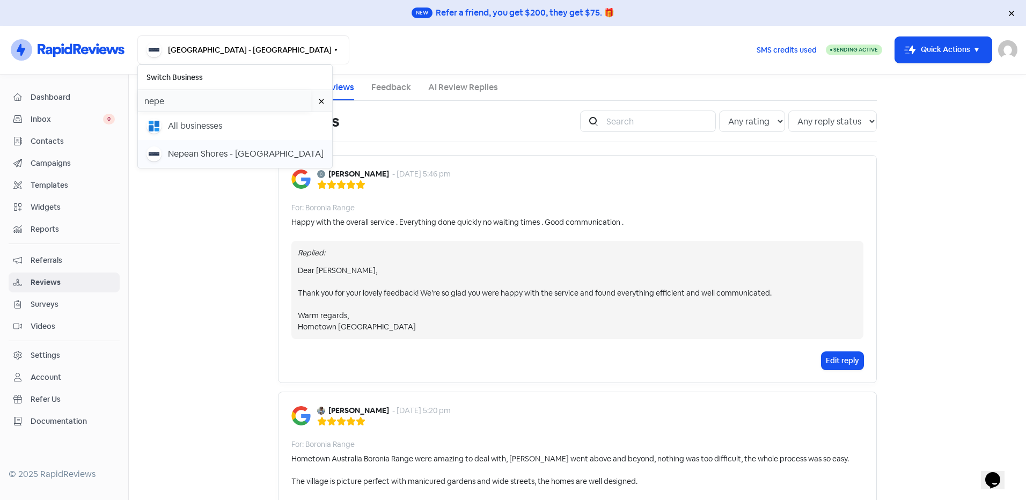
type input "nepe"
click at [202, 150] on div "Nepean Shores - [GEOGRAPHIC_DATA]" at bounding box center [246, 154] width 156 height 13
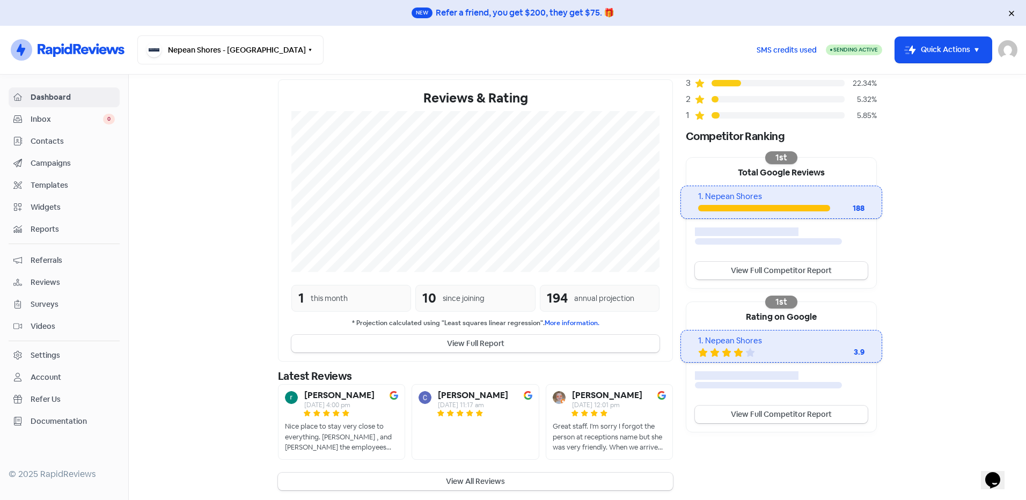
scroll to position [123, 0]
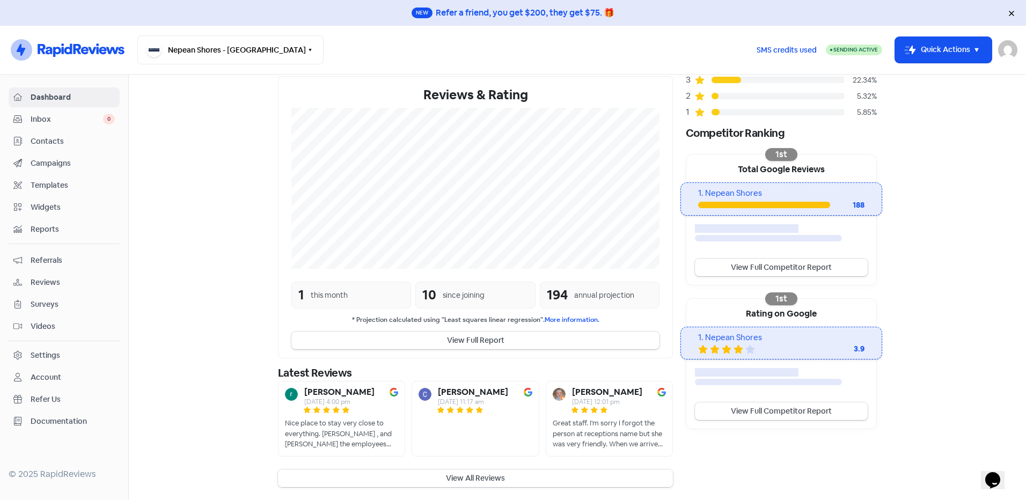
click at [467, 477] on button "View All Reviews" at bounding box center [475, 479] width 395 height 18
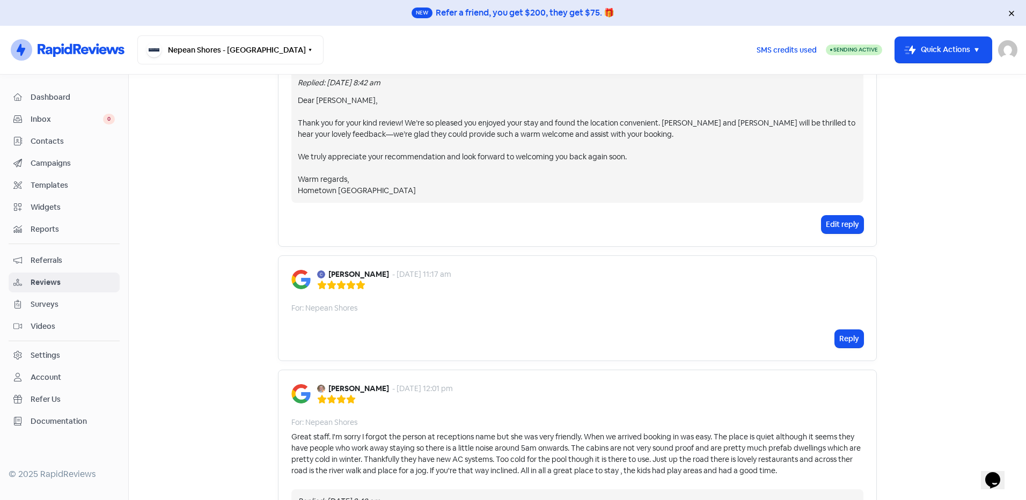
scroll to position [54, 0]
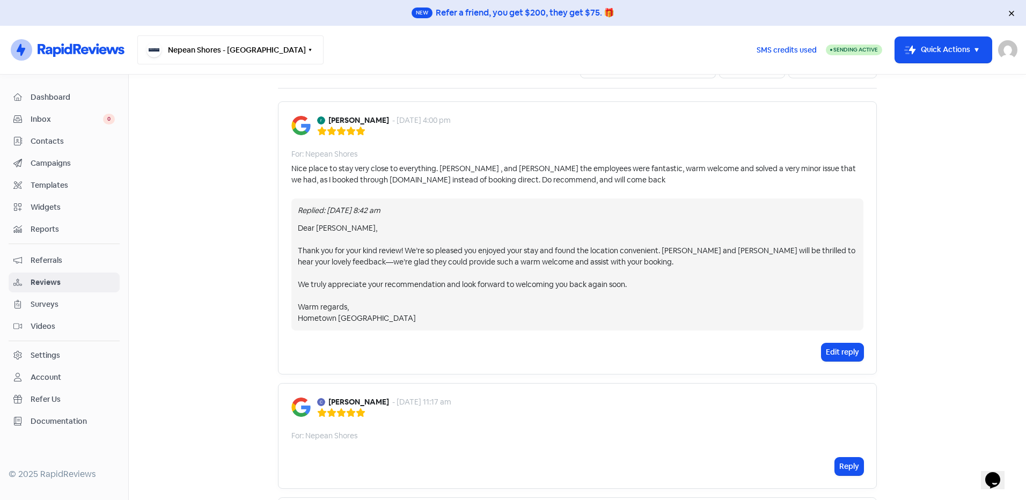
click at [252, 50] on button "Nepean Shores - [GEOGRAPHIC_DATA]" at bounding box center [230, 49] width 186 height 29
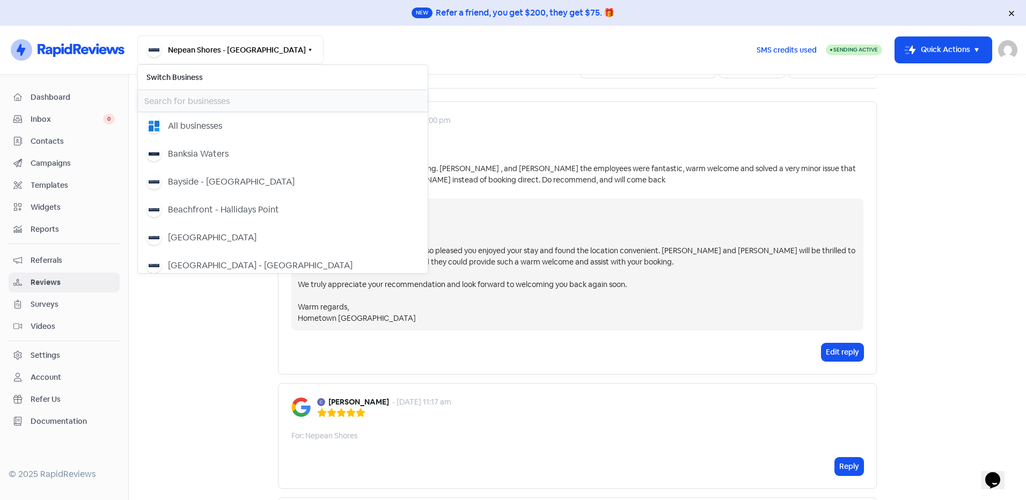
click at [182, 98] on input "text" at bounding box center [283, 100] width 290 height 21
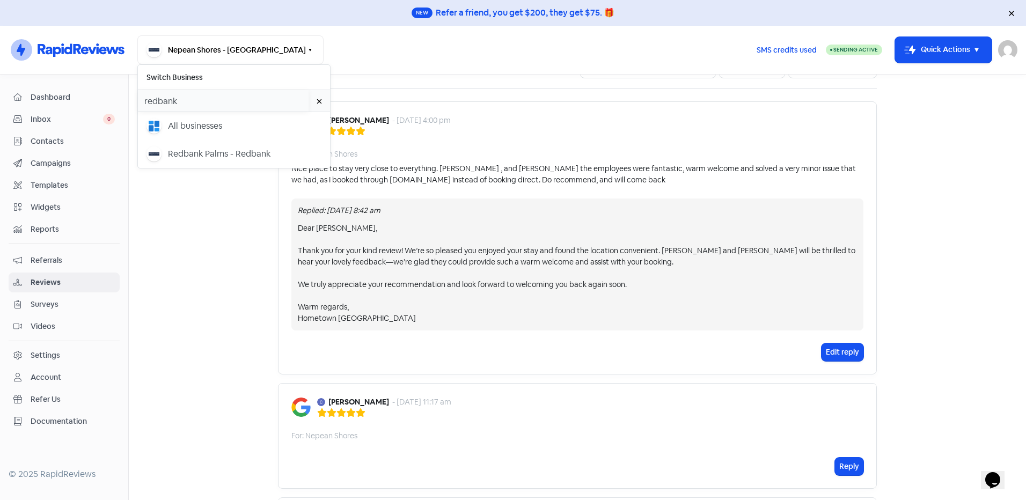
type input "redbank"
click at [229, 157] on div "Redbank Palms - Redbank" at bounding box center [219, 154] width 103 height 13
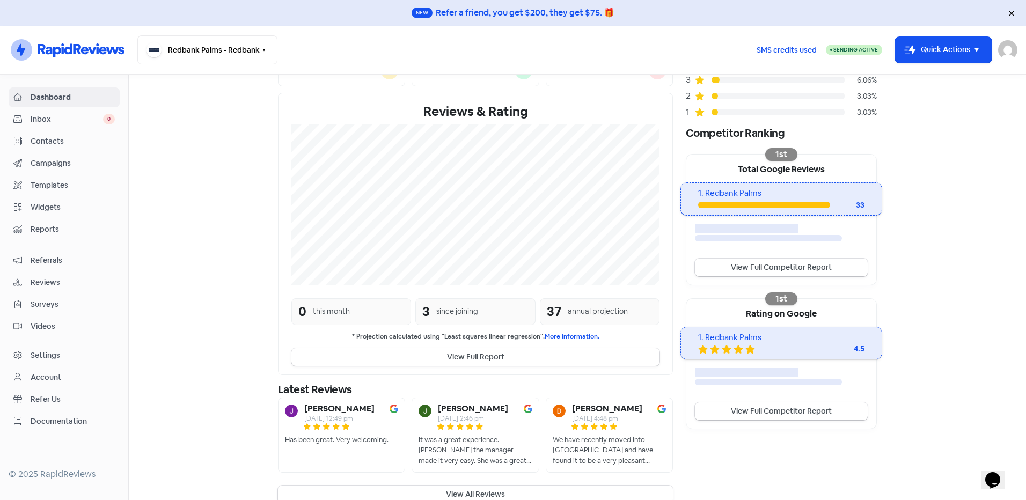
scroll to position [140, 0]
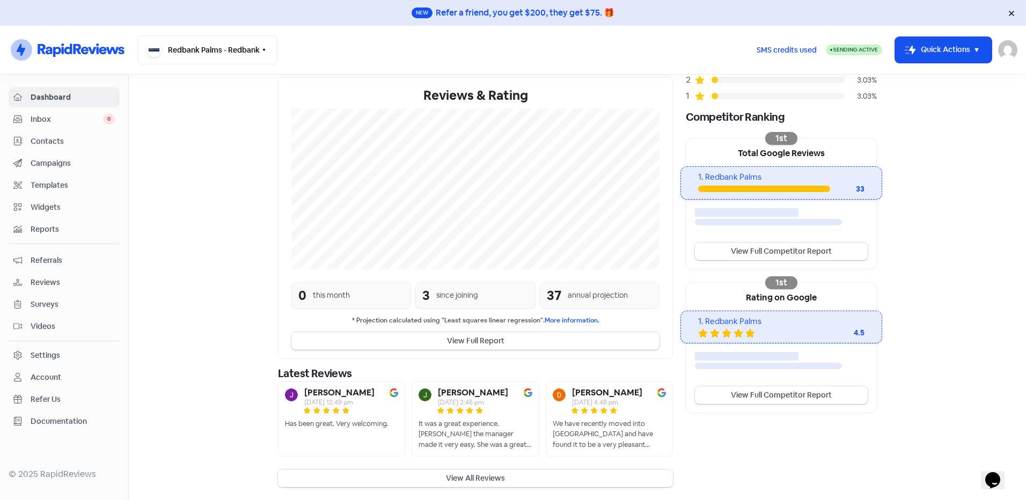
click at [480, 479] on button "View All Reviews" at bounding box center [475, 479] width 395 height 18
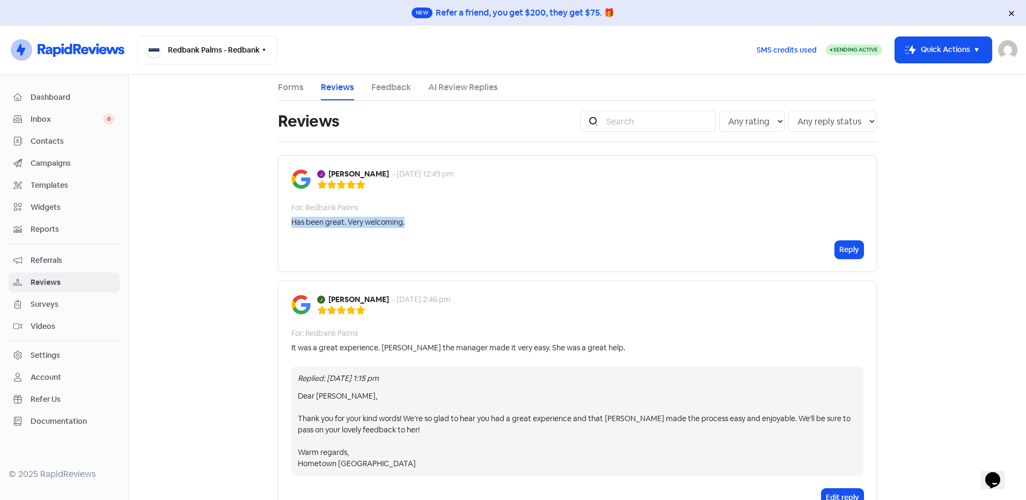
drag, startPoint x: 407, startPoint y: 220, endPoint x: 285, endPoint y: 219, distance: 122.4
click at [285, 219] on div "Jeffery ARMYTAGE - 25 Jul 2025, 12:49 pm For: Redbank Palms Has been great. Ver…" at bounding box center [577, 213] width 599 height 117
copy div "Has been great. Very welcoming."
click at [854, 250] on button "Reply" at bounding box center [849, 250] width 28 height 18
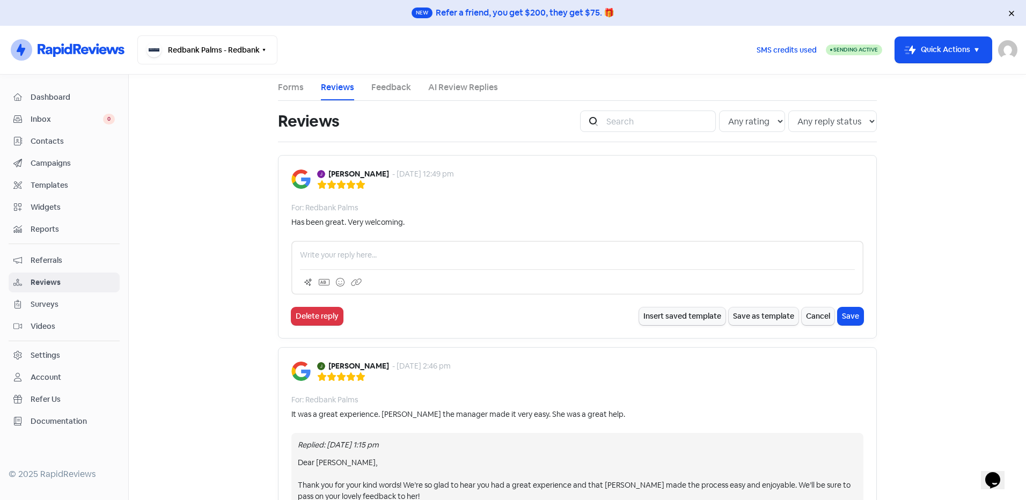
click at [408, 248] on div at bounding box center [577, 268] width 572 height 54
click at [392, 261] on div at bounding box center [577, 268] width 572 height 54
click at [396, 254] on p at bounding box center [577, 255] width 555 height 11
paste div
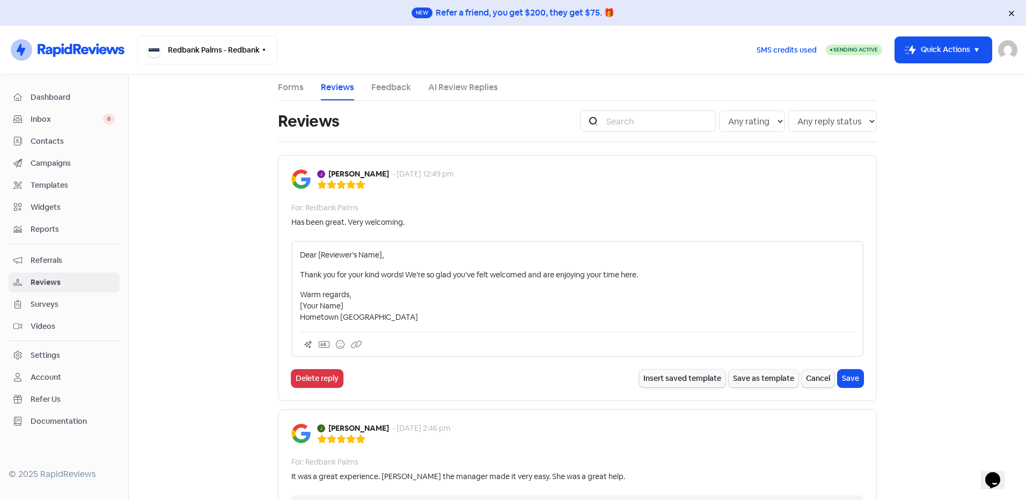
click at [378, 257] on p "Dear [Reviewer’s Name]," at bounding box center [577, 255] width 555 height 11
drag, startPoint x: 342, startPoint y: 309, endPoint x: 283, endPoint y: 302, distance: 59.4
click at [283, 302] on div "Jeffery ARMYTAGE - 25 Jul 2025, 12:49 pm For: Redbank Palms Has been great. Ver…" at bounding box center [577, 278] width 599 height 246
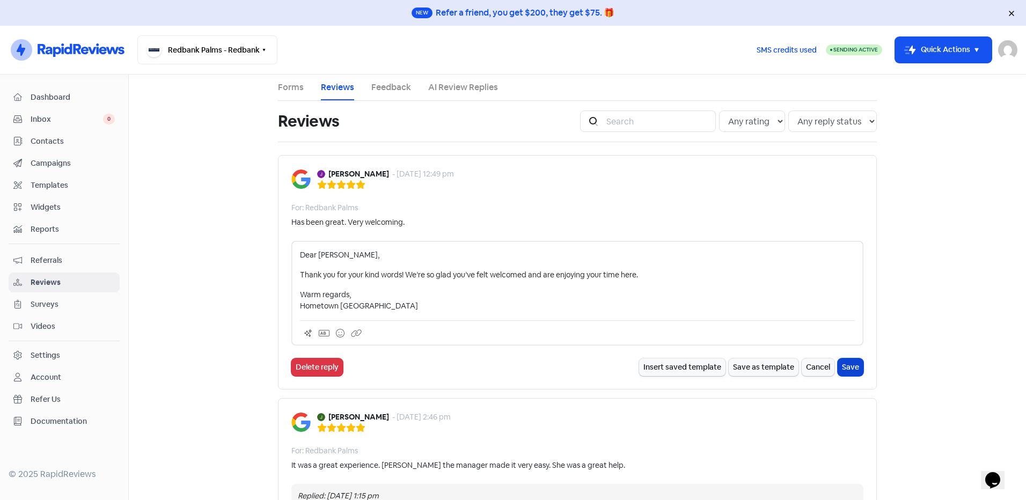
click at [852, 367] on button "Save" at bounding box center [851, 368] width 26 height 18
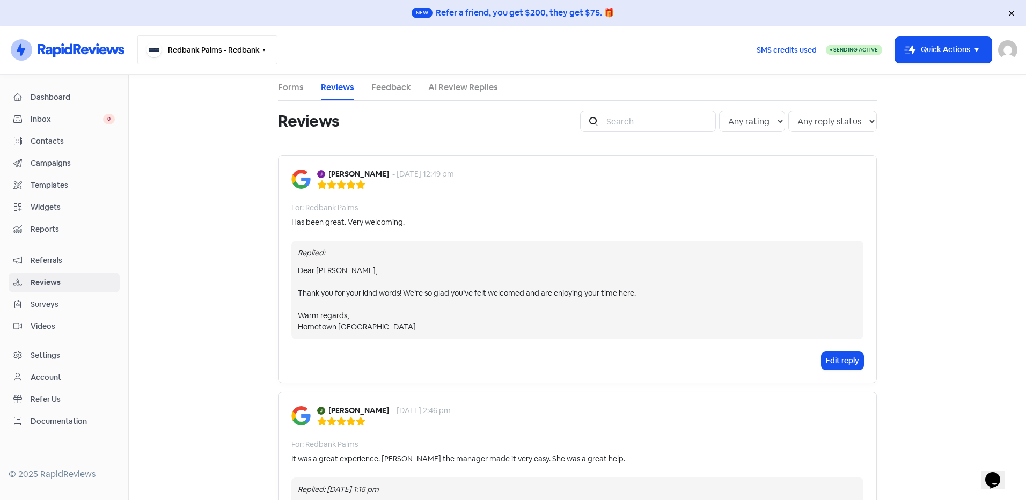
drag, startPoint x: 235, startPoint y: 53, endPoint x: 229, endPoint y: 60, distance: 9.1
click at [235, 53] on button "Redbank Palms - Redbank" at bounding box center [207, 49] width 140 height 29
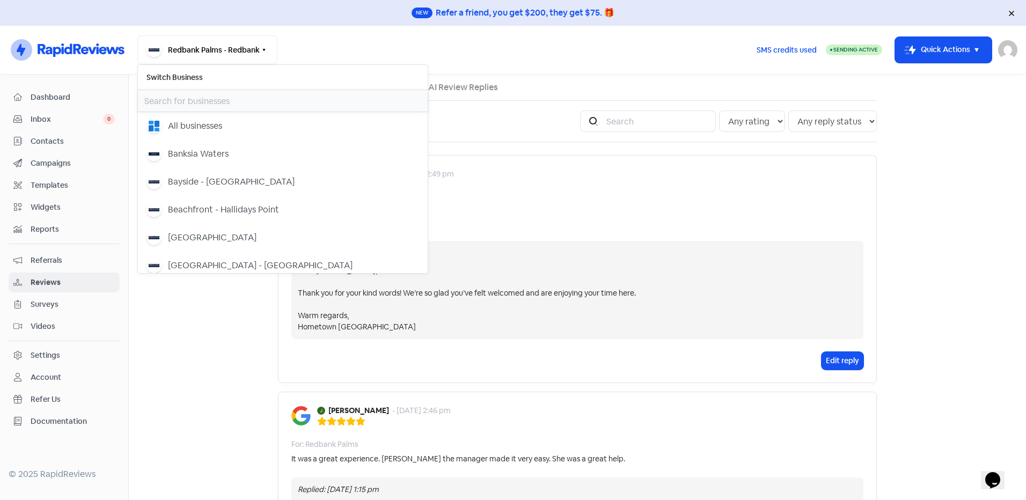
click at [186, 102] on input "text" at bounding box center [283, 100] width 290 height 21
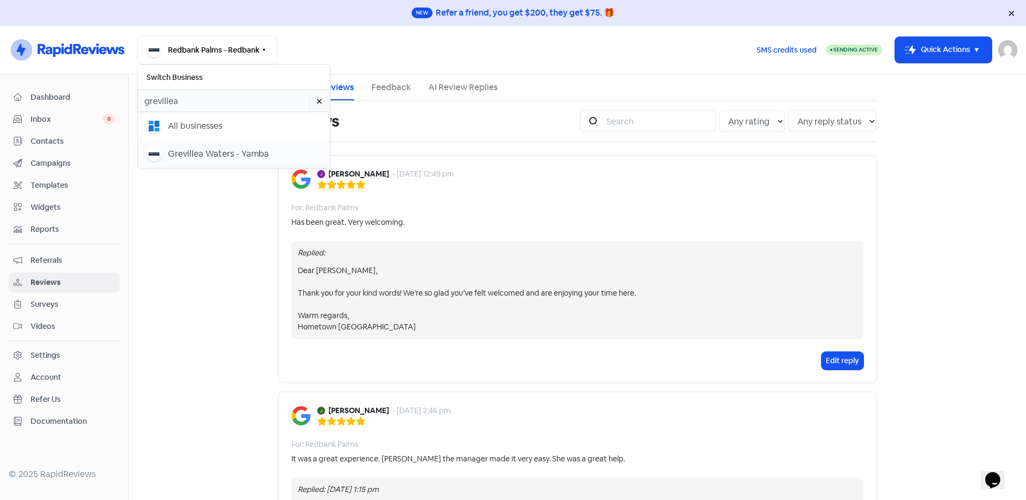
type input "grevillea"
click at [186, 155] on div "Grevillea Waters - Yamba" at bounding box center [218, 154] width 101 height 13
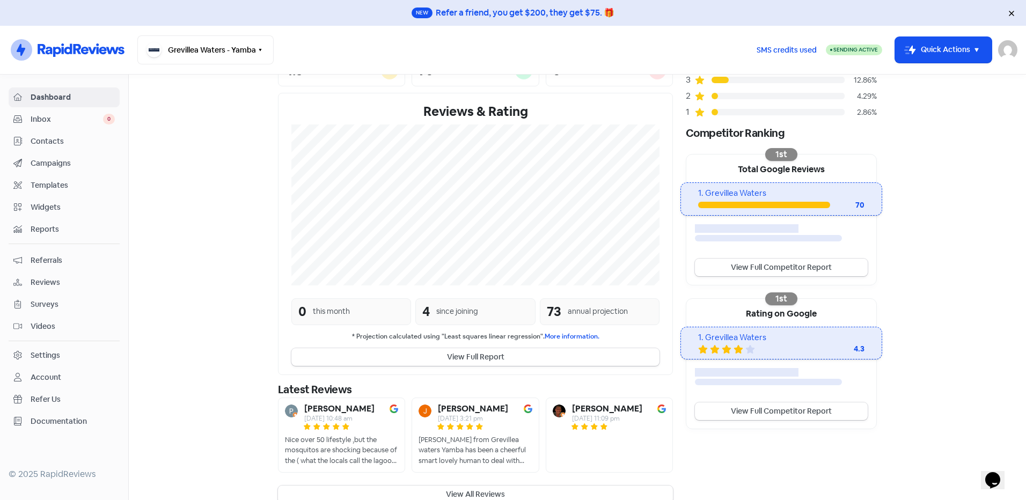
scroll to position [140, 0]
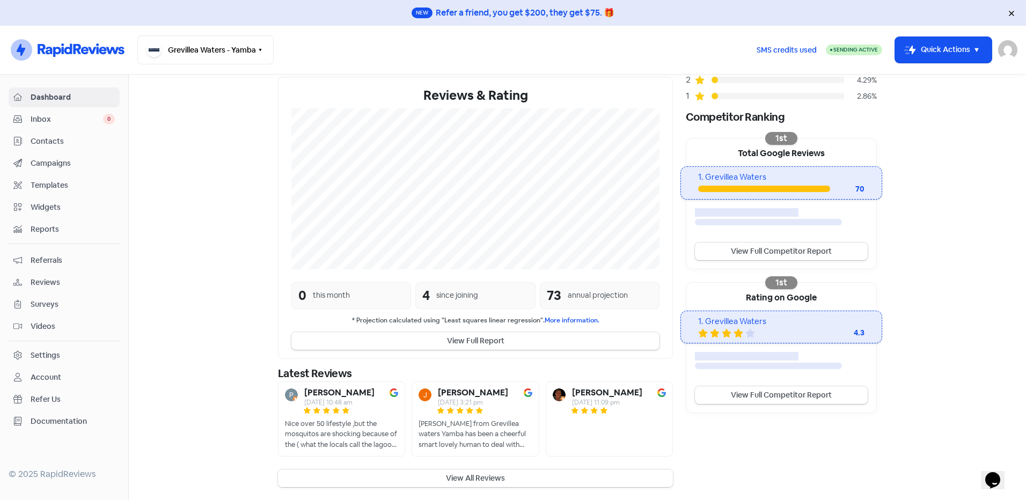
click at [472, 479] on button "View All Reviews" at bounding box center [475, 479] width 395 height 18
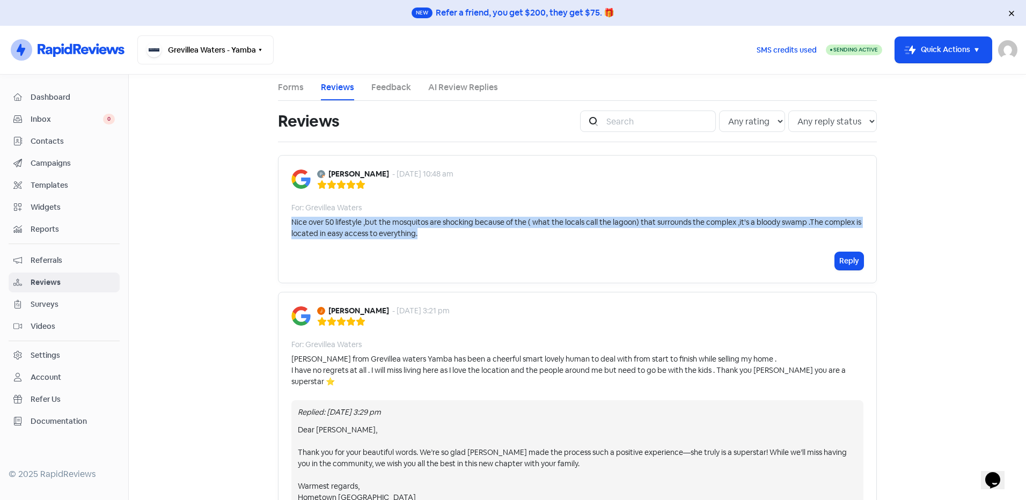
drag, startPoint x: 402, startPoint y: 232, endPoint x: 285, endPoint y: 220, distance: 117.6
click at [285, 220] on div "Pete Bell - 25 Jul 2025, 10:48 am For: Grevillea Waters Nice over 50 lifestyle …" at bounding box center [577, 219] width 599 height 128
copy div "Nice over 50 lifestyle ,but the mosquitos are shocking because of the ( what th…"
click at [838, 259] on button "Reply" at bounding box center [849, 261] width 28 height 18
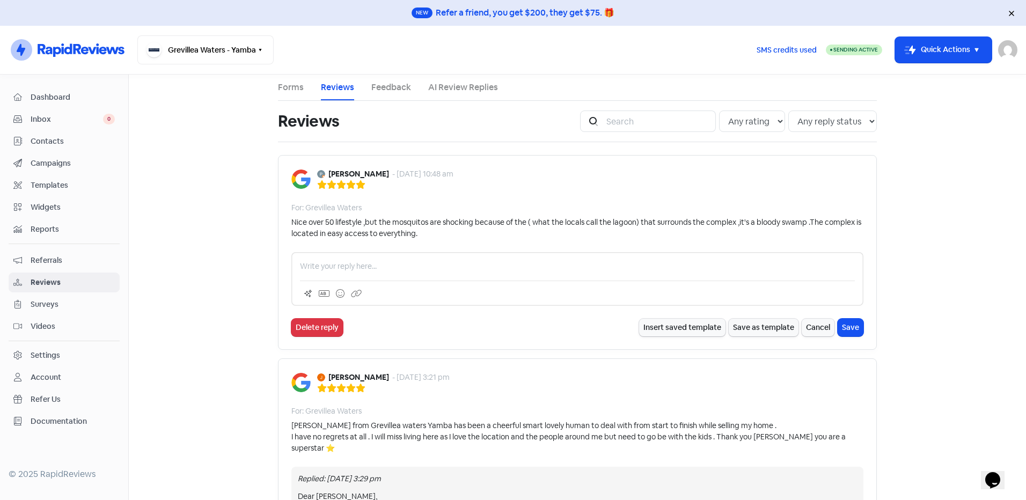
click at [436, 268] on p at bounding box center [577, 266] width 555 height 11
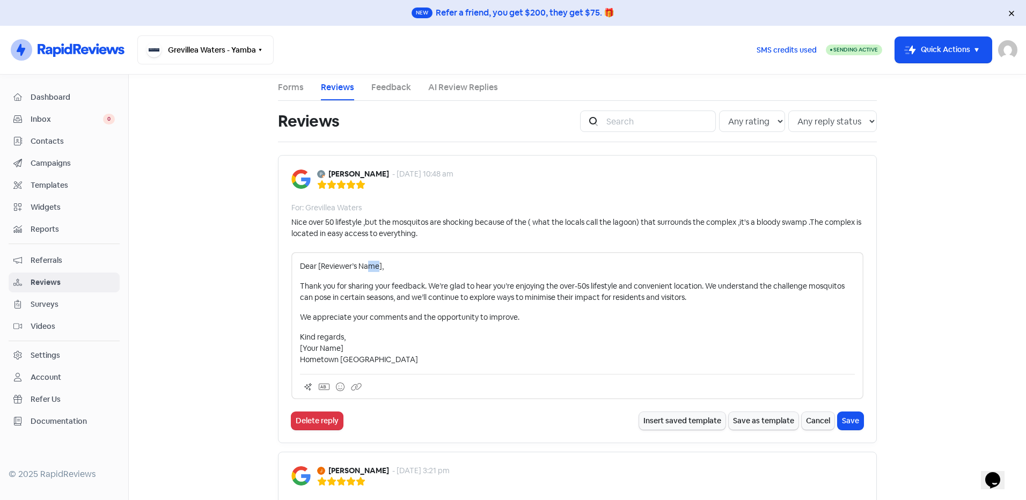
drag, startPoint x: 376, startPoint y: 268, endPoint x: 367, endPoint y: 268, distance: 8.6
click at [367, 268] on p "Dear [Reviewer’s Name]," at bounding box center [577, 266] width 555 height 11
click at [378, 263] on p "Dear [Reviewer’s Name]," at bounding box center [577, 266] width 555 height 11
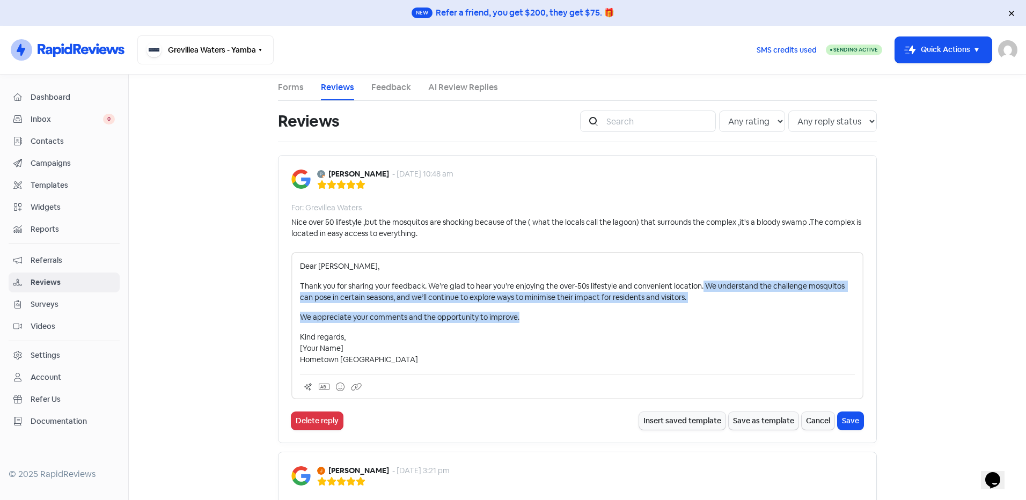
drag, startPoint x: 515, startPoint y: 323, endPoint x: 701, endPoint y: 291, distance: 188.9
click at [701, 291] on div "Dear Pete, Thank you for sharing your feedback. We’re glad to hear you’re enjoy…" at bounding box center [577, 313] width 555 height 105
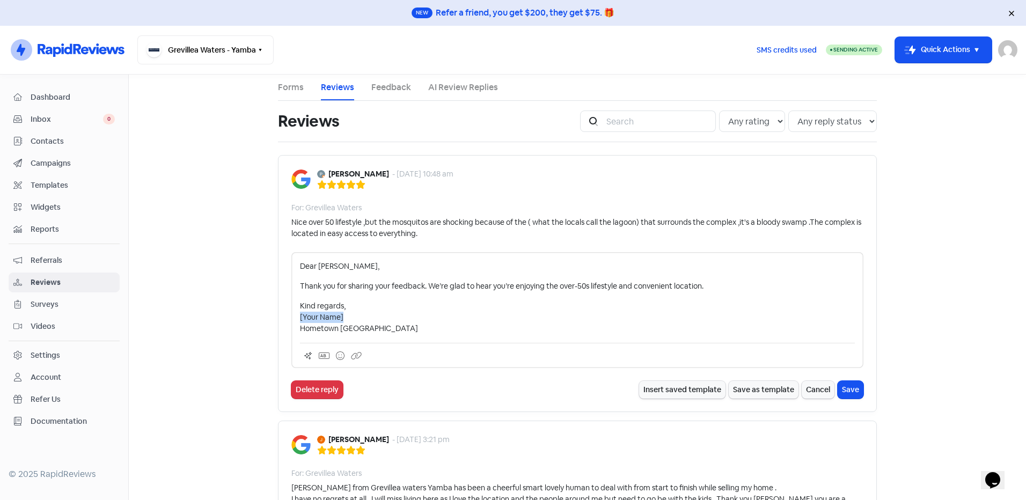
drag, startPoint x: 339, startPoint y: 316, endPoint x: 271, endPoint y: 315, distance: 67.6
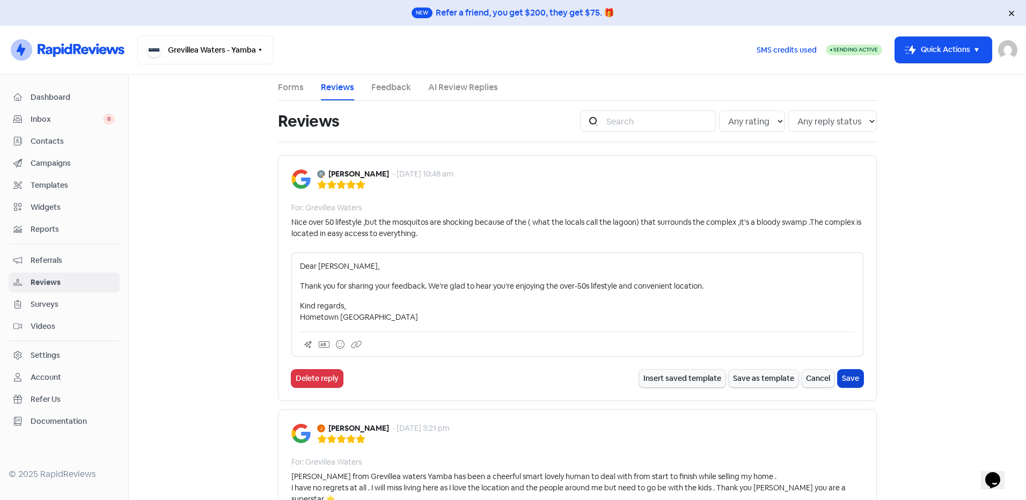
click at [849, 375] on button "Save" at bounding box center [851, 379] width 26 height 18
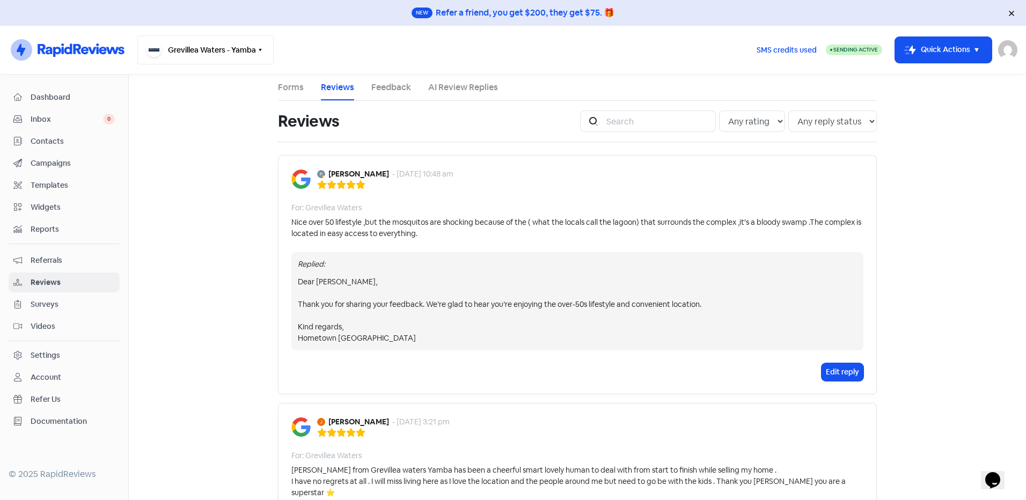
click at [251, 46] on button "Grevillea Waters - Yamba" at bounding box center [205, 49] width 136 height 29
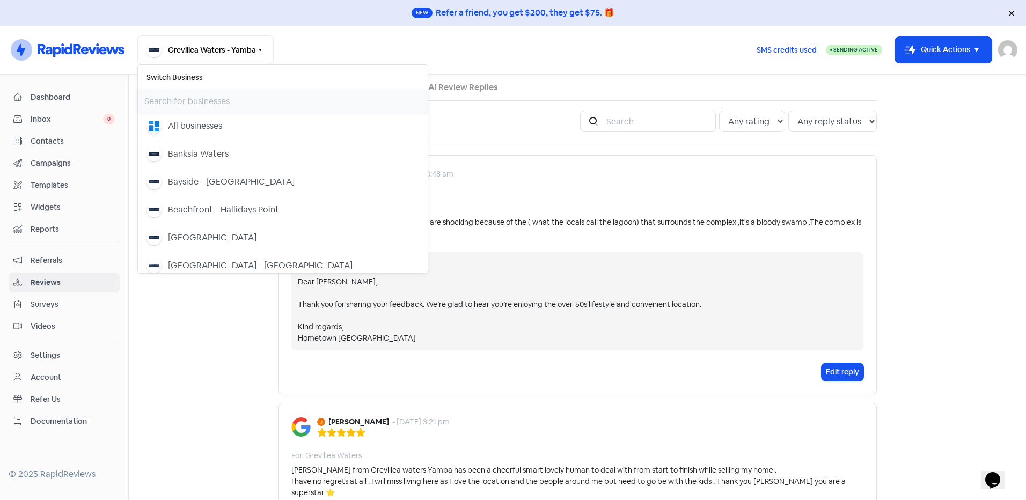
click at [185, 100] on input "text" at bounding box center [283, 100] width 290 height 21
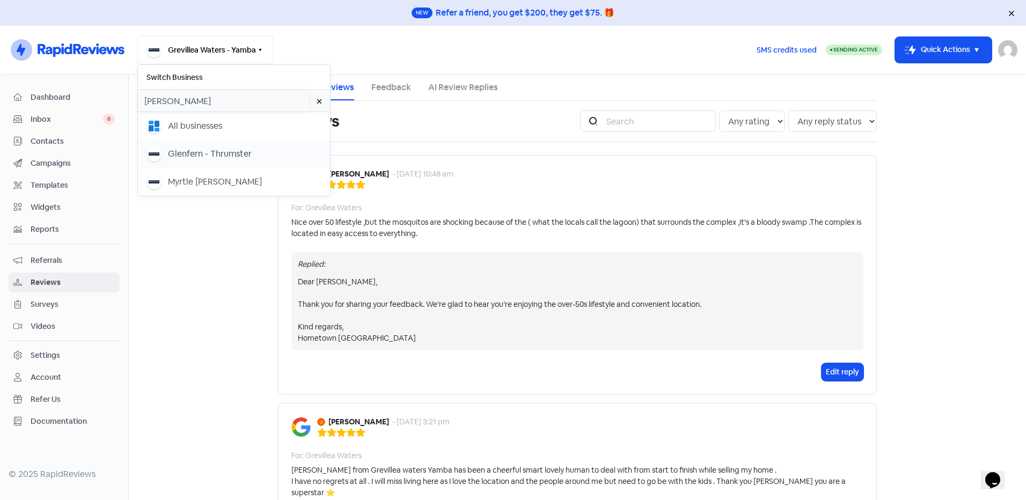
type input "glen"
click at [218, 156] on div "Glenfern - Thrumster" at bounding box center [210, 154] width 84 height 13
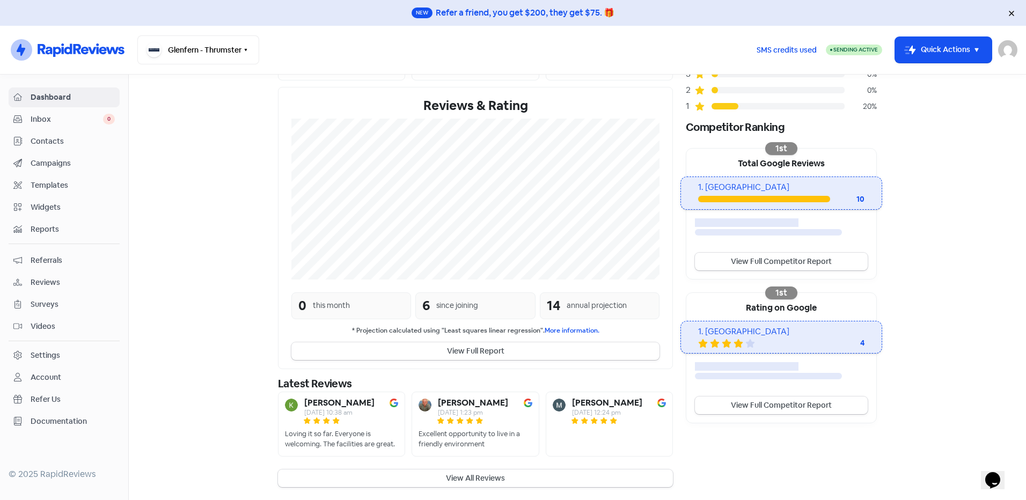
click at [459, 487] on button "View All Reviews" at bounding box center [475, 479] width 395 height 18
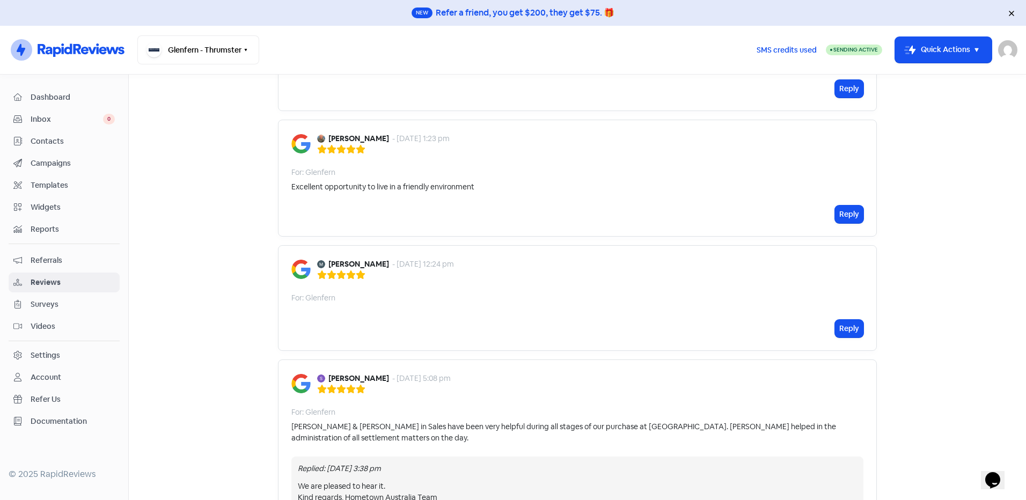
scroll to position [107, 0]
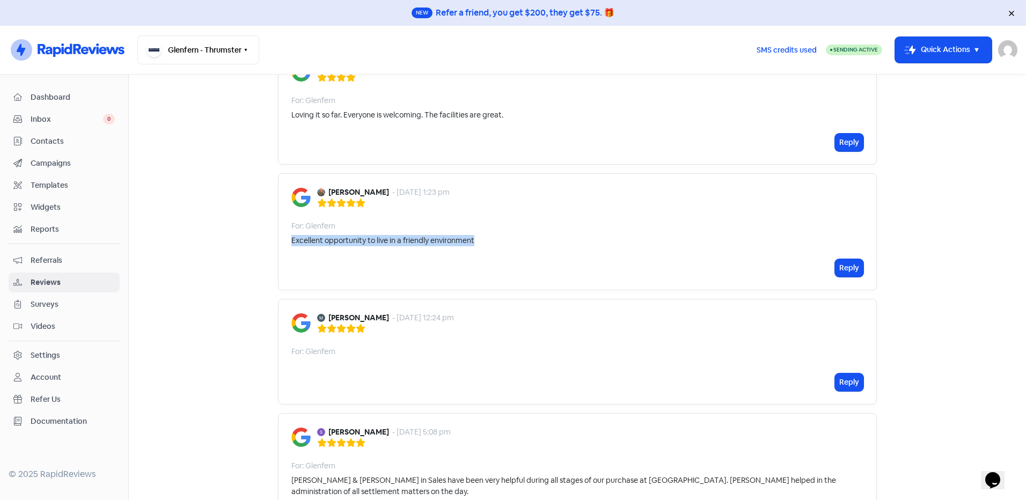
drag, startPoint x: 481, startPoint y: 241, endPoint x: 281, endPoint y: 238, distance: 200.2
click at [281, 238] on div "[PERSON_NAME] - [DATE] 1:23 pm For: Glenfern Excellent opportunity to live in a…" at bounding box center [577, 231] width 599 height 117
copy div "Excellent opportunity to live in a friendly environment"
click at [845, 266] on button "Reply" at bounding box center [849, 268] width 28 height 18
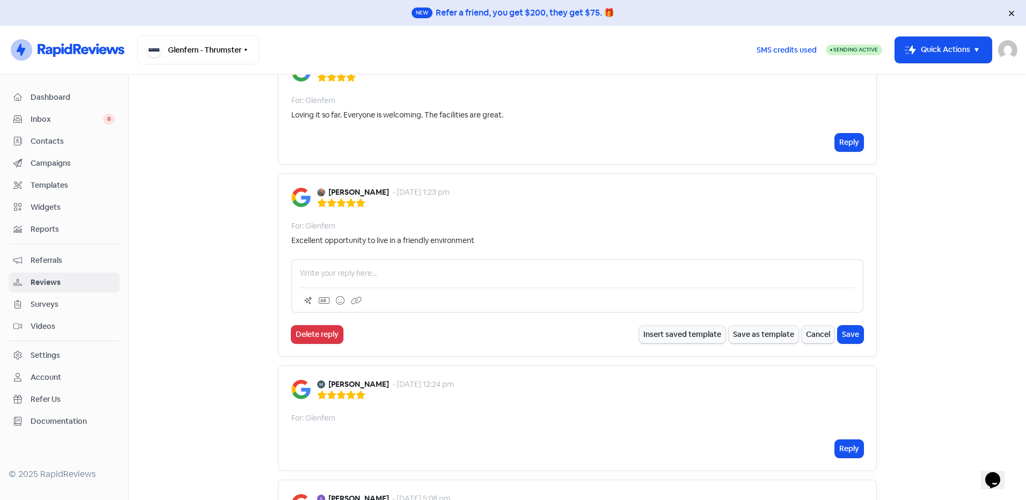
click at [437, 272] on p at bounding box center [577, 273] width 555 height 11
paste div
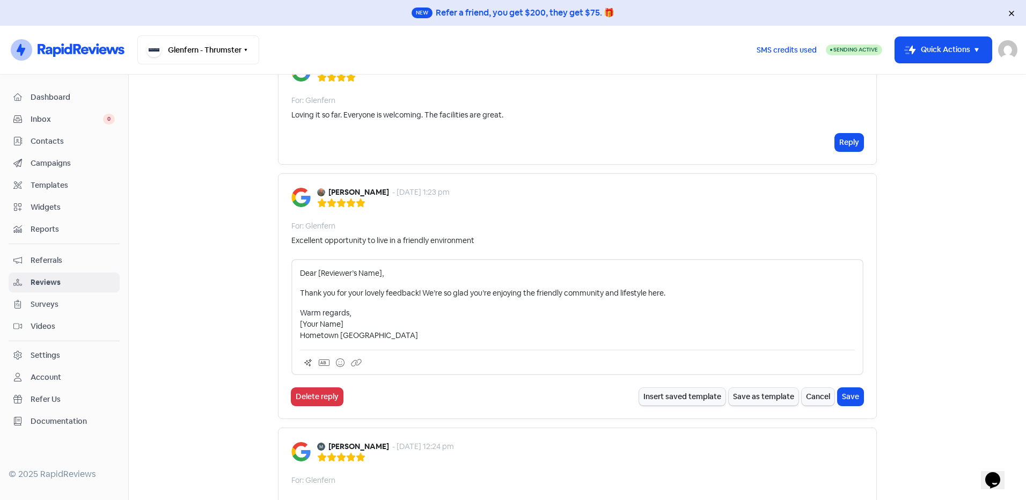
click at [377, 275] on p "Dear [Reviewer’s Name]," at bounding box center [577, 273] width 555 height 11
drag, startPoint x: 344, startPoint y: 325, endPoint x: 286, endPoint y: 320, distance: 58.7
click at [286, 320] on div "[PERSON_NAME] - [DATE] 1:23 pm For: Glenfern Excellent opportunity to live in a…" at bounding box center [577, 296] width 599 height 246
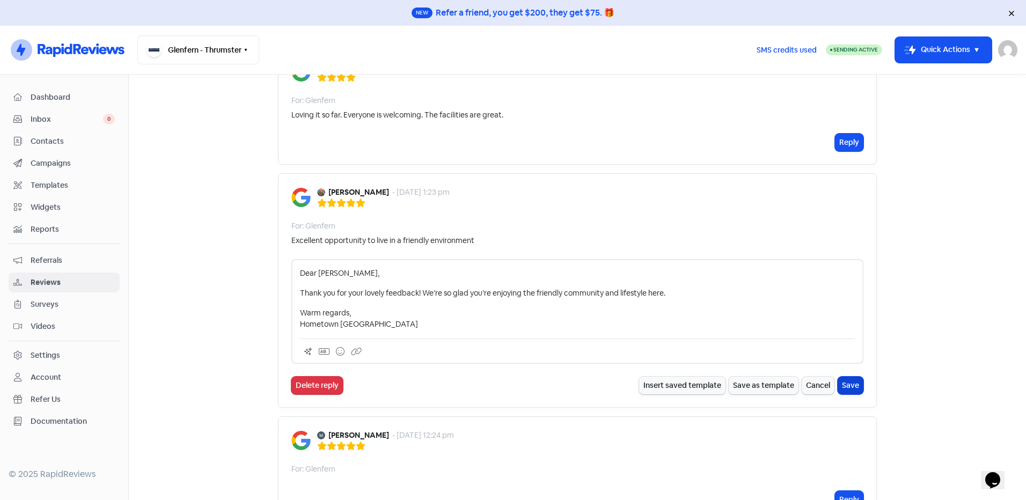
click at [853, 387] on button "Save" at bounding box center [851, 386] width 26 height 18
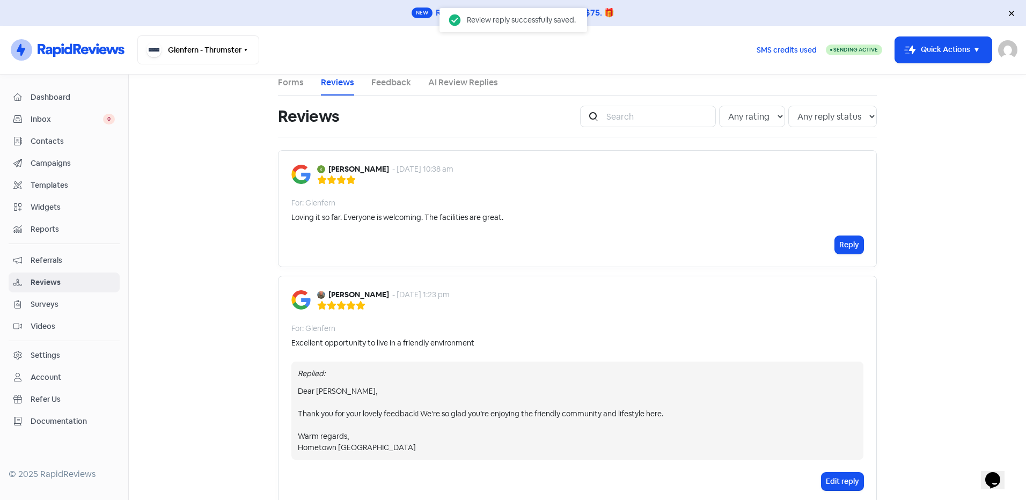
scroll to position [0, 0]
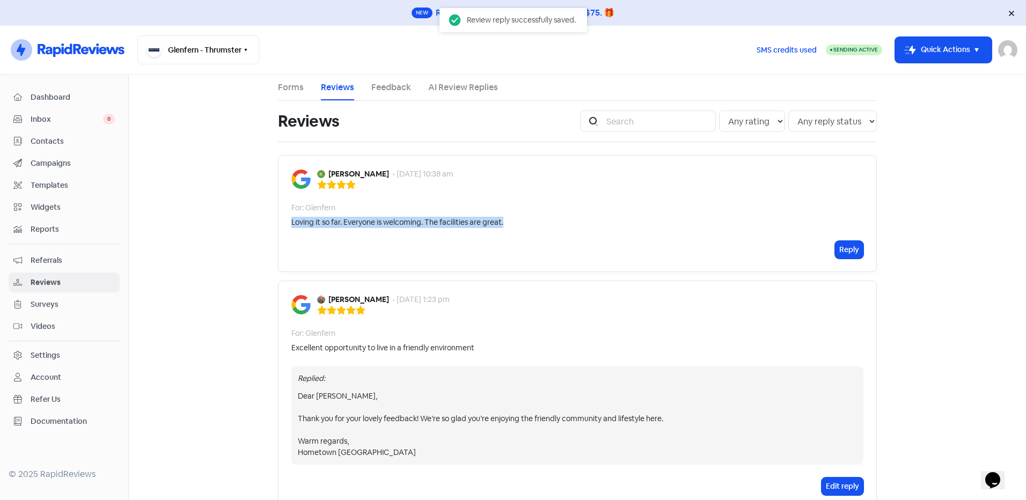
drag, startPoint x: 517, startPoint y: 222, endPoint x: 276, endPoint y: 223, distance: 241.0
click at [278, 223] on div "[PERSON_NAME] - [DATE] 10:38 am For: Glenfern Loving it so far. Everyone is wel…" at bounding box center [577, 213] width 599 height 117
copy div "Loving it so far. Everyone is welcoming. The facilities are great."
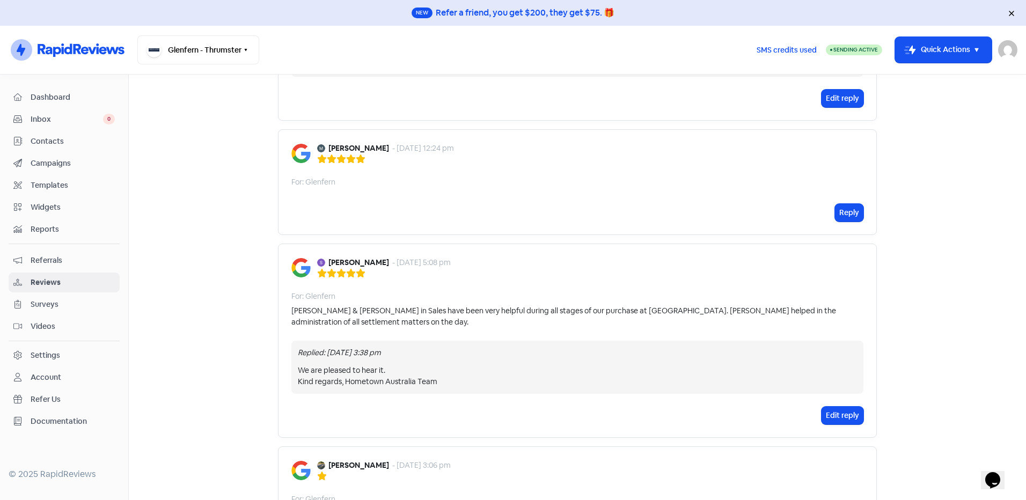
click at [193, 500] on html "New Refer a friend, you get $200, they get $75. 🎁 Icon For Thunder-circle [GEOG…" at bounding box center [513, 250] width 1026 height 500
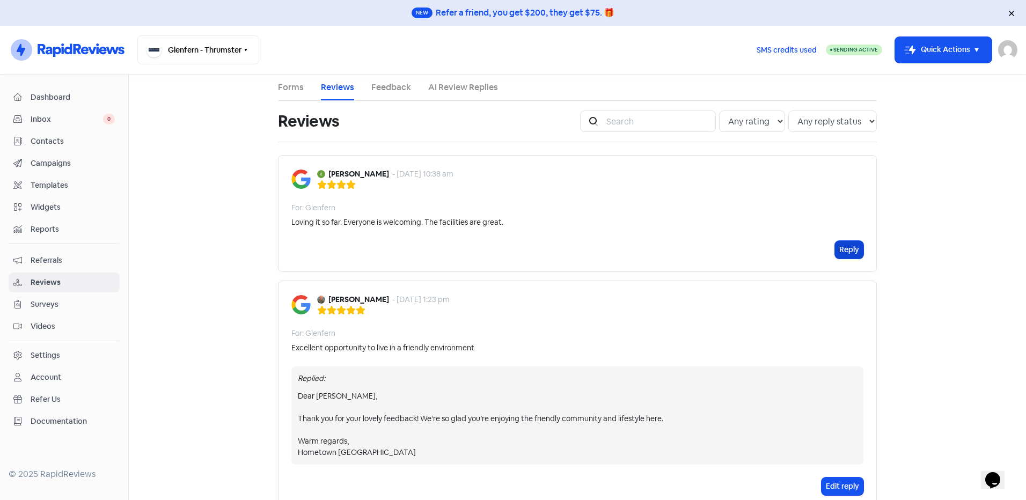
click at [838, 247] on button "Reply" at bounding box center [849, 250] width 28 height 18
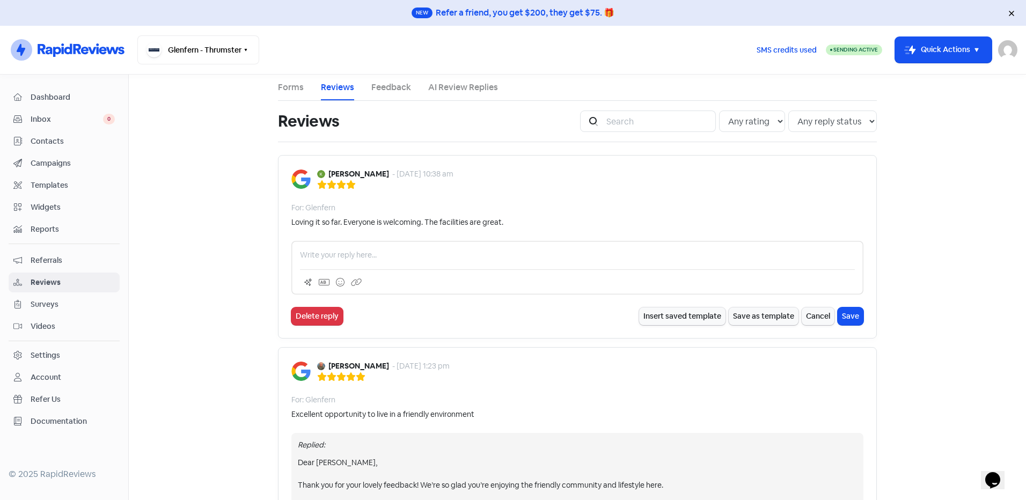
click at [369, 253] on p at bounding box center [577, 255] width 555 height 11
paste div
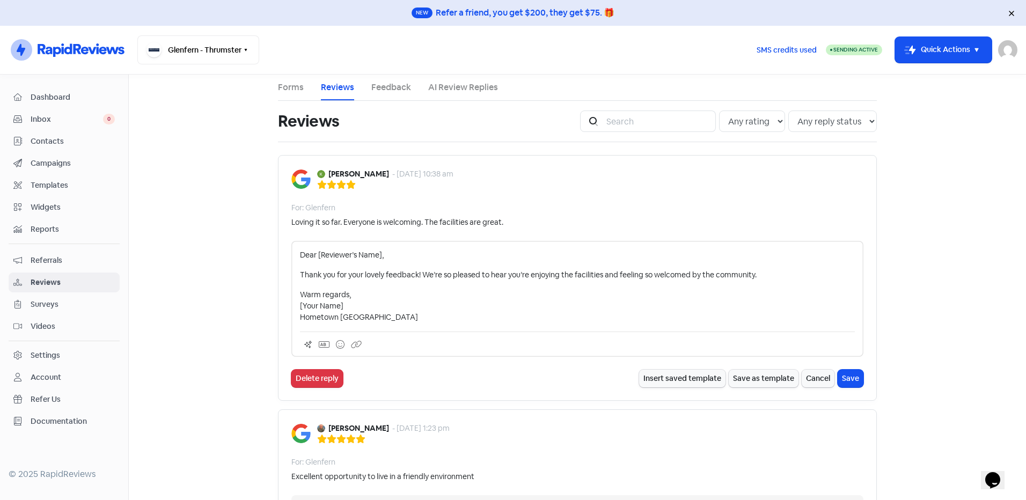
click at [377, 254] on p "Dear [Reviewer’s Name]," at bounding box center [577, 255] width 555 height 11
drag, startPoint x: 348, startPoint y: 306, endPoint x: 292, endPoint y: 304, distance: 56.4
click at [292, 304] on div "Dear [PERSON_NAME], Thank you for your lovely feedback! We’re so pleased to hea…" at bounding box center [577, 299] width 572 height 116
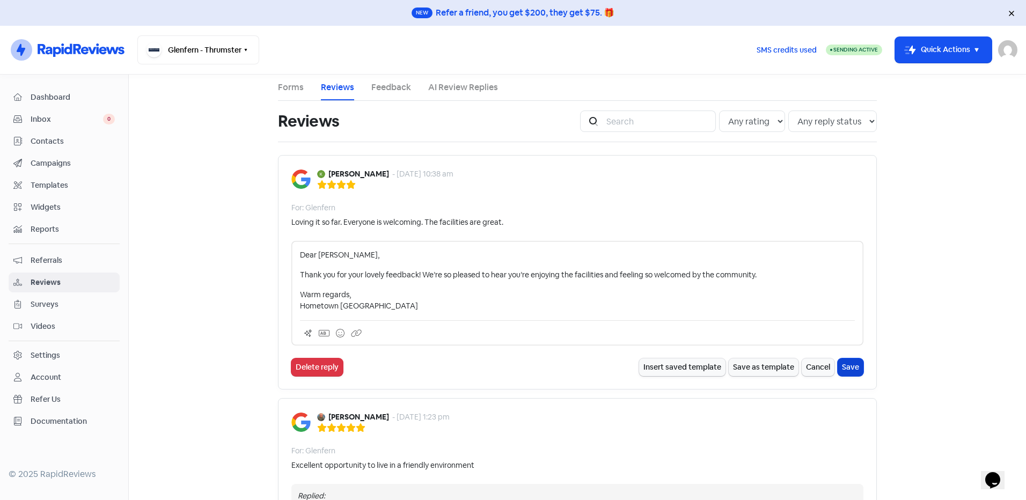
click at [847, 368] on button "Save" at bounding box center [851, 368] width 26 height 18
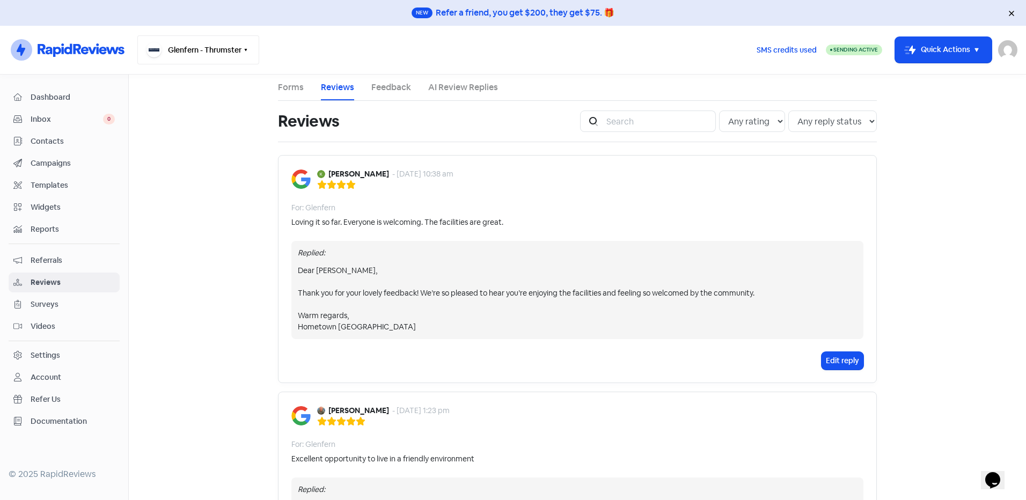
click at [248, 47] on icon "button" at bounding box center [246, 50] width 9 height 9
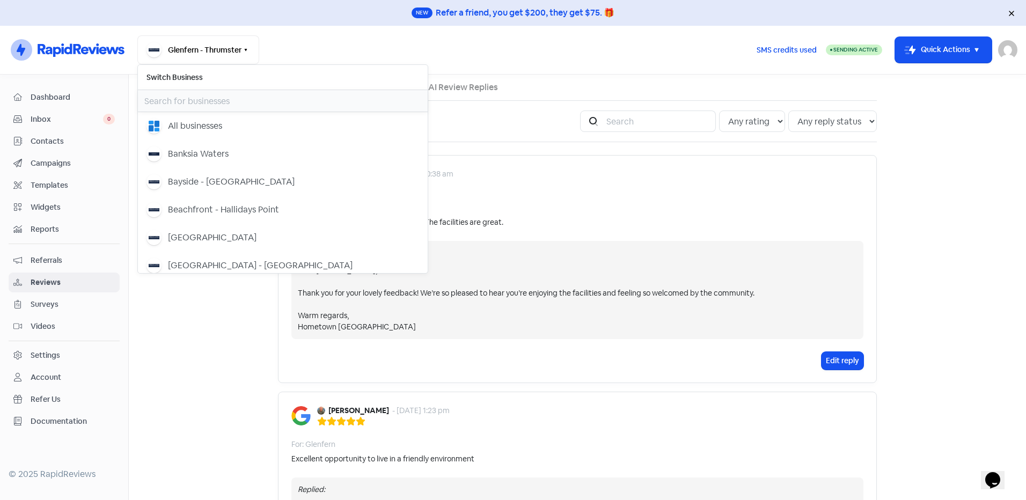
click at [206, 103] on input "text" at bounding box center [283, 100] width 290 height 21
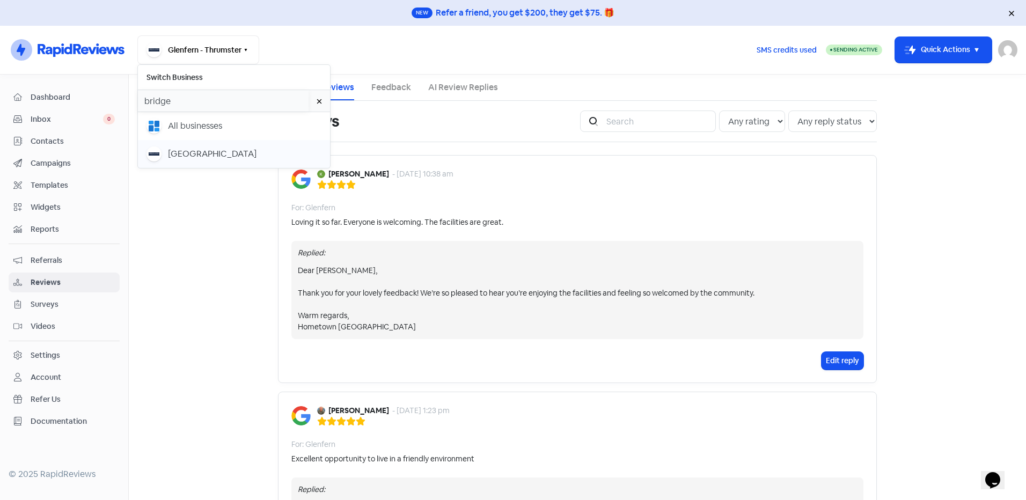
type input "bridge"
click at [181, 143] on button "[GEOGRAPHIC_DATA]" at bounding box center [234, 154] width 192 height 28
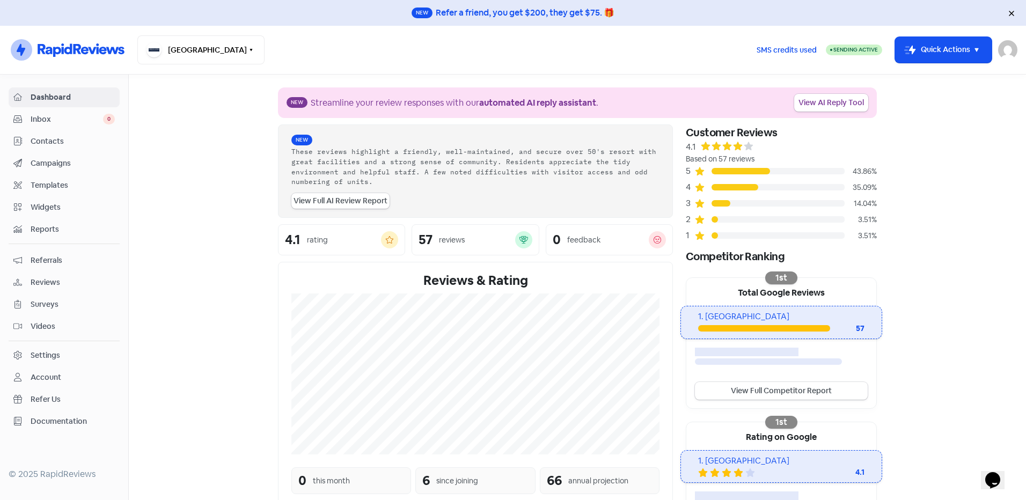
scroll to position [175, 0]
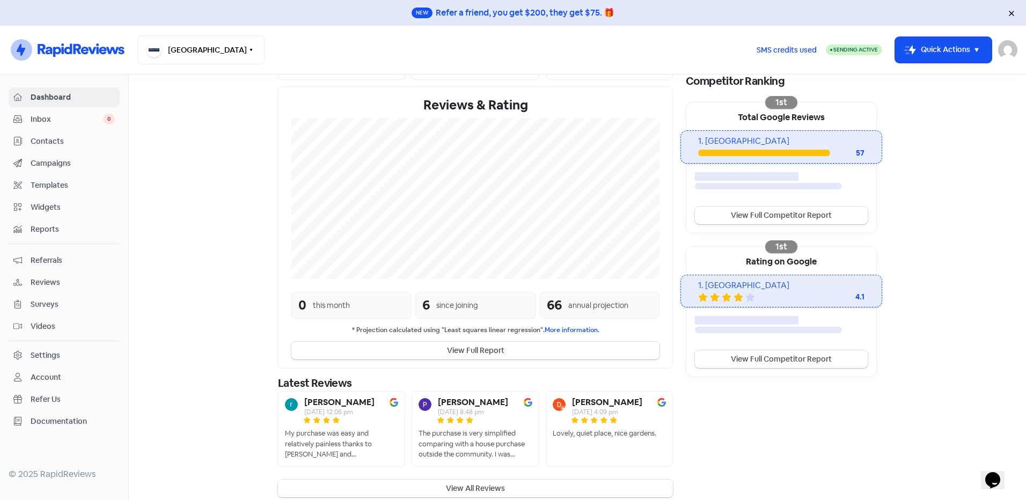
click at [473, 480] on button "View All Reviews" at bounding box center [475, 489] width 395 height 18
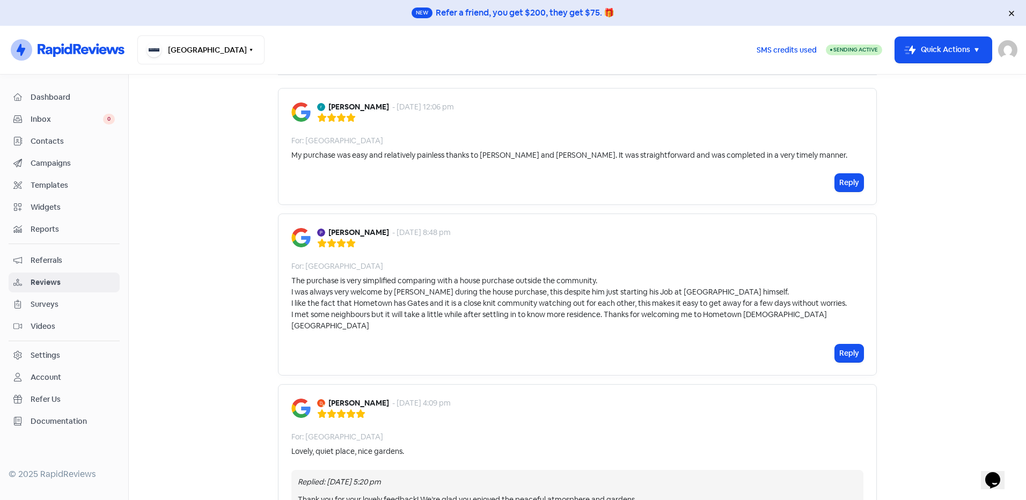
scroll to position [161, 0]
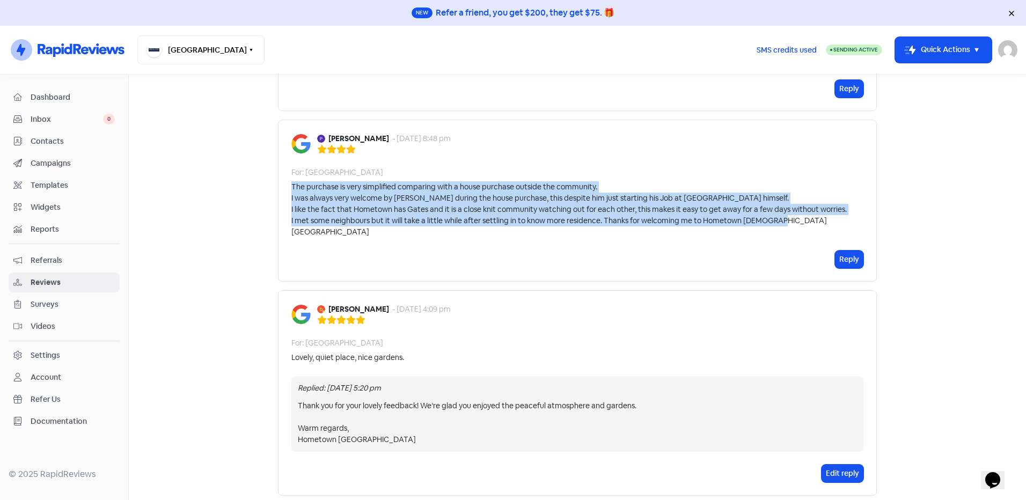
drag, startPoint x: 824, startPoint y: 221, endPoint x: 278, endPoint y: 188, distance: 547.4
click at [278, 188] on div "[PERSON_NAME] - [DATE] 8:48 pm For: [GEOGRAPHIC_DATA] The purchase is very simp…" at bounding box center [577, 201] width 599 height 162
copy div "The purchase is very simplified comparing with a house purchase outside the com…"
click at [853, 251] on button "Reply" at bounding box center [849, 260] width 28 height 18
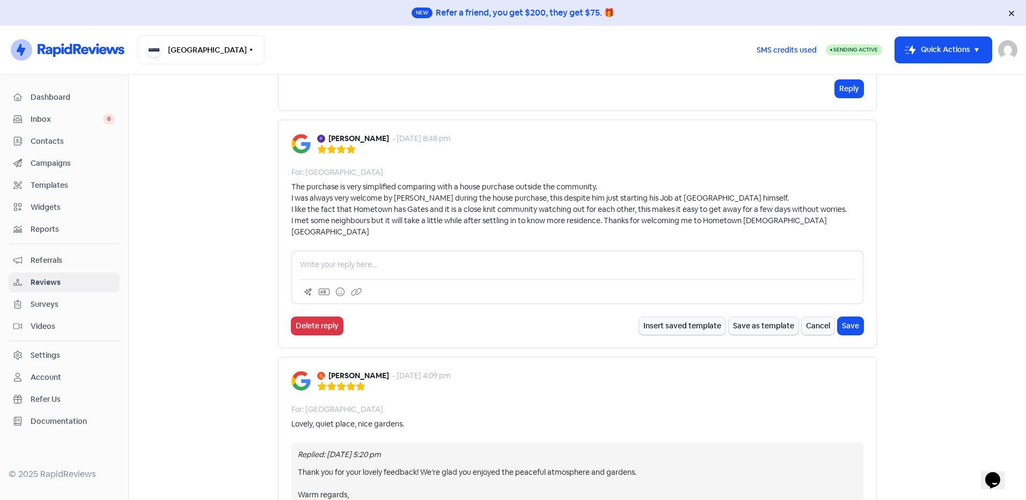
click at [359, 259] on p at bounding box center [577, 264] width 555 height 11
paste div
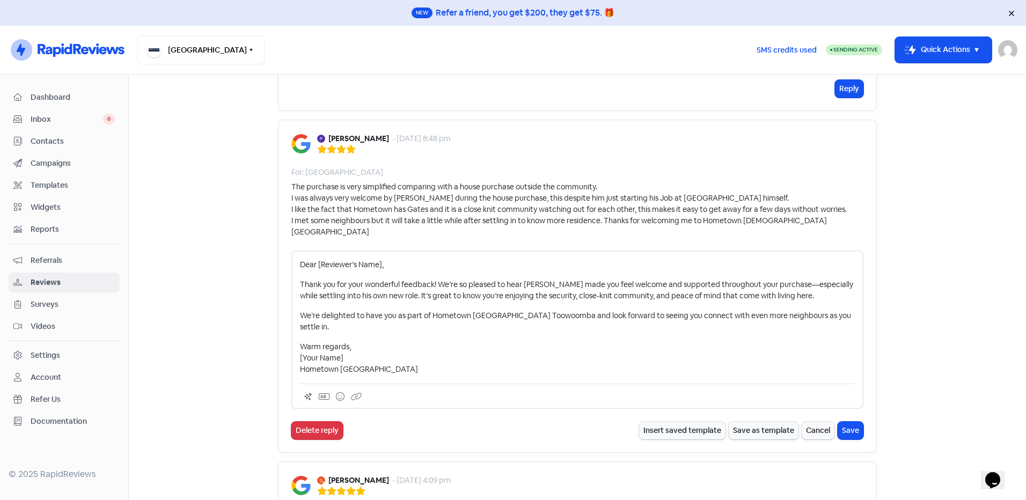
drag, startPoint x: 378, startPoint y: 253, endPoint x: 391, endPoint y: 298, distance: 46.9
click at [378, 259] on p "Dear [Reviewer’s Name]," at bounding box center [577, 264] width 555 height 11
drag, startPoint x: 348, startPoint y: 338, endPoint x: 294, endPoint y: 338, distance: 54.7
click at [294, 338] on div "Dear [PERSON_NAME], Thank you for your wonderful feedback! We’re so pleased to …" at bounding box center [577, 330] width 572 height 158
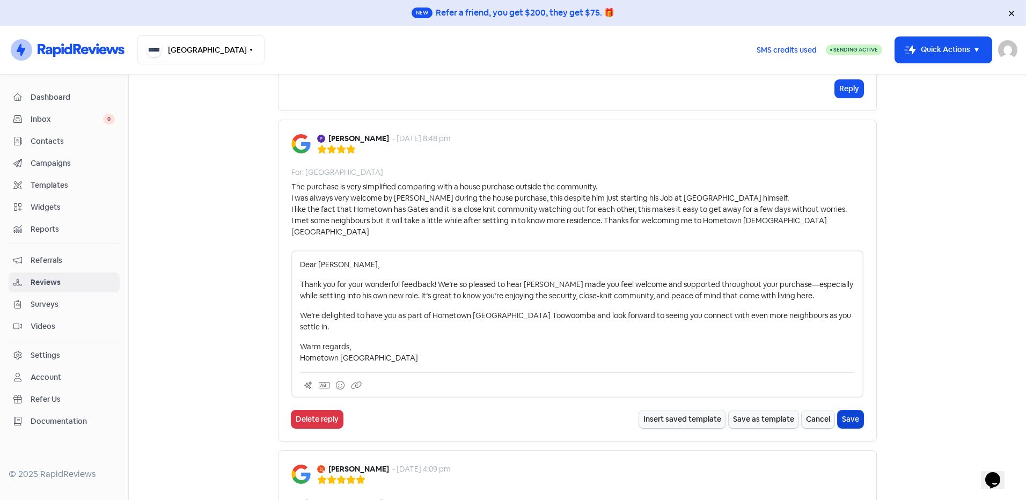
click at [853, 411] on button "Save" at bounding box center [851, 420] width 26 height 18
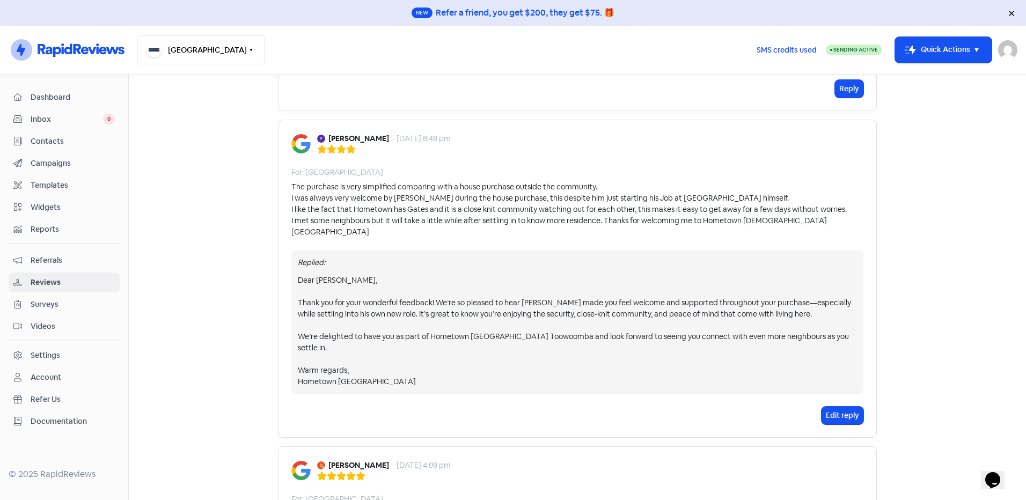
click at [237, 47] on button "[GEOGRAPHIC_DATA]" at bounding box center [200, 49] width 127 height 29
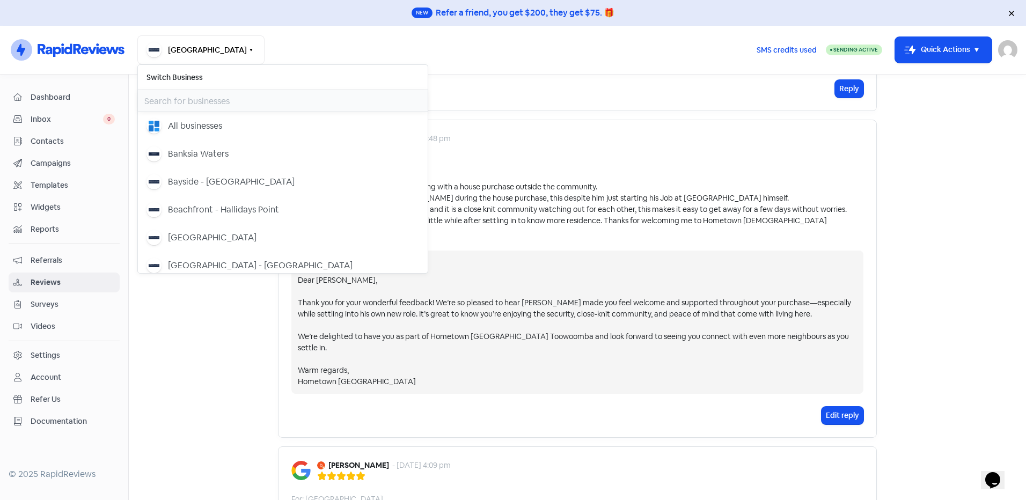
click at [197, 97] on input "text" at bounding box center [283, 100] width 290 height 21
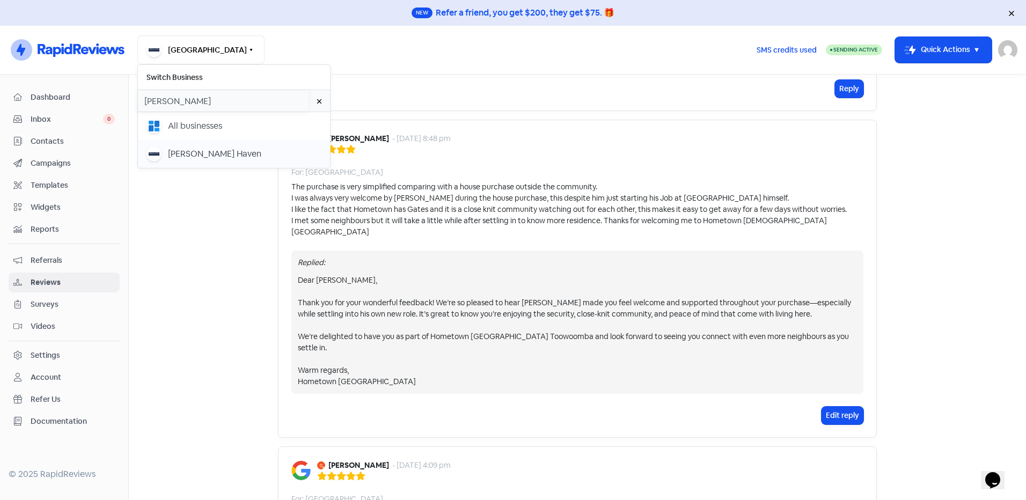
type input "[PERSON_NAME]"
click at [225, 151] on div "[PERSON_NAME] Haven" at bounding box center [234, 154] width 175 height 15
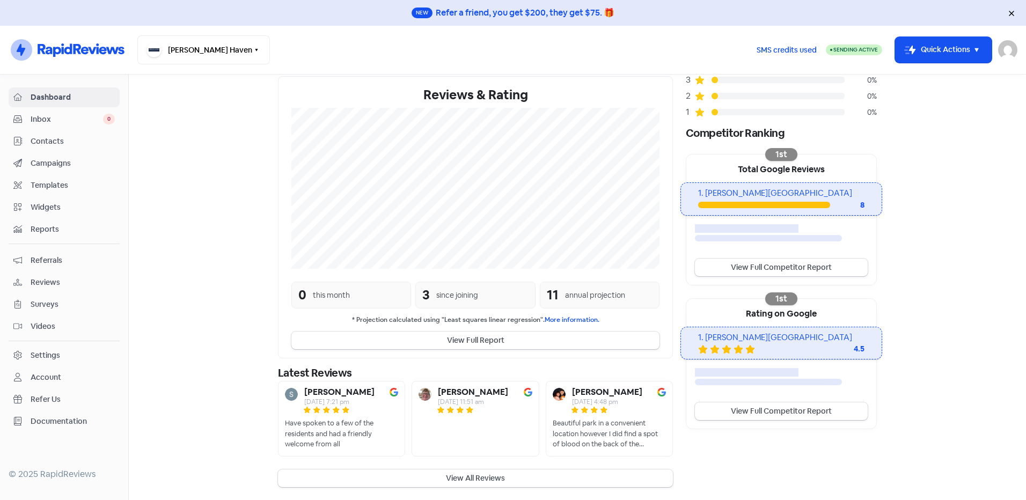
scroll to position [140, 0]
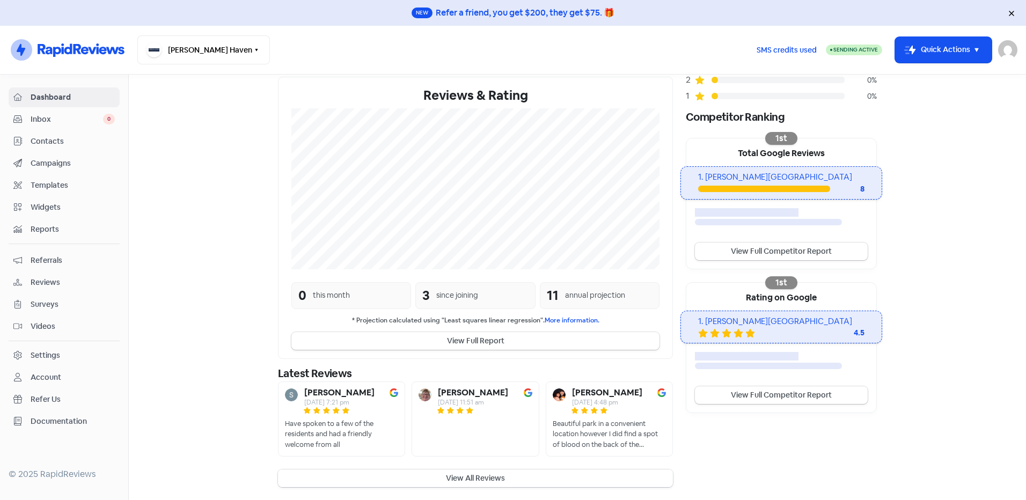
click at [470, 481] on button "View All Reviews" at bounding box center [475, 479] width 395 height 18
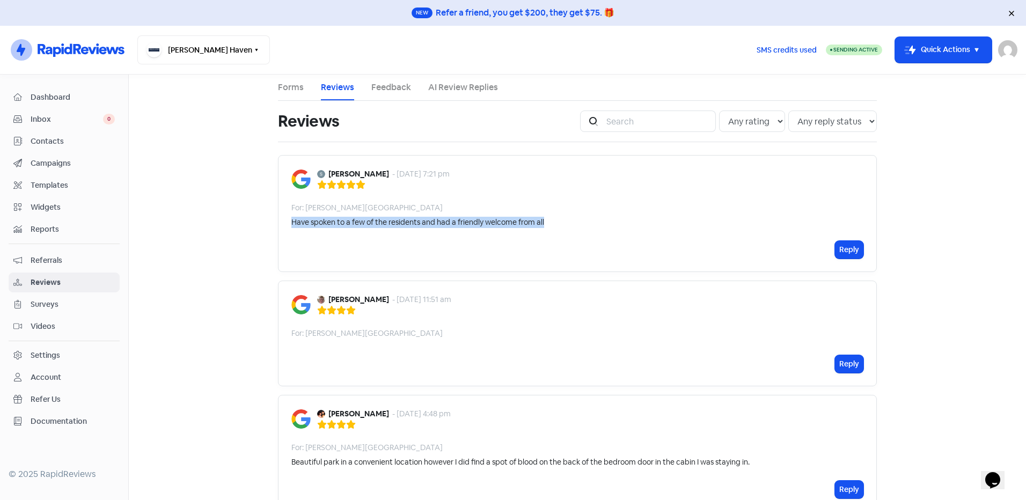
drag, startPoint x: 498, startPoint y: 228, endPoint x: 286, endPoint y: 229, distance: 212.0
click at [286, 229] on div "[PERSON_NAME] - [DATE] 7:21 pm For: [PERSON_NAME] Haven Have spoken to a few of…" at bounding box center [577, 213] width 599 height 117
copy div "Have spoken to a few of the residents and had a friendly welcome from all"
click at [856, 246] on button "Reply" at bounding box center [849, 250] width 28 height 18
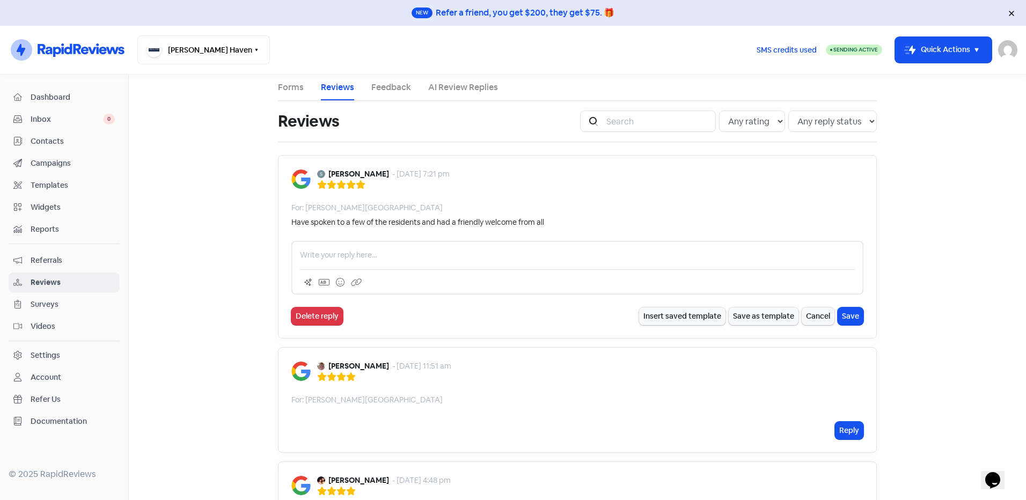
click at [353, 258] on p at bounding box center [577, 255] width 555 height 11
paste div
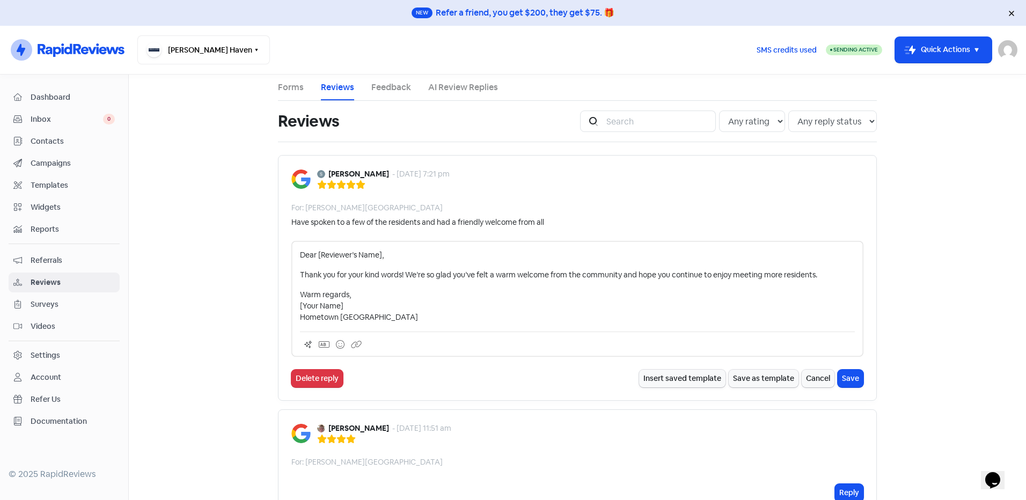
click at [379, 255] on p "Dear [Reviewer’s Name]," at bounding box center [577, 255] width 555 height 11
click at [377, 257] on p "Dear [Reviewer’s Name]," at bounding box center [577, 255] width 555 height 11
drag, startPoint x: 348, startPoint y: 306, endPoint x: 290, endPoint y: 308, distance: 58.5
click at [291, 308] on div "Dear Sue, Thank you for your kind words! We’re so glad you’ve felt a warm welco…" at bounding box center [577, 299] width 572 height 116
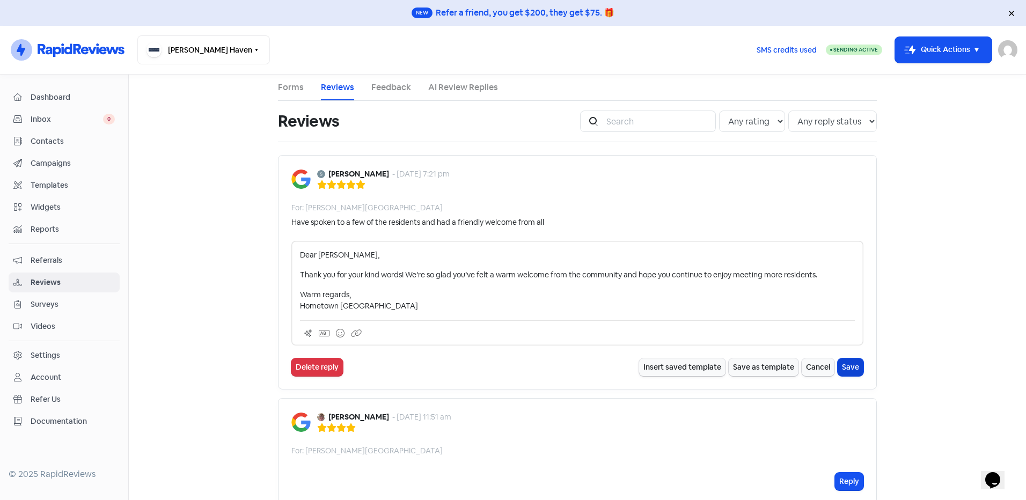
drag, startPoint x: 848, startPoint y: 366, endPoint x: 832, endPoint y: 397, distance: 34.3
click at [848, 366] on button "Save" at bounding box center [851, 368] width 26 height 18
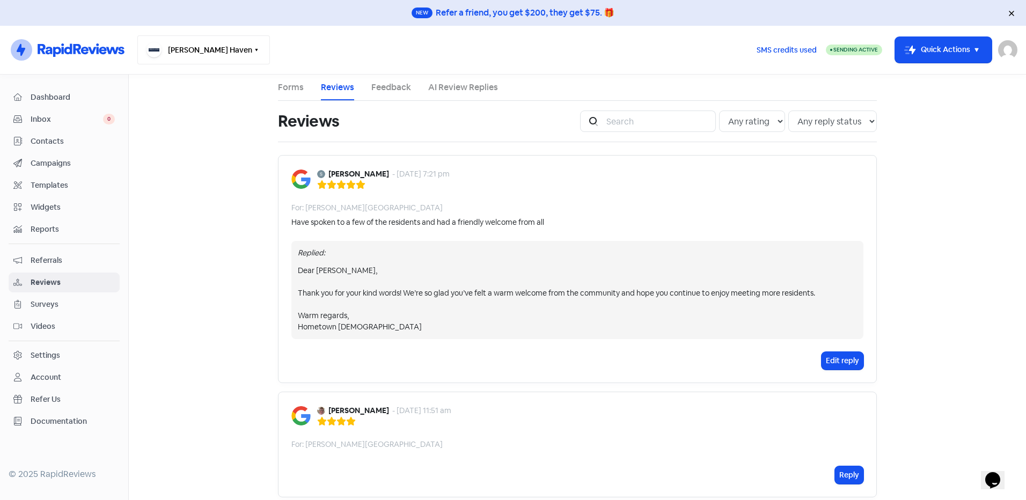
click at [195, 55] on button "[PERSON_NAME] Haven" at bounding box center [203, 49] width 133 height 29
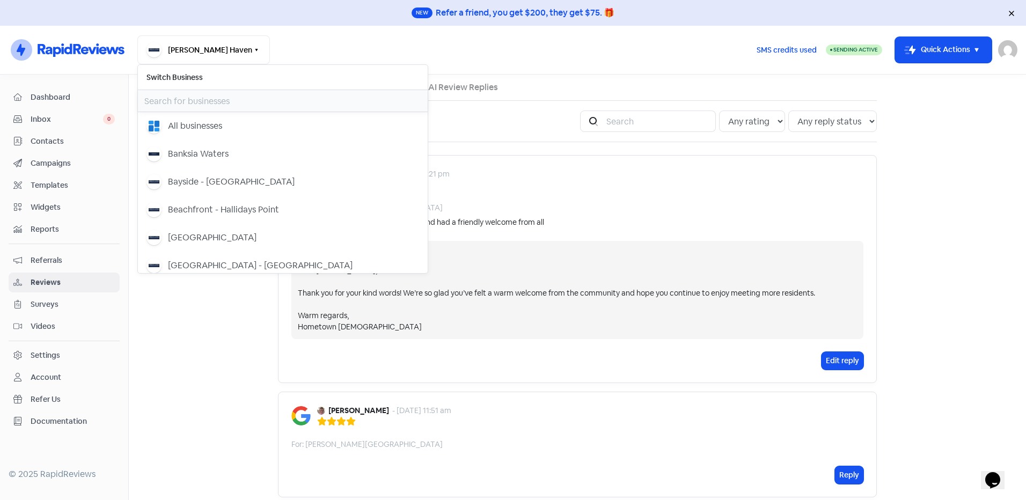
click at [182, 104] on input "text" at bounding box center [283, 100] width 290 height 21
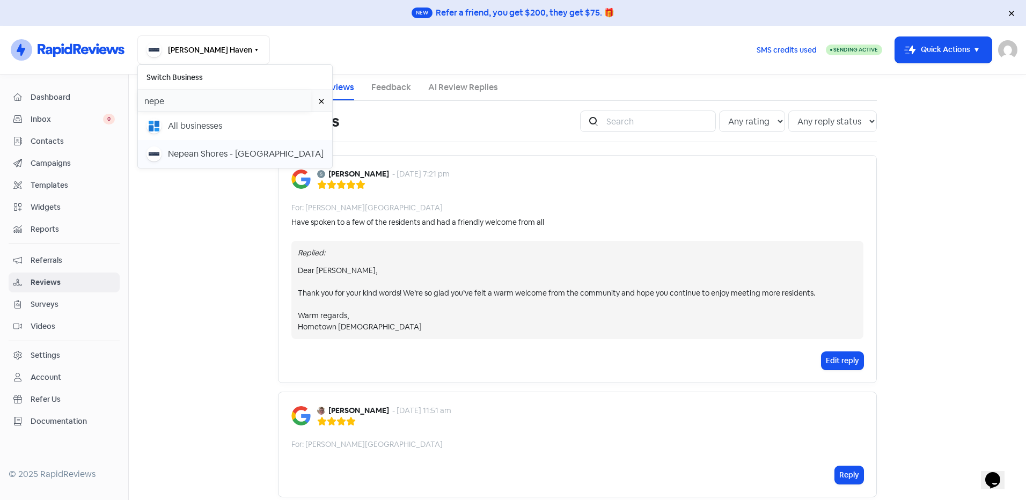
type input "nepe"
click at [250, 160] on div "Nepean Shores - [GEOGRAPHIC_DATA]" at bounding box center [235, 154] width 177 height 15
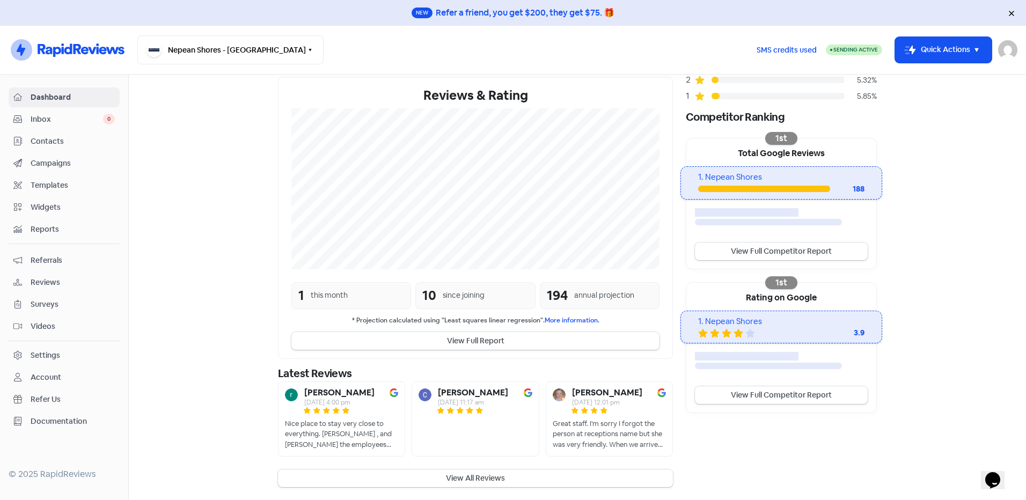
scroll to position [150, 0]
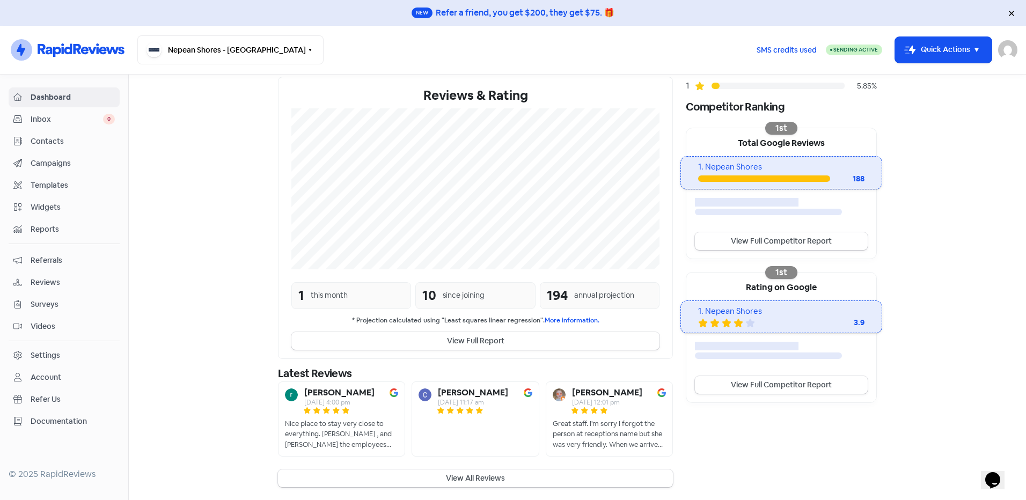
click at [464, 480] on button "View All Reviews" at bounding box center [475, 479] width 395 height 18
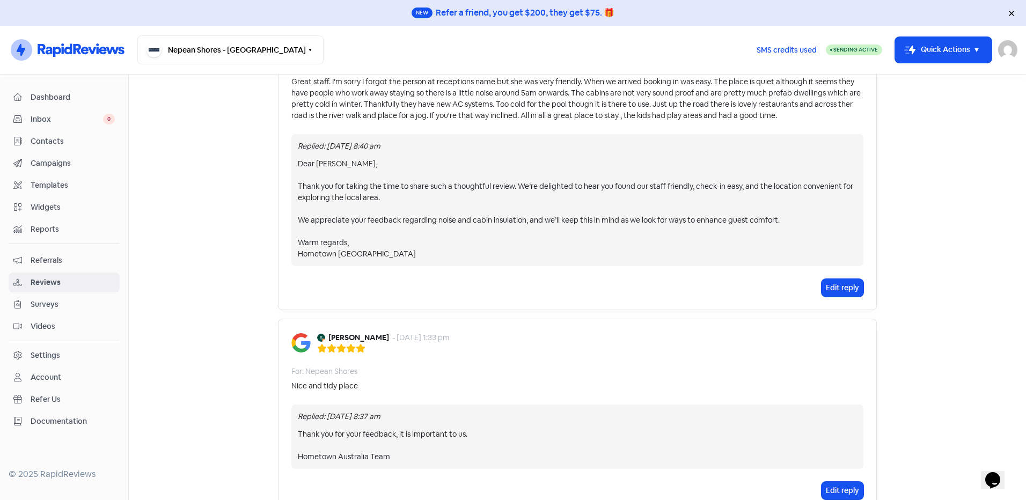
scroll to position [537, 0]
click at [190, 55] on button "Nepean Shores - [GEOGRAPHIC_DATA]" at bounding box center [230, 49] width 186 height 29
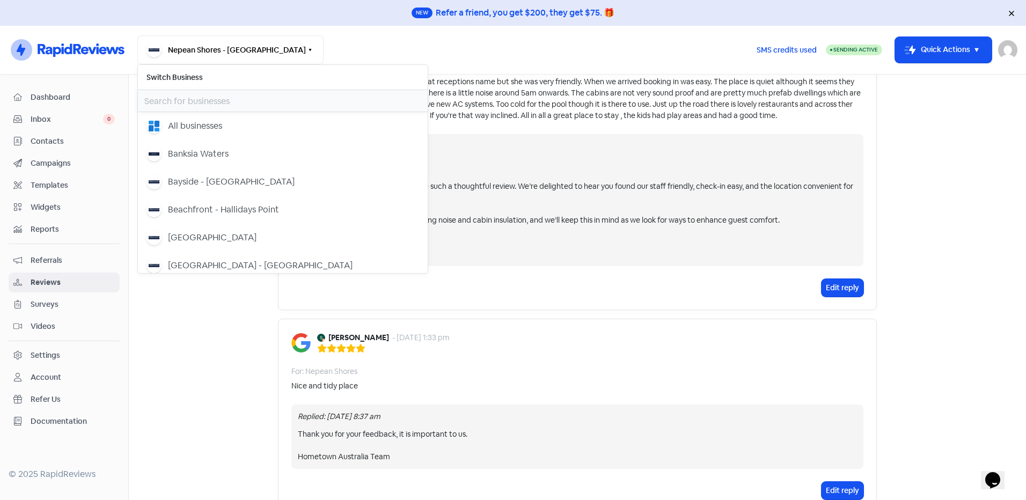
click at [177, 103] on input "text" at bounding box center [283, 100] width 290 height 21
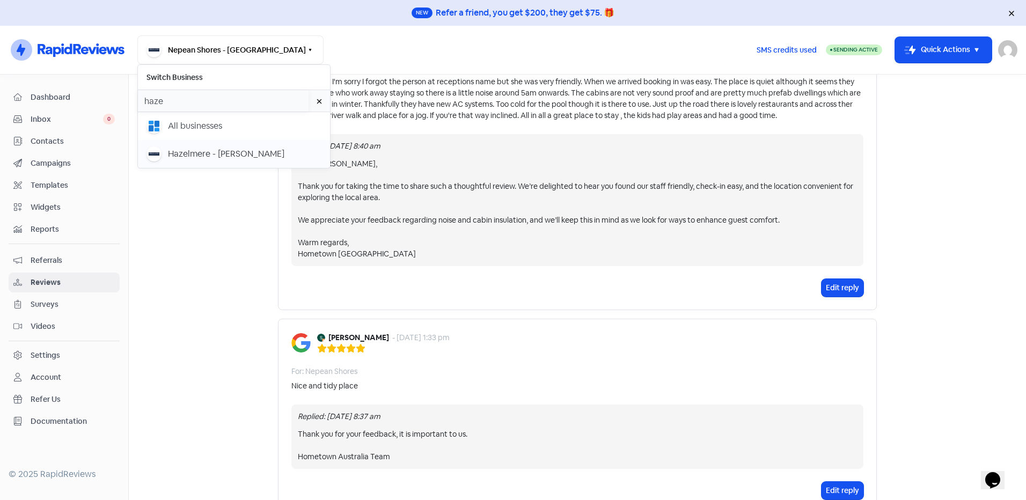
type input "haze"
click at [178, 153] on div "Hazelmere - [PERSON_NAME]" at bounding box center [226, 154] width 116 height 13
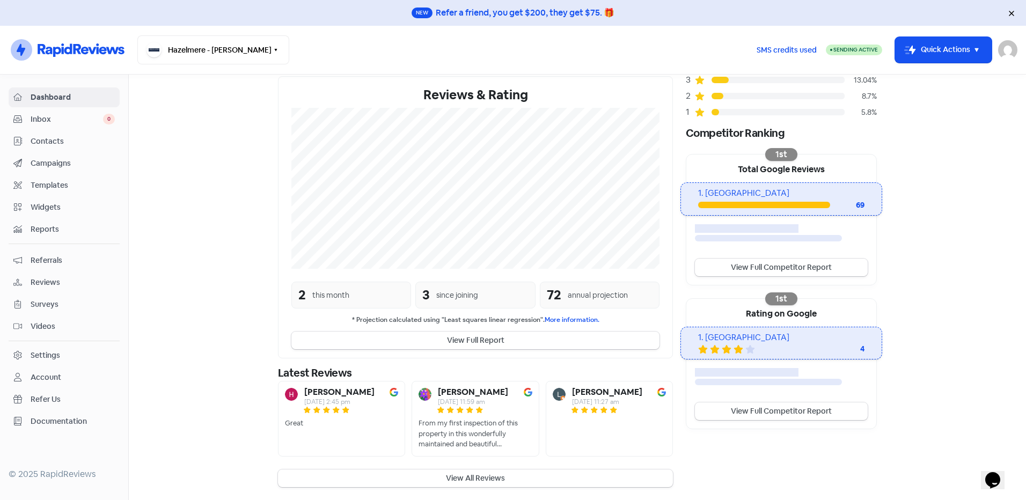
scroll to position [140, 0]
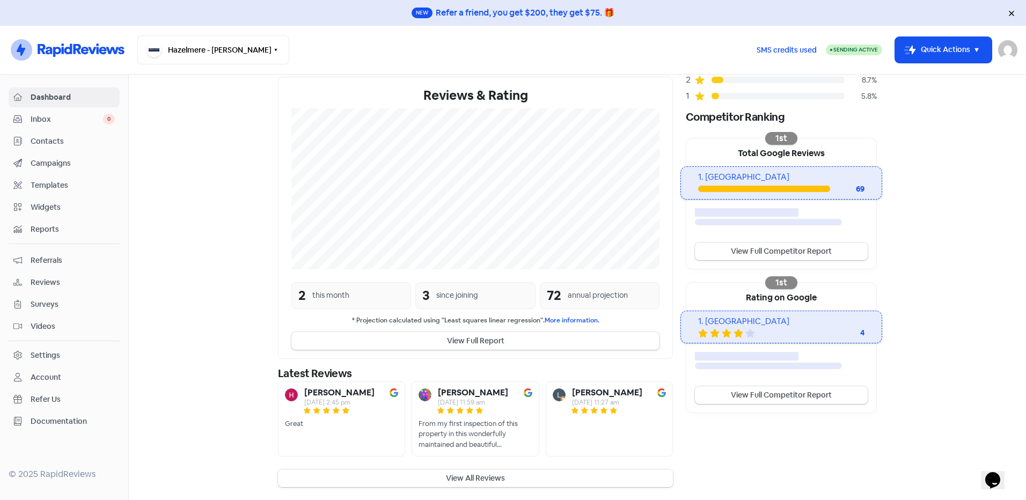
click at [449, 482] on button "View All Reviews" at bounding box center [475, 479] width 395 height 18
